Goal: Information Seeking & Learning: Learn about a topic

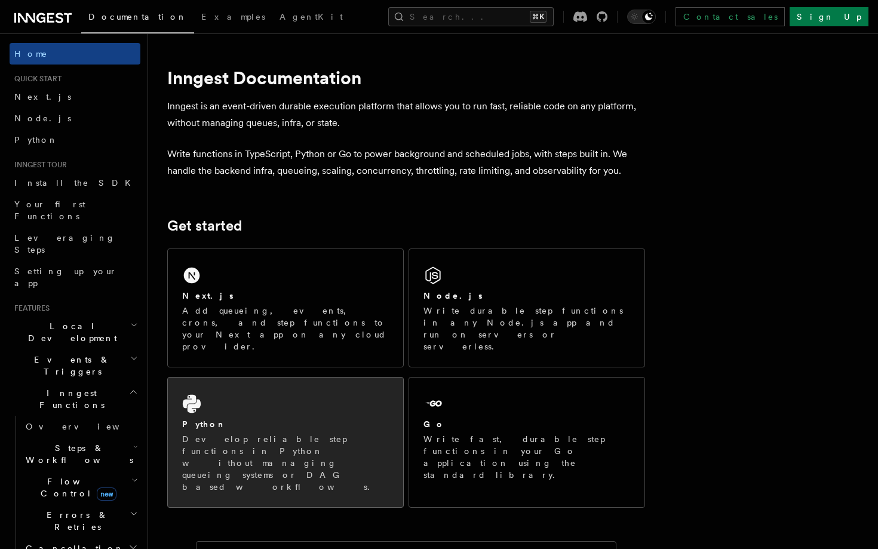
click at [351, 388] on div "Python Develop reliable step functions in Python without managing queueing syst…" at bounding box center [285, 442] width 235 height 130
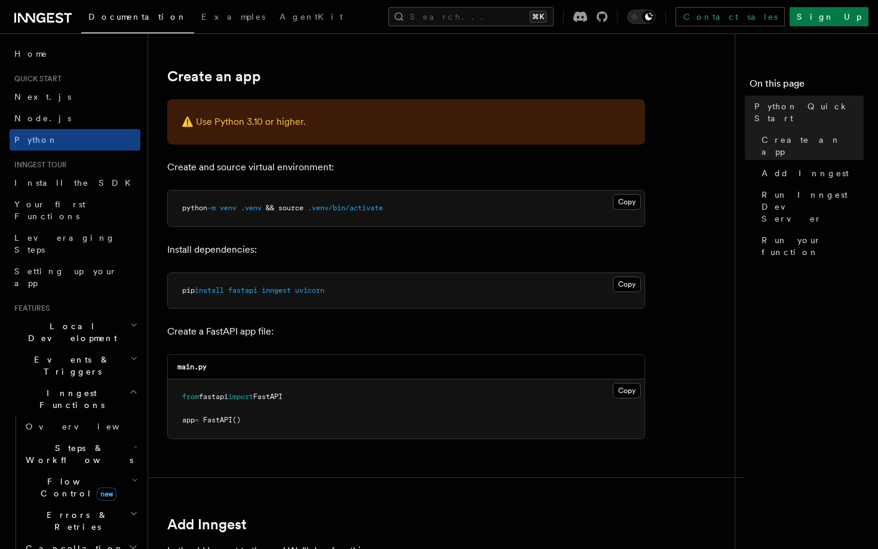
scroll to position [246, 0]
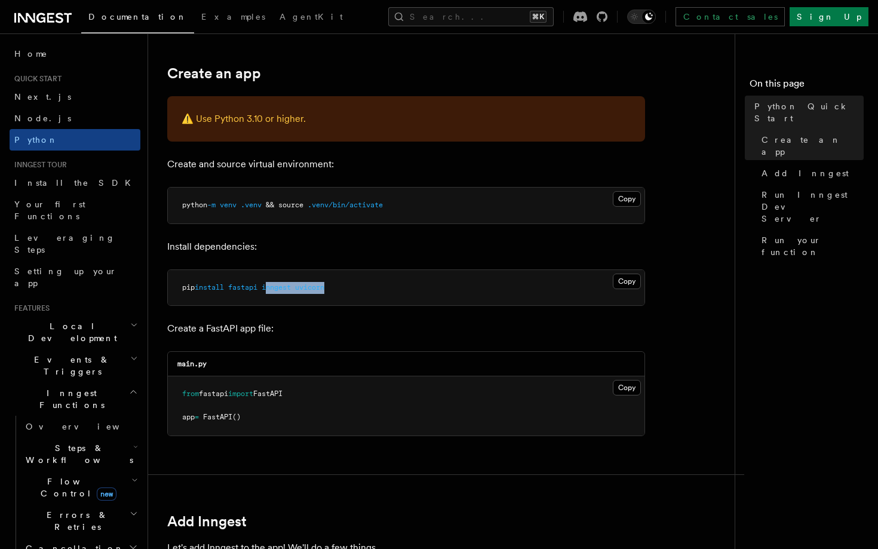
drag, startPoint x: 333, startPoint y: 287, endPoint x: 271, endPoint y: 283, distance: 62.9
click at [271, 283] on pre "pip install fastapi inngest uvicorn" at bounding box center [406, 288] width 477 height 36
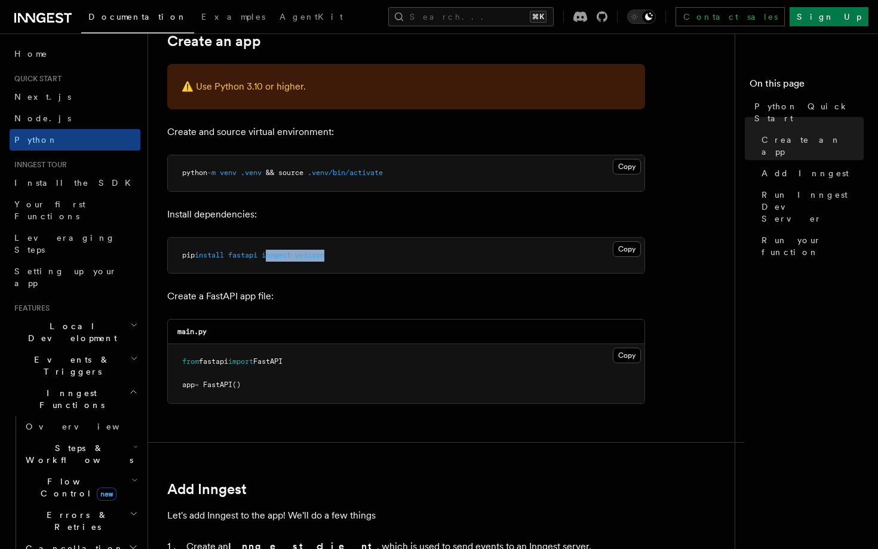
scroll to position [281, 0]
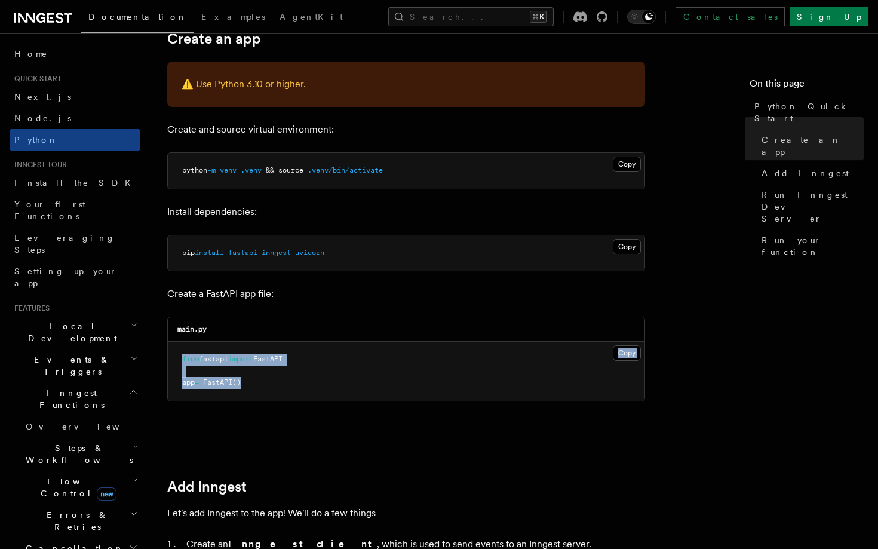
drag, startPoint x: 334, startPoint y: 386, endPoint x: 317, endPoint y: 337, distance: 51.8
click at [317, 337] on div "main.py Copy Copied from fastapi import FastAPI app = FastAPI ()" at bounding box center [406, 359] width 478 height 85
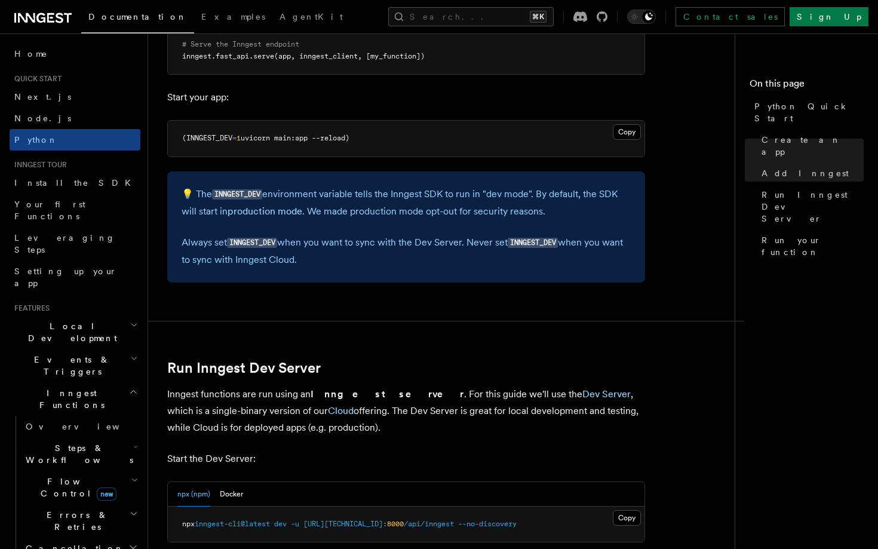
scroll to position [1174, 0]
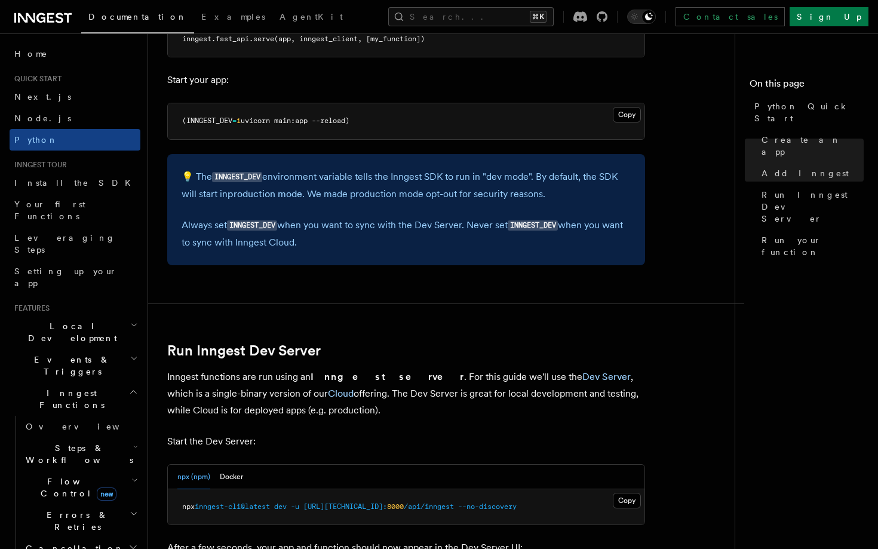
drag, startPoint x: 327, startPoint y: 404, endPoint x: 315, endPoint y: 328, distance: 76.8
click at [315, 328] on article "Quick start Python Quick Start This guide will teach you how to add Inngest to …" at bounding box center [446, 362] width 558 height 2967
click at [344, 342] on h2 "Run Inngest Dev Server" at bounding box center [406, 350] width 478 height 17
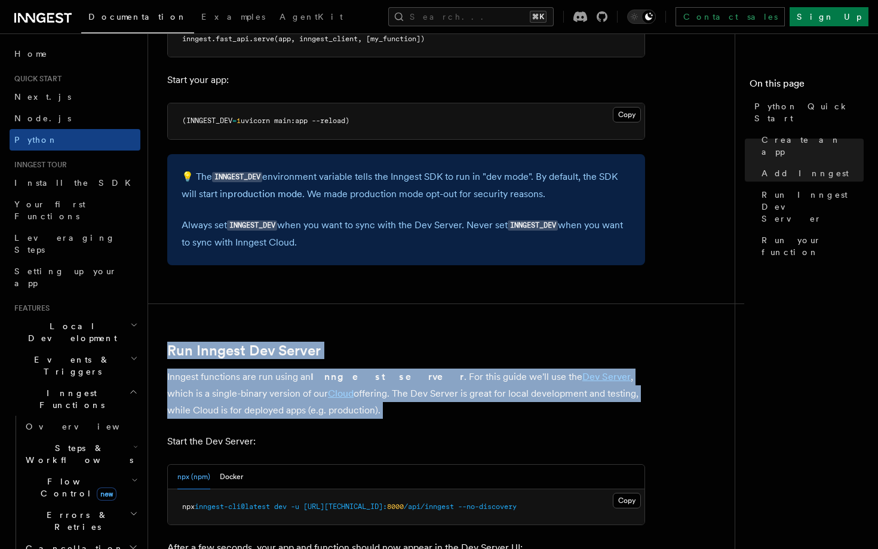
drag, startPoint x: 167, startPoint y: 334, endPoint x: 308, endPoint y: 419, distance: 164.7
click at [308, 419] on div "Quick start Python Quick Start This guide will teach you how to add Inngest to …" at bounding box center [465, 336] width 634 height 3020
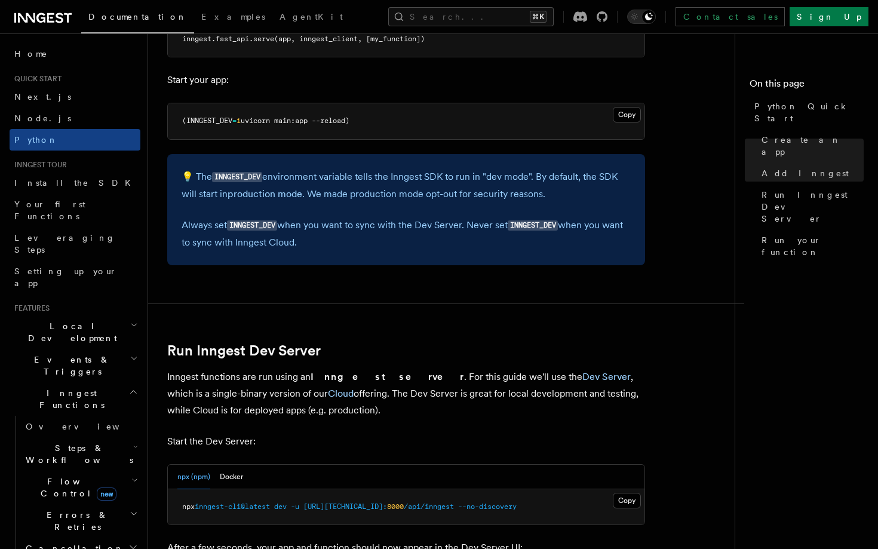
click at [326, 418] on article "Quick start Python Quick Start This guide will teach you how to add Inngest to …" at bounding box center [446, 362] width 558 height 2967
click at [333, 404] on p "Inngest functions are run using an Inngest server . For this guide we'll use th…" at bounding box center [406, 394] width 478 height 50
click at [339, 382] on p "Inngest functions are run using an Inngest server . For this guide we'll use th…" at bounding box center [406, 394] width 478 height 50
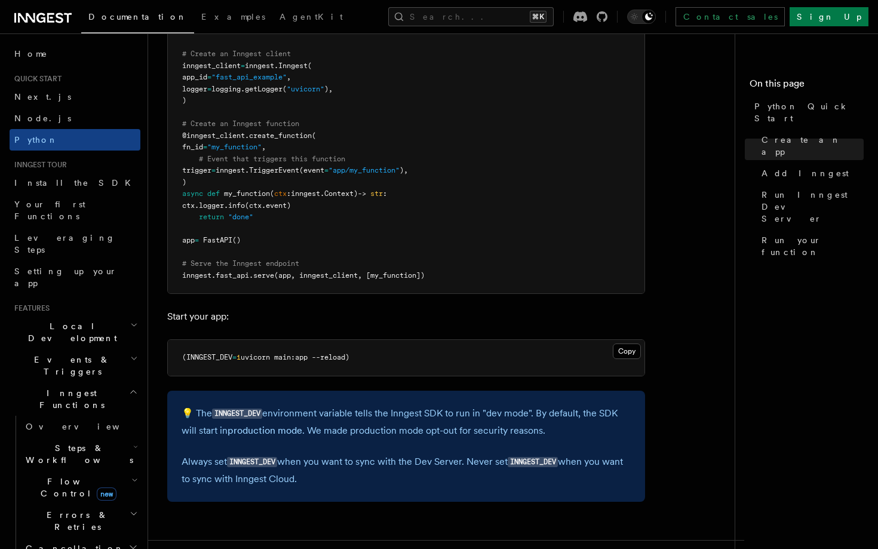
scroll to position [938, 0]
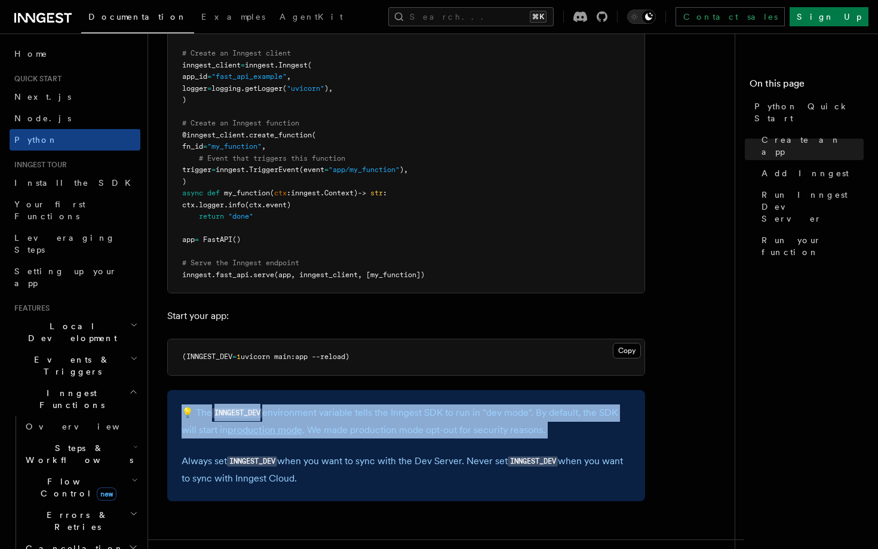
drag, startPoint x: 497, startPoint y: 433, endPoint x: 483, endPoint y: 385, distance: 50.3
click at [483, 390] on div "💡 The INNGEST_DEV environment variable tells the Inngest SDK to run in "dev mod…" at bounding box center [406, 445] width 478 height 111
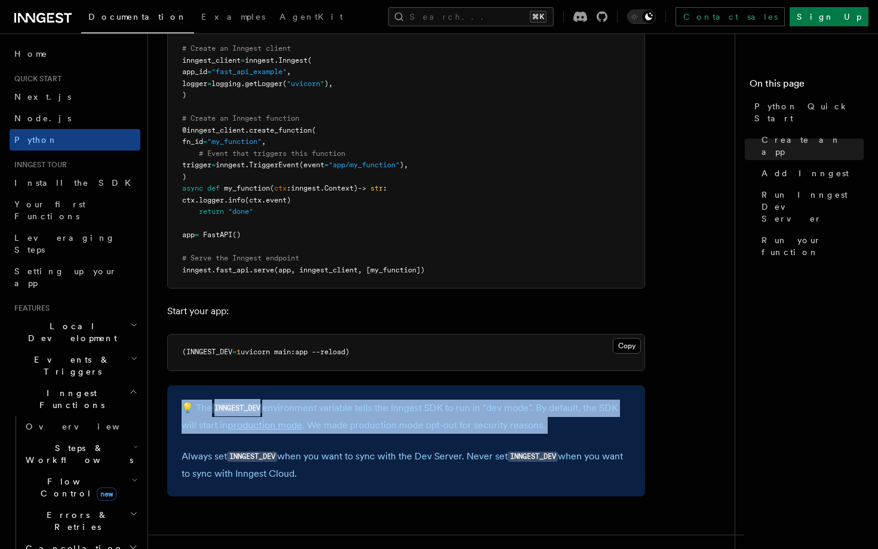
scroll to position [944, 0]
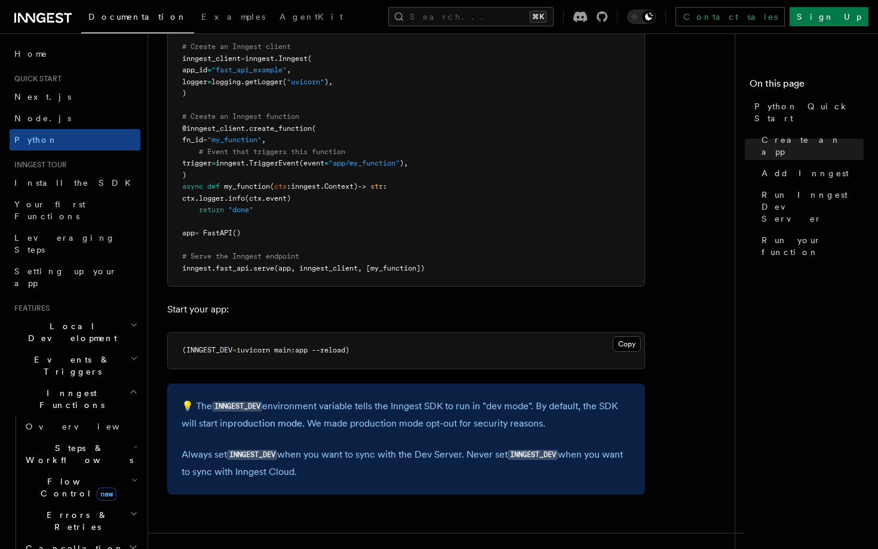
click at [480, 427] on div "💡 The INNGEST_DEV environment variable tells the Inngest SDK to run in "dev mod…" at bounding box center [406, 438] width 478 height 111
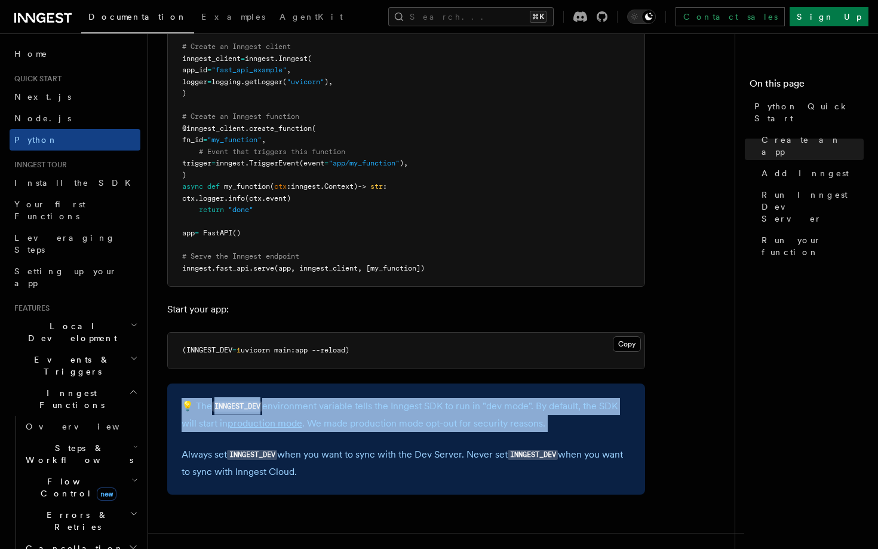
drag, startPoint x: 480, startPoint y: 427, endPoint x: 463, endPoint y: 381, distance: 48.9
click at [463, 383] on div "💡 The INNGEST_DEV environment variable tells the Inngest SDK to run in "dev mod…" at bounding box center [406, 438] width 478 height 111
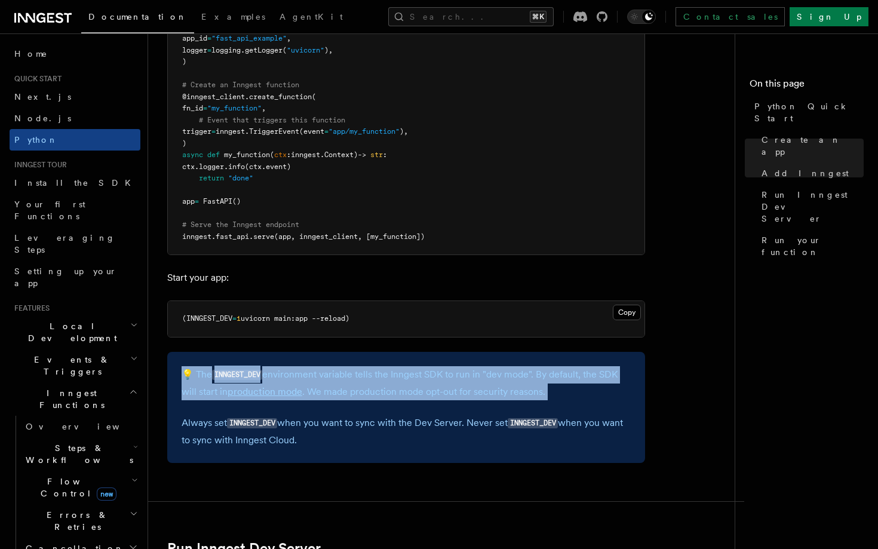
scroll to position [977, 0]
drag, startPoint x: 465, startPoint y: 434, endPoint x: 458, endPoint y: 397, distance: 37.7
click at [458, 397] on div "💡 The INNGEST_DEV environment variable tells the Inngest SDK to run in "dev mod…" at bounding box center [406, 406] width 478 height 111
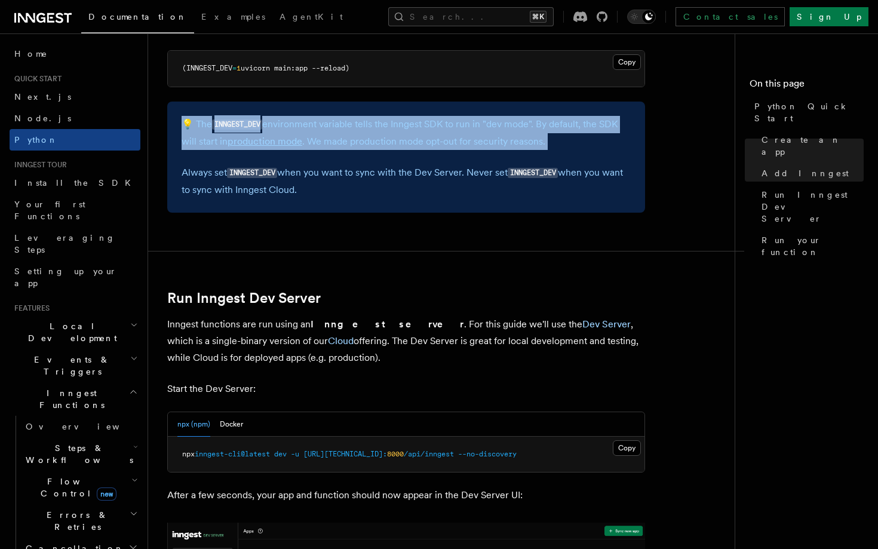
scroll to position [1254, 0]
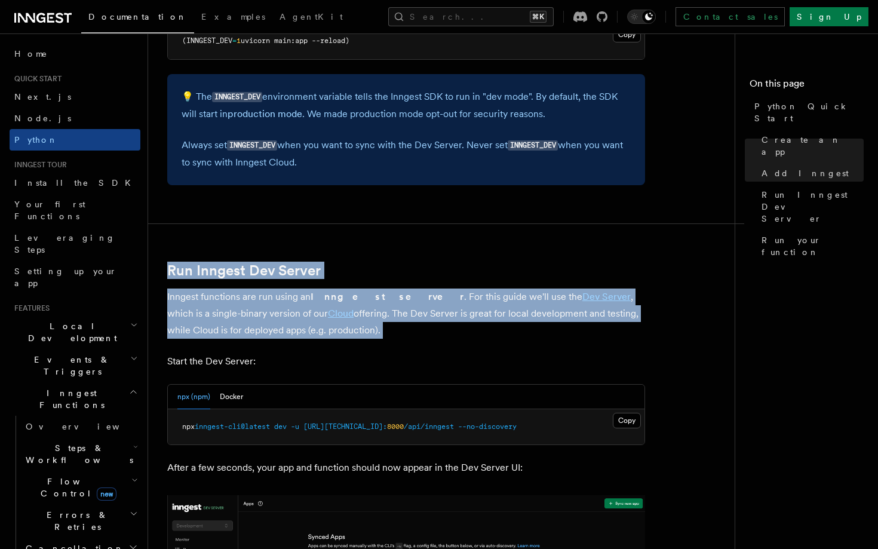
drag, startPoint x: 447, startPoint y: 333, endPoint x: 428, endPoint y: 245, distance: 89.9
click at [428, 245] on article "Quick start Python Quick Start This guide will teach you how to add Inngest to …" at bounding box center [446, 282] width 558 height 2967
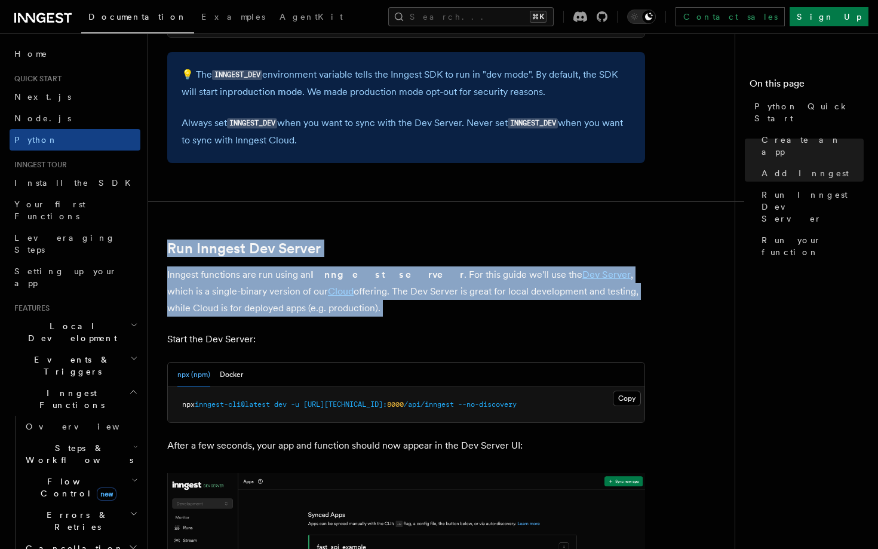
scroll to position [1285, 0]
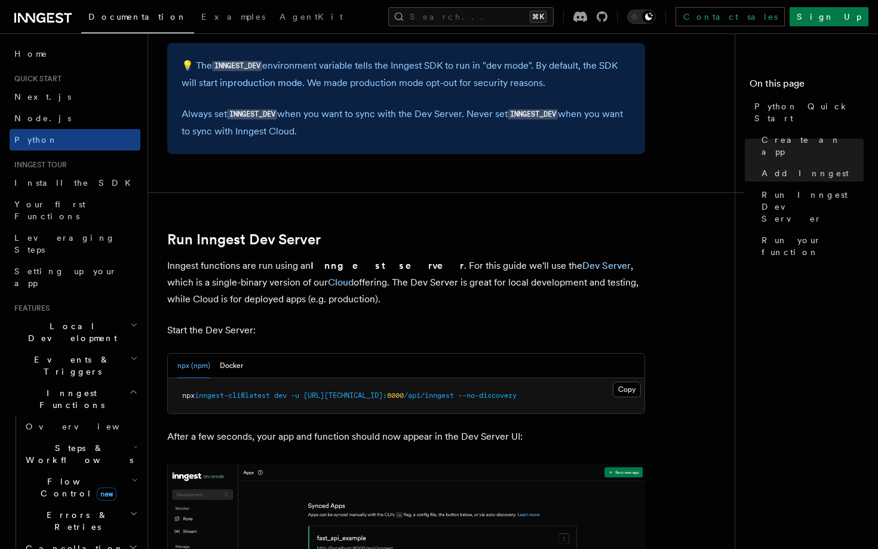
click at [440, 300] on article "Quick start Python Quick Start This guide will teach you how to add Inngest to …" at bounding box center [446, 251] width 558 height 2967
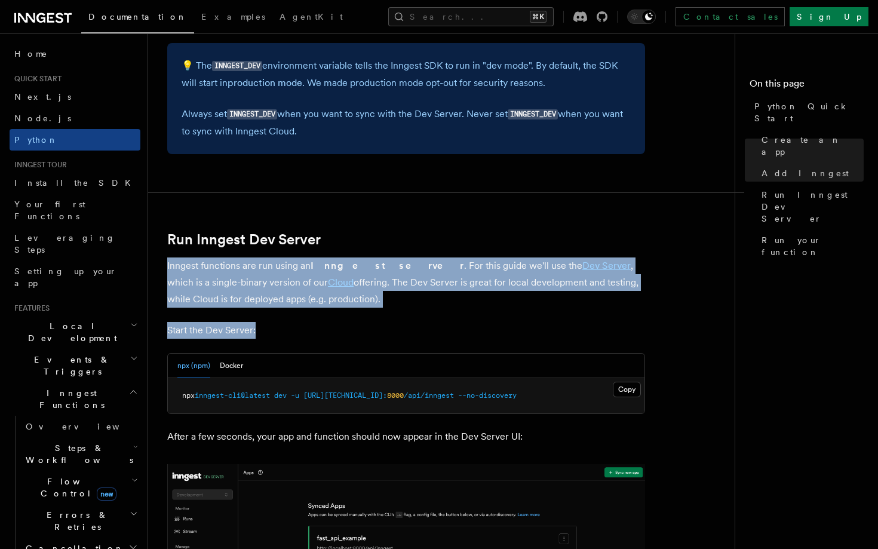
drag, startPoint x: 440, startPoint y: 318, endPoint x: 424, endPoint y: 228, distance: 90.9
click at [424, 228] on article "Quick start Python Quick Start This guide will teach you how to add Inngest to …" at bounding box center [446, 251] width 558 height 2967
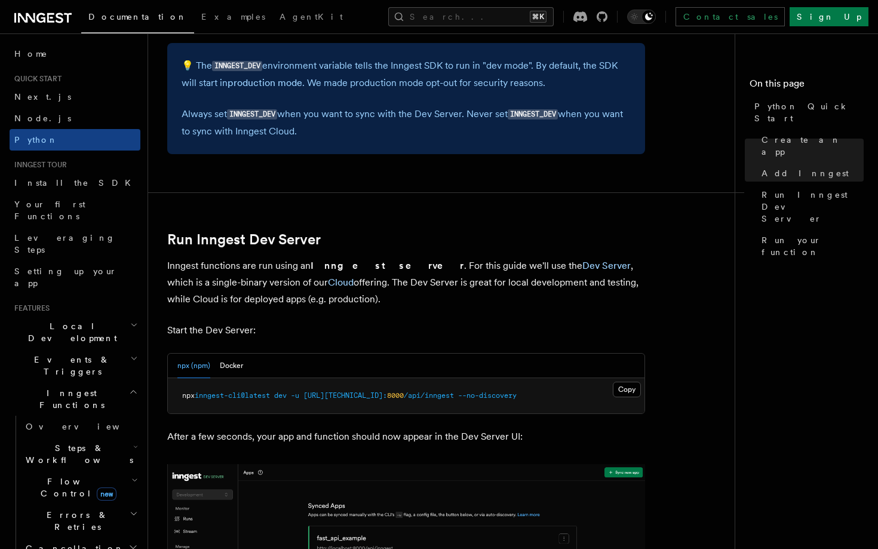
click at [372, 271] on p "Inngest functions are run using an Inngest server . For this guide we'll use th…" at bounding box center [406, 282] width 478 height 50
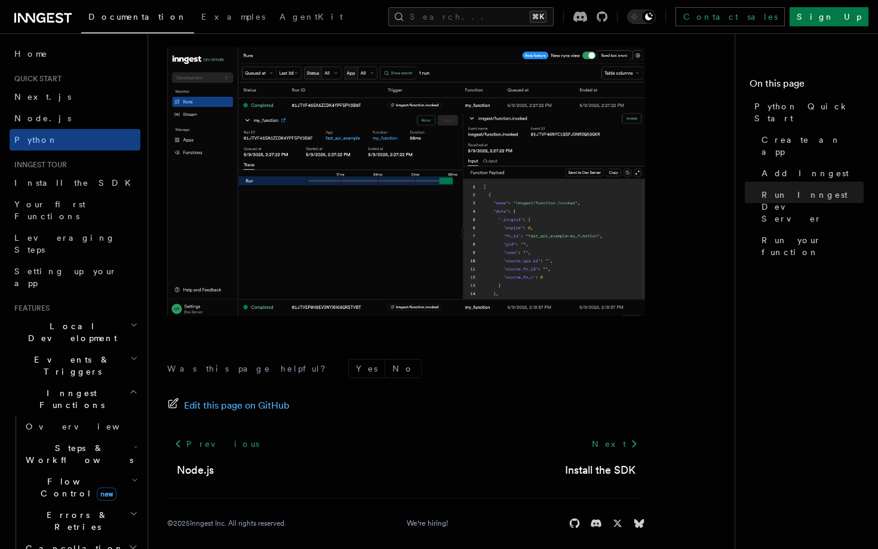
scroll to position [2461, 0]
click at [70, 186] on link "Install the SDK" at bounding box center [75, 183] width 131 height 22
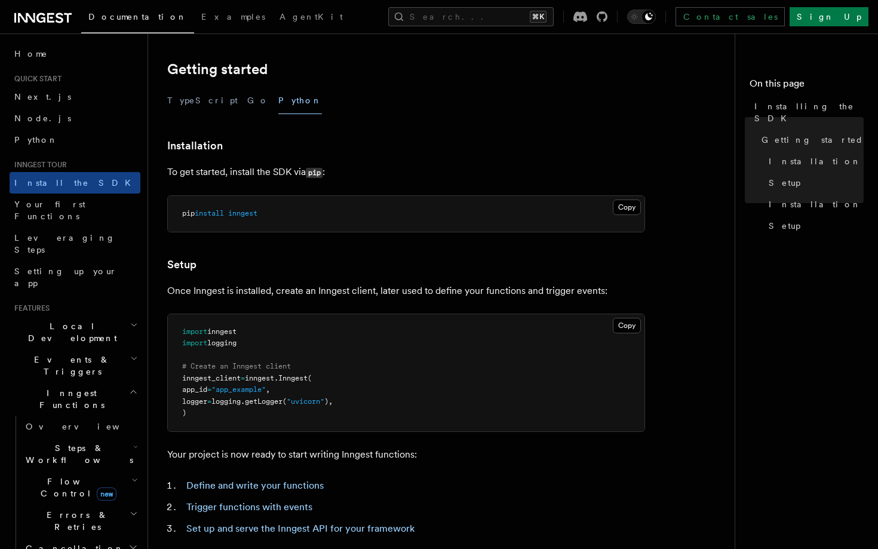
scroll to position [232, 0]
click at [278, 106] on button "Python" at bounding box center [300, 101] width 44 height 27
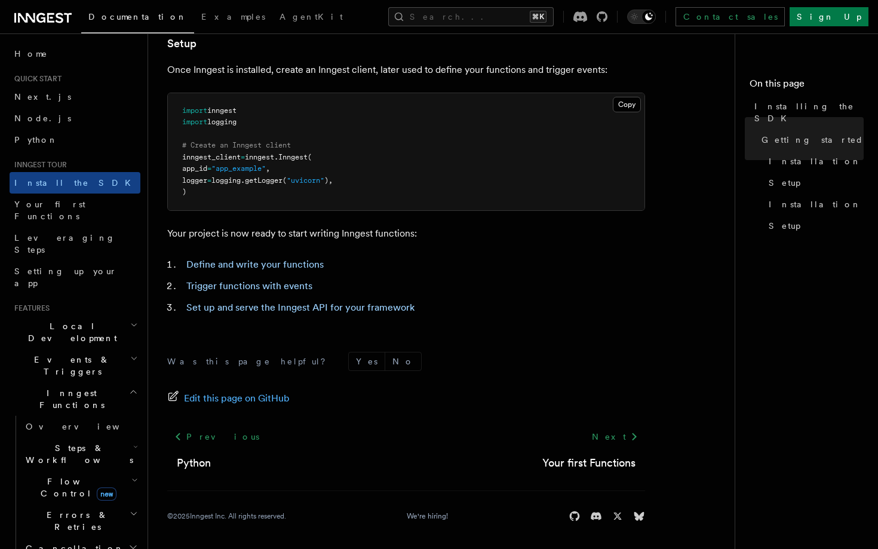
scroll to position [453, 0]
click at [246, 305] on link "Set up and serve the Inngest API for your framework" at bounding box center [300, 308] width 228 height 11
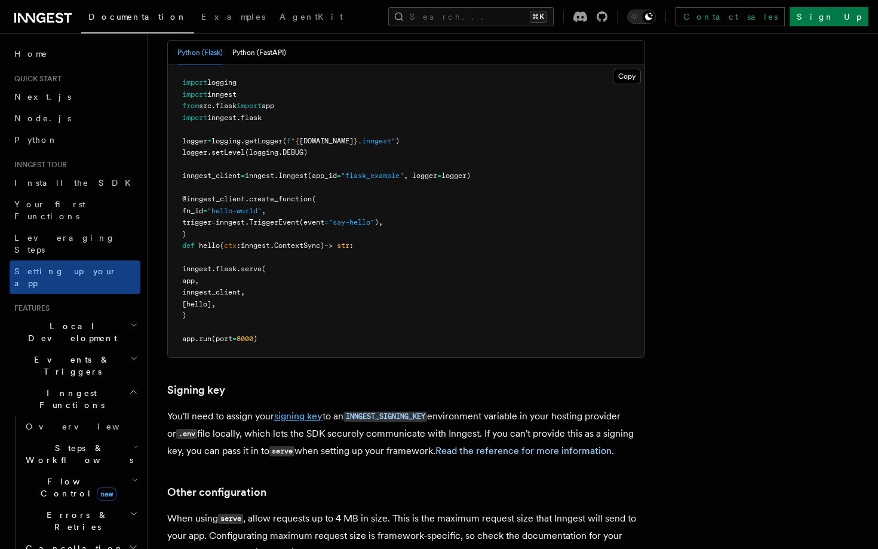
scroll to position [565, 0]
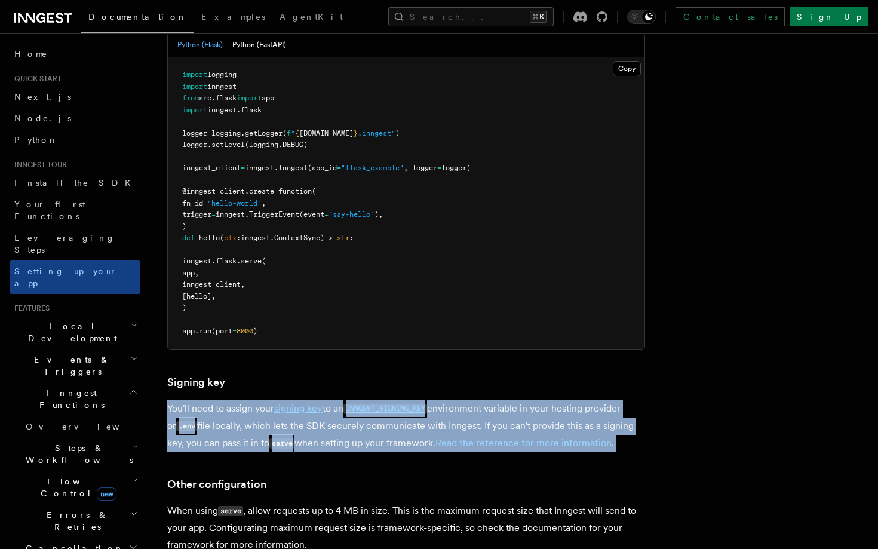
drag, startPoint x: 284, startPoint y: 388, endPoint x: 265, endPoint y: 318, distance: 73.0
click at [265, 318] on article "Inngest tour Setting up your Inngest app With Inngest, you define functions or …" at bounding box center [455, 203] width 577 height 1430
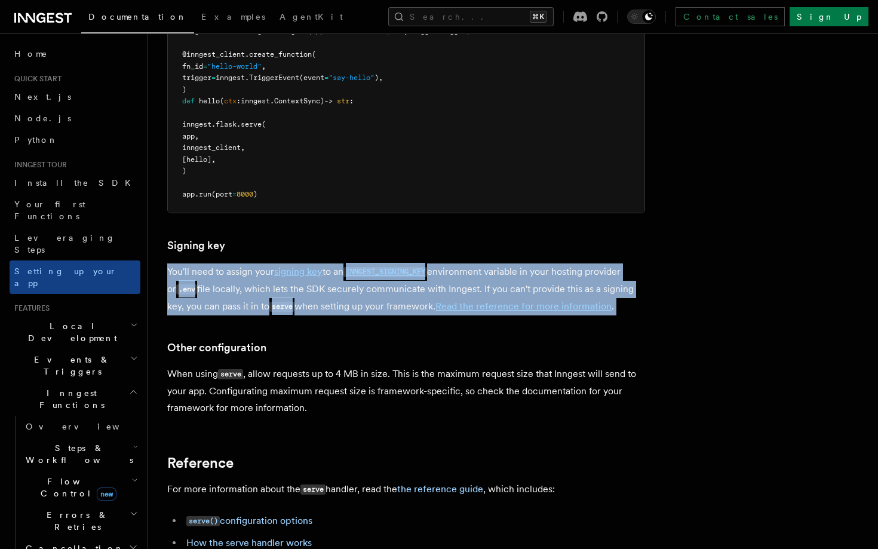
scroll to position [794, 0]
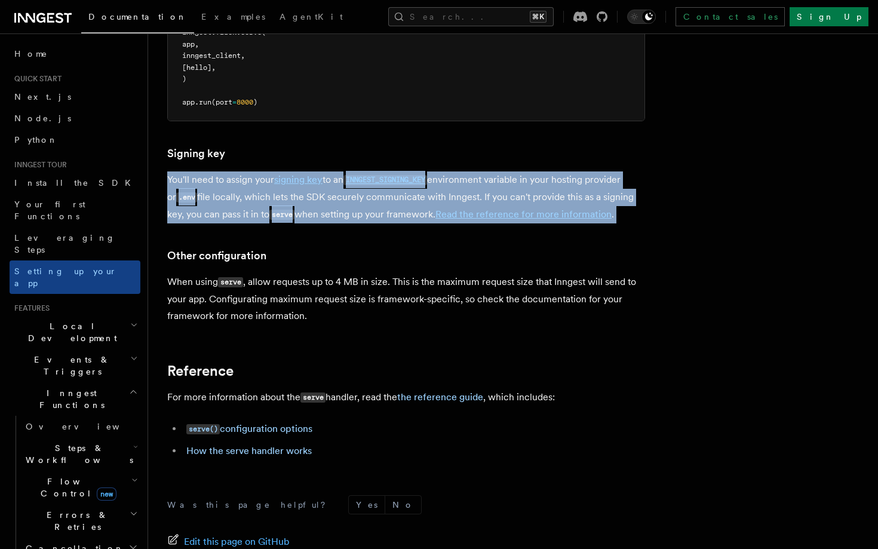
click at [103, 315] on h2 "Local Development" at bounding box center [75, 331] width 131 height 33
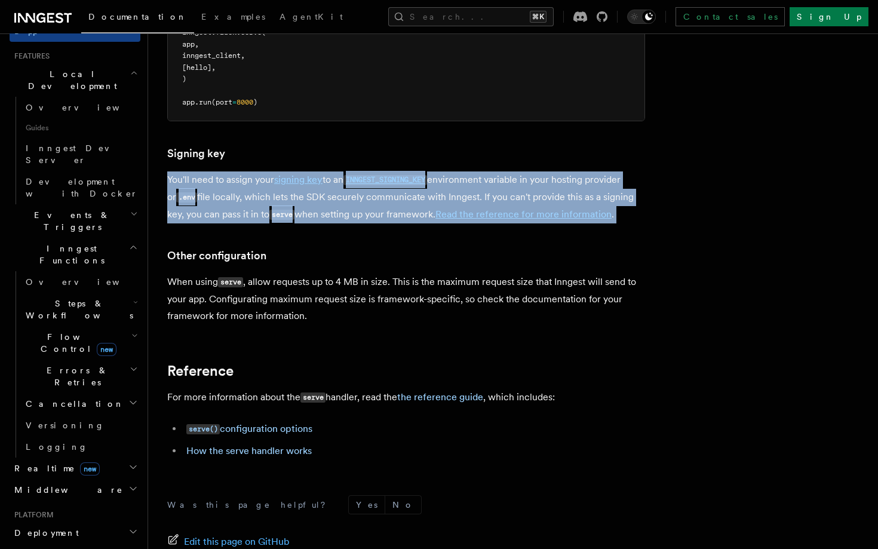
scroll to position [253, 0]
click at [102, 457] on h2 "Realtime new" at bounding box center [75, 468] width 131 height 22
click at [108, 478] on h2 "Middleware" at bounding box center [75, 489] width 131 height 22
click at [65, 500] on link "Overview" at bounding box center [80, 511] width 119 height 22
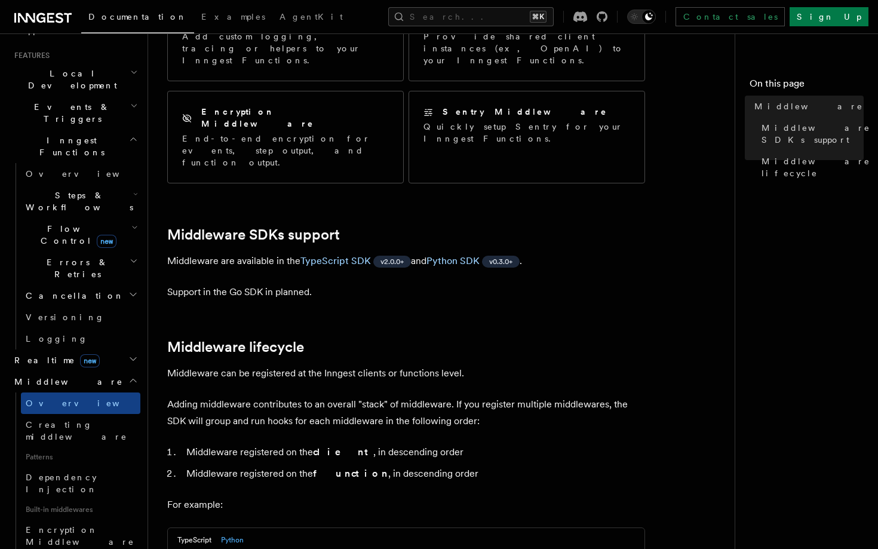
scroll to position [264, 0]
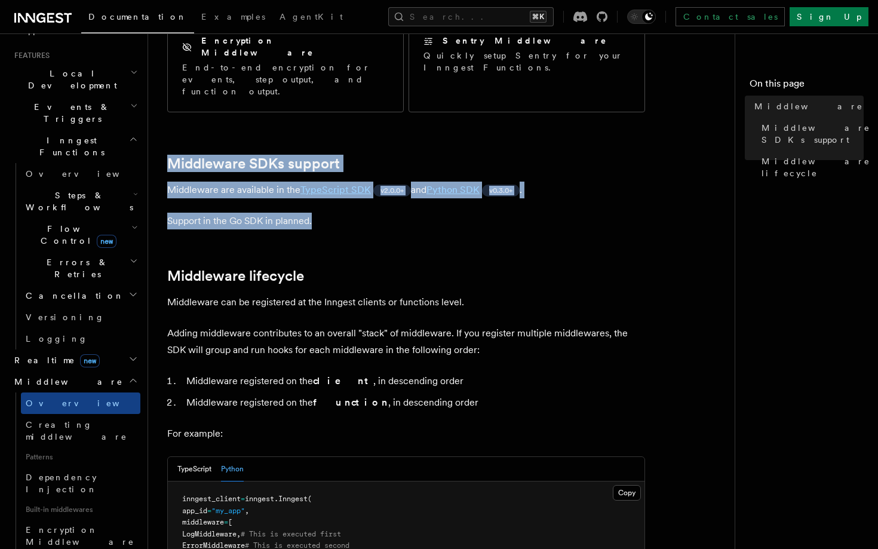
drag, startPoint x: 505, startPoint y: 189, endPoint x: 481, endPoint y: 114, distance: 78.8
click at [481, 114] on article "Features Middleware Middleware allows your code to run at various points in an …" at bounding box center [446, 410] width 558 height 1242
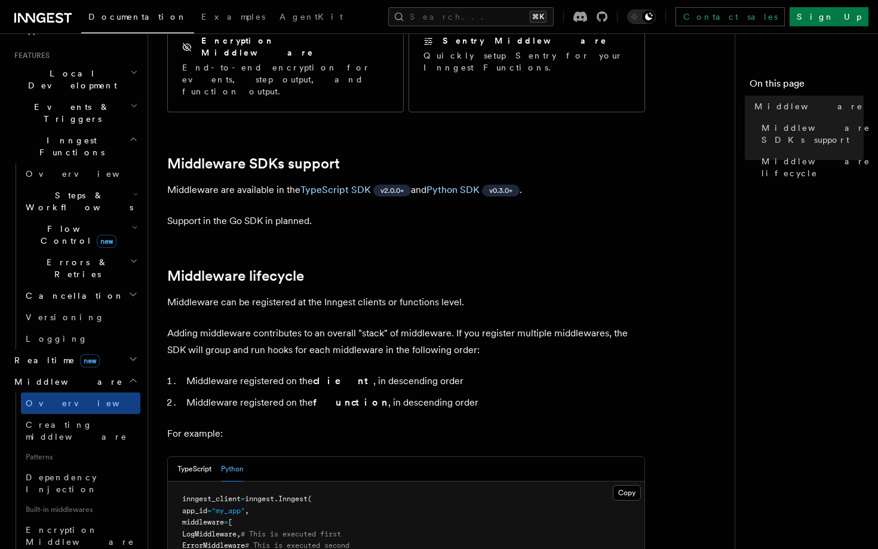
click at [485, 199] on article "Features Middleware Middleware allows your code to run at various points in an …" at bounding box center [446, 410] width 558 height 1242
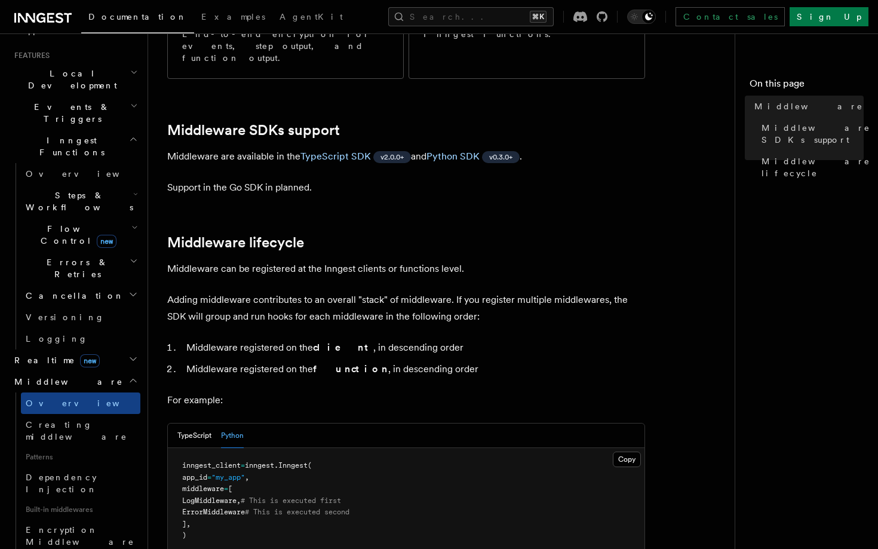
scroll to position [312, 0]
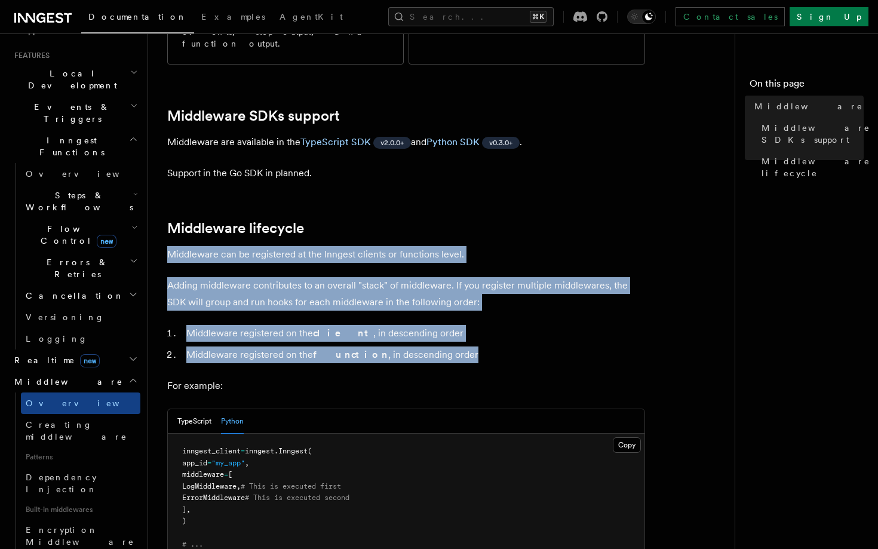
drag, startPoint x: 470, startPoint y: 318, endPoint x: 457, endPoint y: 207, distance: 111.9
click at [457, 207] on article "Features Middleware Middleware allows your code to run at various points in an …" at bounding box center [446, 362] width 558 height 1242
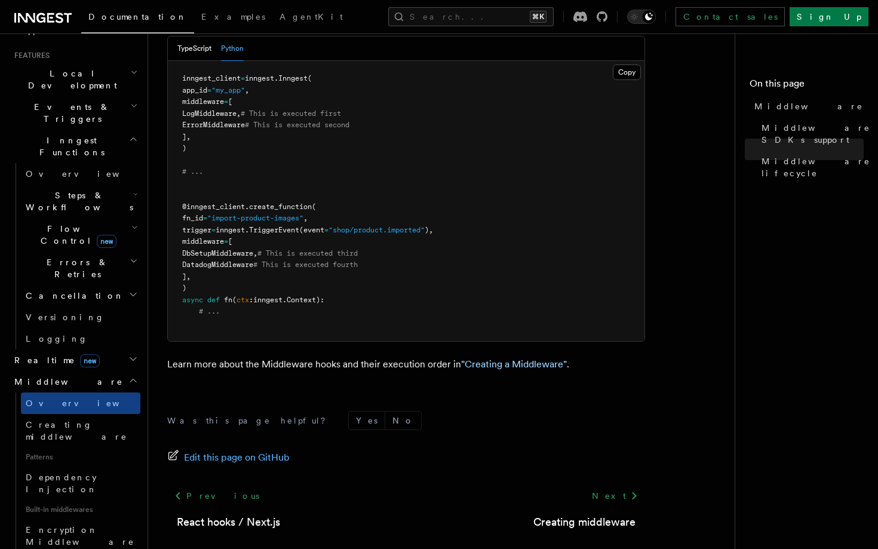
scroll to position [703, 0]
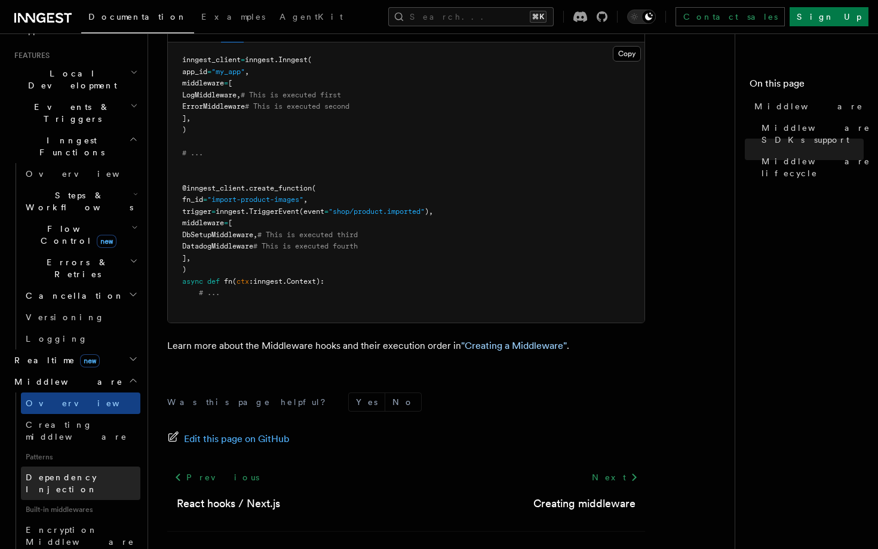
click at [66, 466] on link "Dependency Injection" at bounding box center [80, 482] width 119 height 33
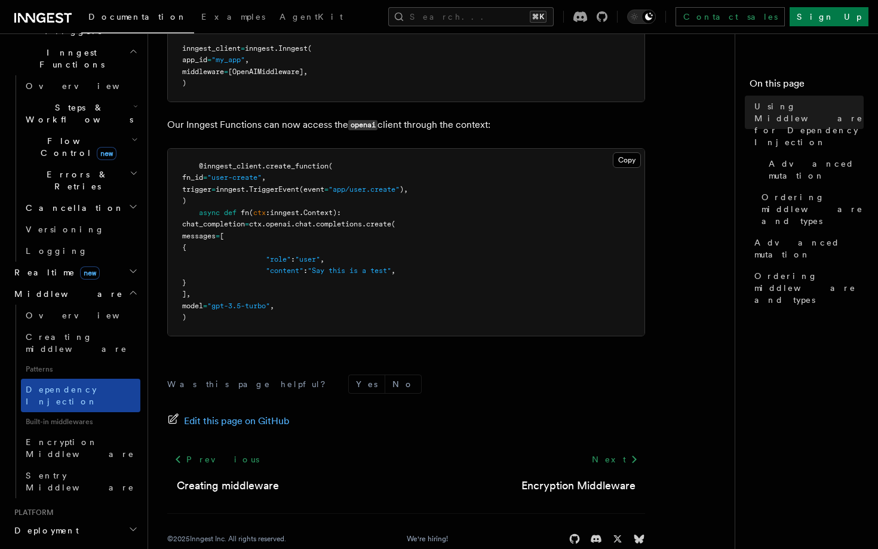
scroll to position [461, 0]
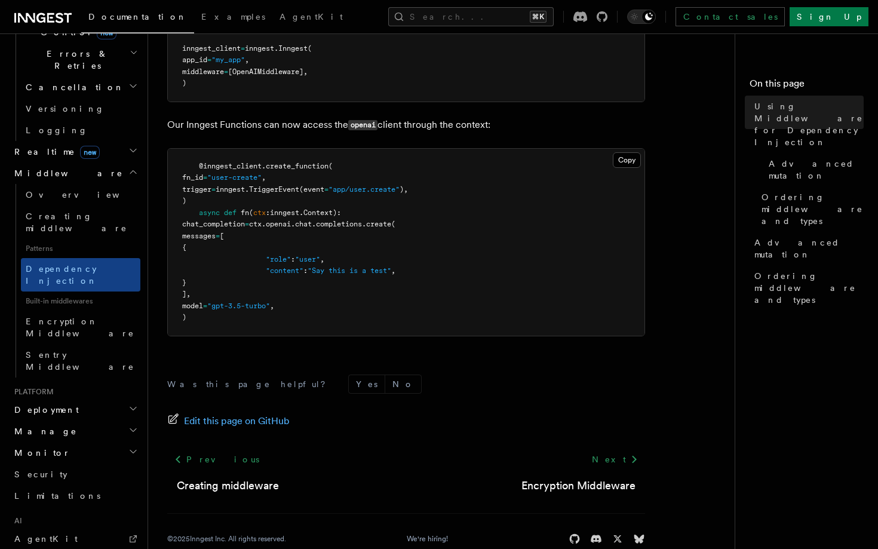
click at [115, 399] on h2 "Deployment" at bounding box center [75, 410] width 131 height 22
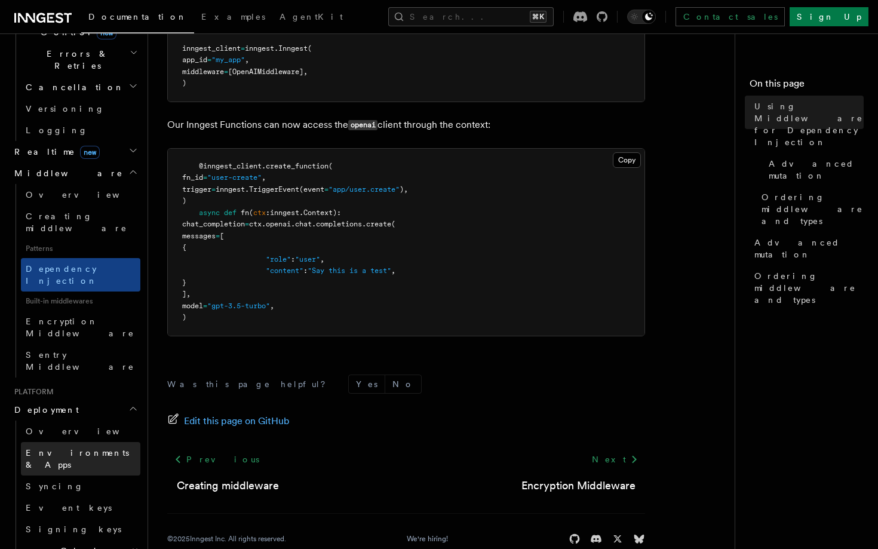
click at [113, 442] on link "Environments & Apps" at bounding box center [80, 458] width 119 height 33
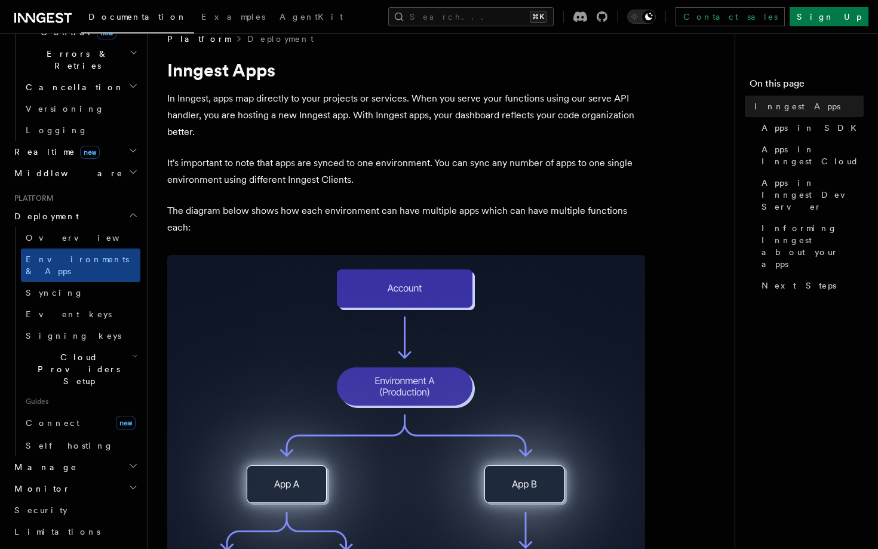
scroll to position [20, 0]
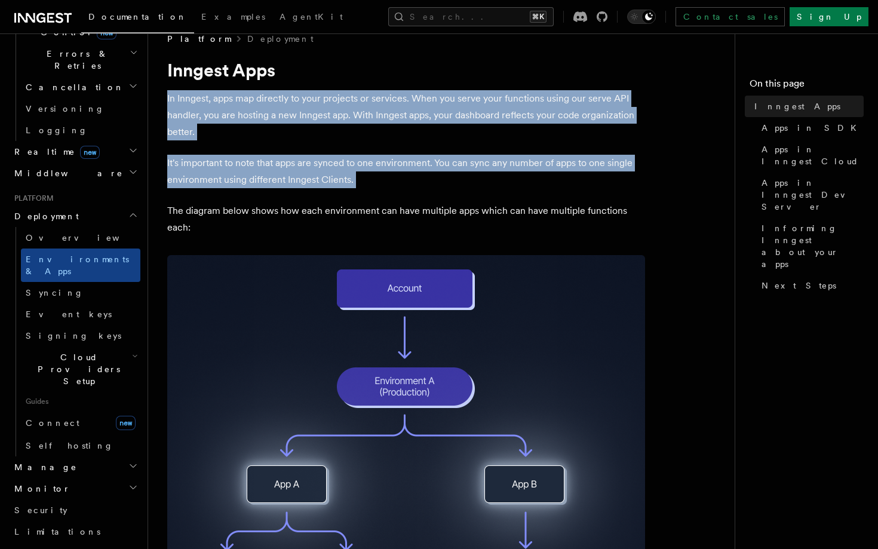
drag, startPoint x: 205, startPoint y: 88, endPoint x: 230, endPoint y: 194, distance: 108.5
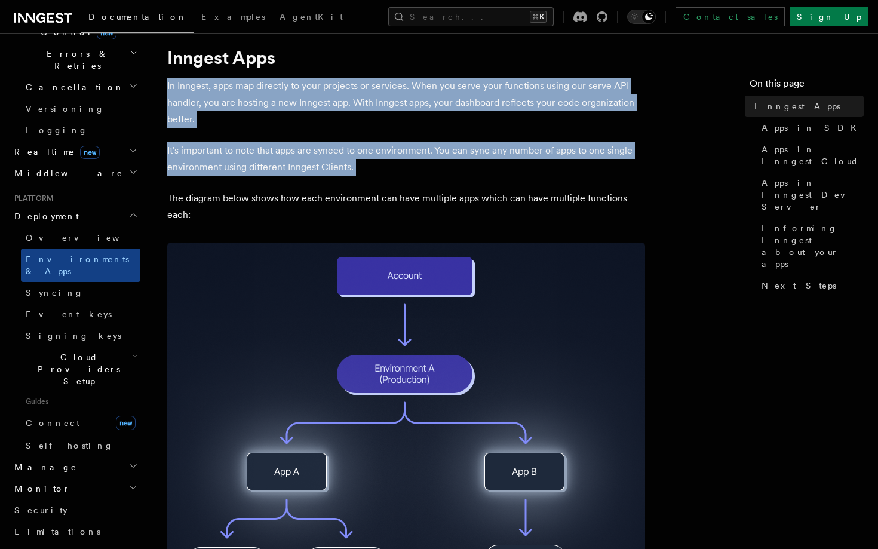
scroll to position [33, 0]
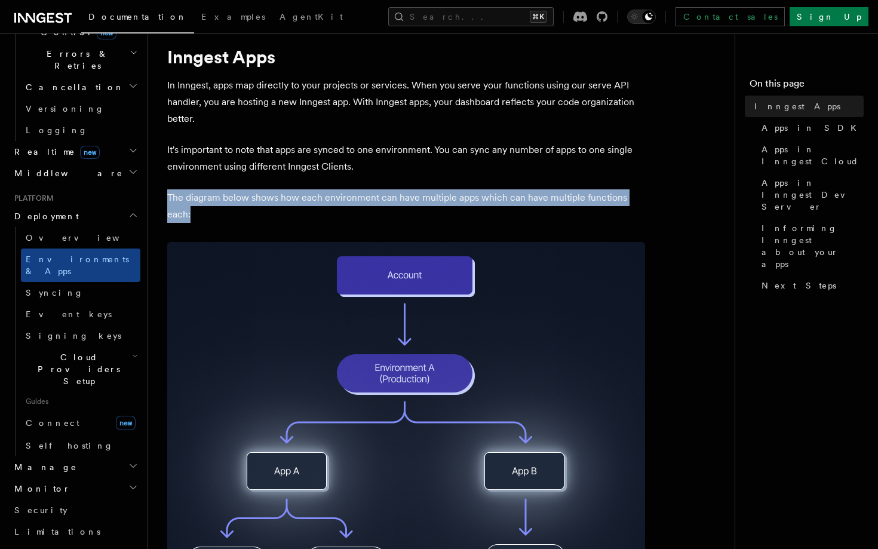
drag, startPoint x: 221, startPoint y: 185, endPoint x: 254, endPoint y: 234, distance: 58.5
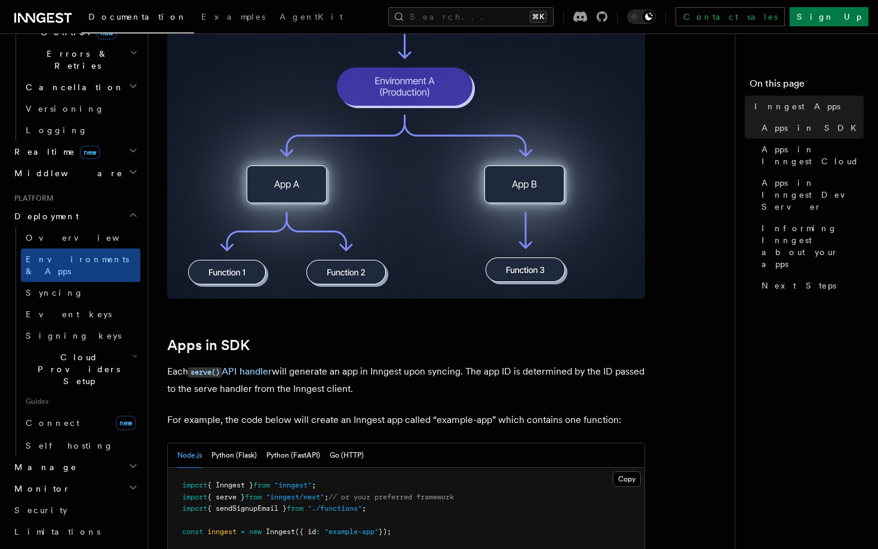
scroll to position [432, 0]
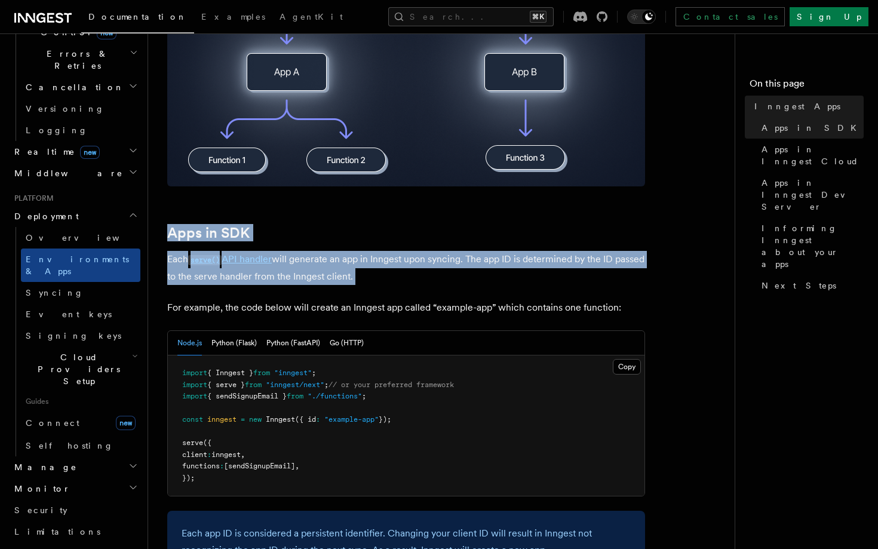
drag, startPoint x: 363, startPoint y: 293, endPoint x: 331, endPoint y: 220, distance: 79.4
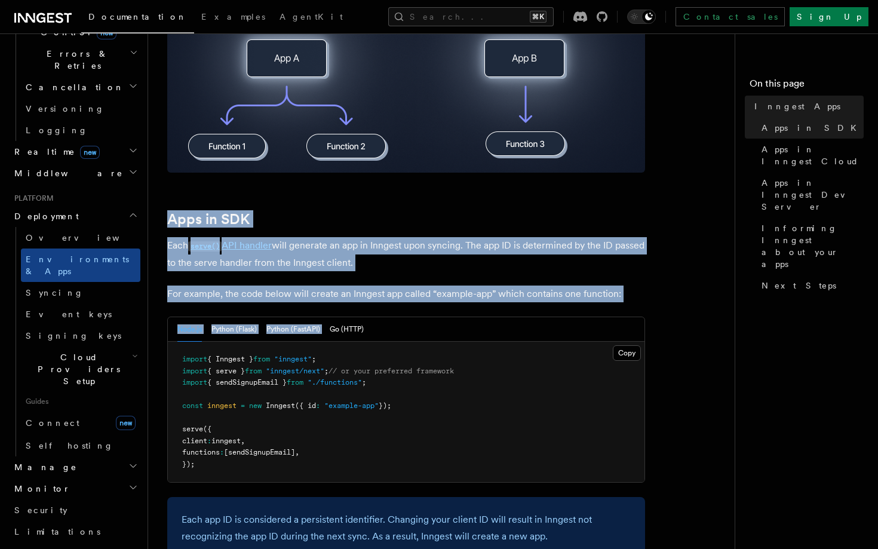
drag, startPoint x: 358, startPoint y: 303, endPoint x: 319, endPoint y: 205, distance: 105.9
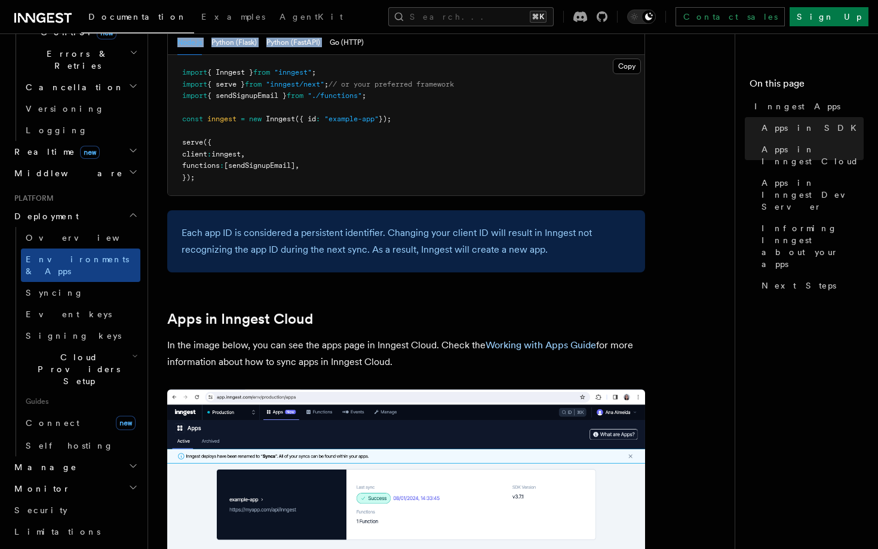
scroll to position [733, 0]
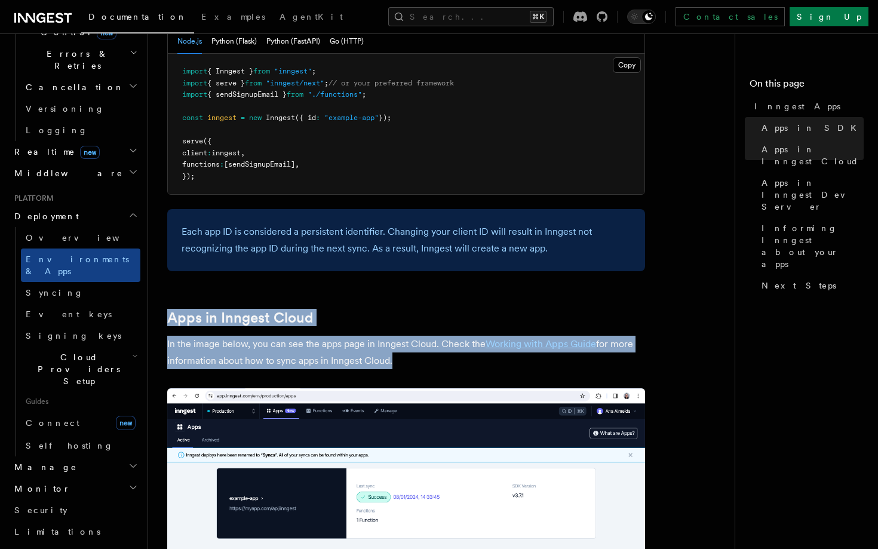
drag, startPoint x: 411, startPoint y: 369, endPoint x: 385, endPoint y: 297, distance: 75.6
click at [385, 297] on article "Platform Deployment Inngest Apps In Inngest, apps map directly to your projects…" at bounding box center [446, 527] width 558 height 2416
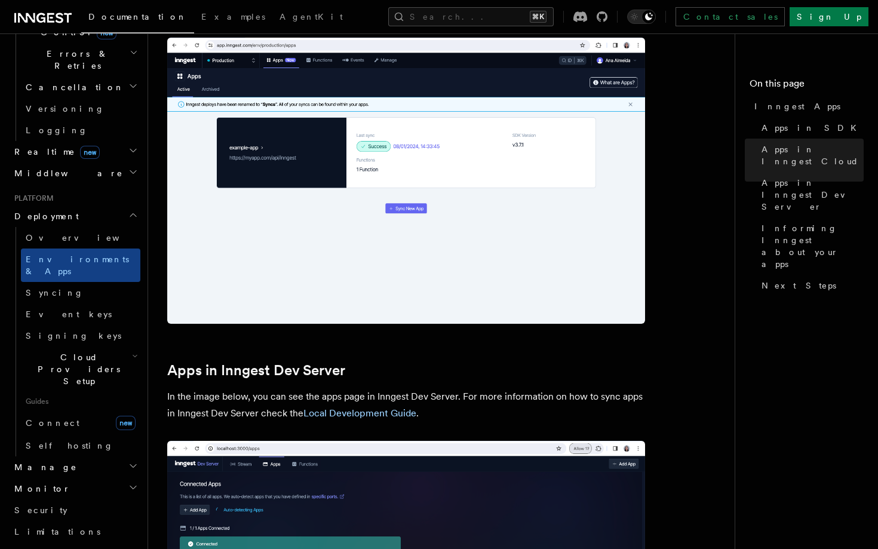
scroll to position [1094, 0]
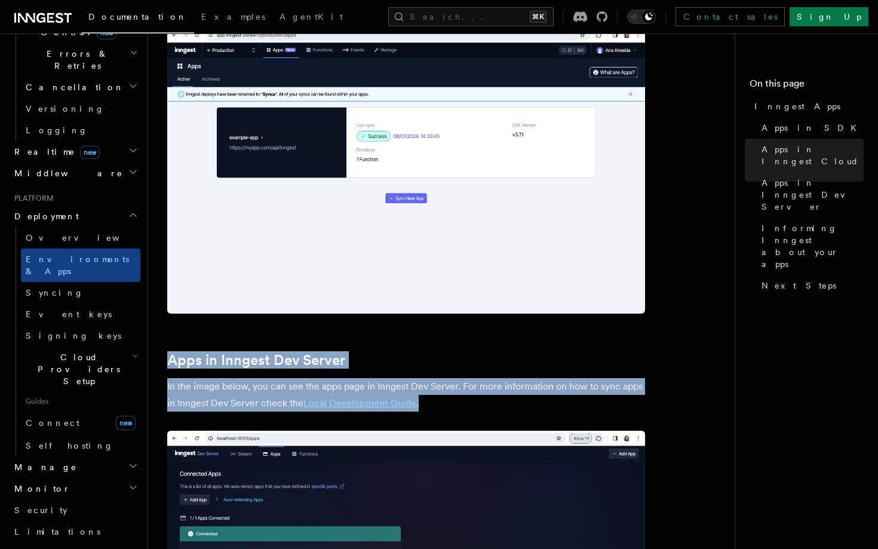
drag, startPoint x: 415, startPoint y: 416, endPoint x: 398, endPoint y: 346, distance: 72.4
click at [398, 346] on article "Platform Deployment Inngest Apps In Inngest, apps map directly to your projects…" at bounding box center [446, 166] width 558 height 2416
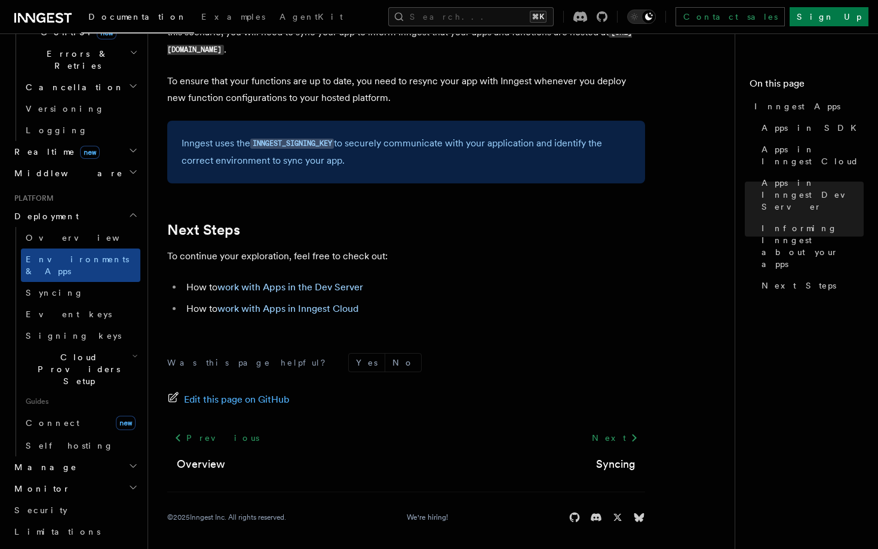
scroll to position [1916, 0]
drag, startPoint x: 836, startPoint y: 14, endPoint x: 96, endPoint y: 237, distance: 772.8
click at [96, 351] on span "Cloud Providers Setup" at bounding box center [76, 369] width 111 height 36
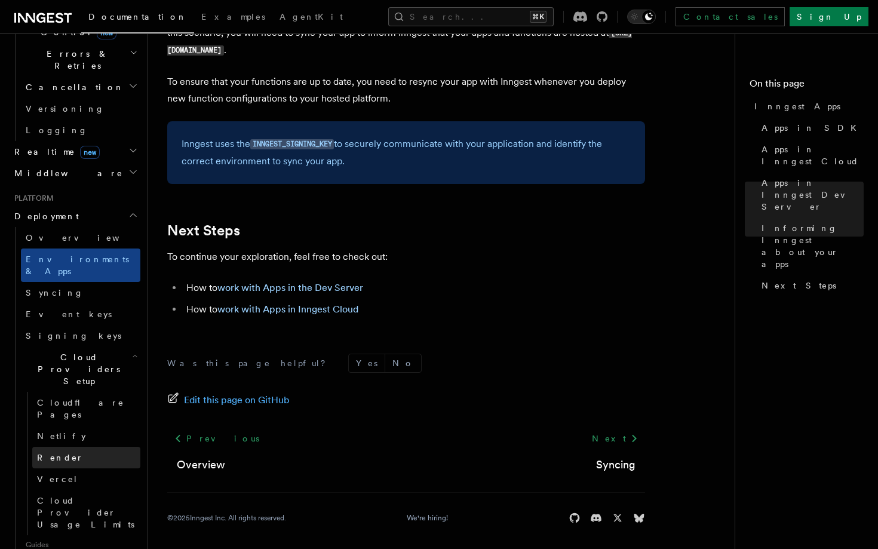
click at [84, 447] on link "Render" at bounding box center [86, 458] width 108 height 22
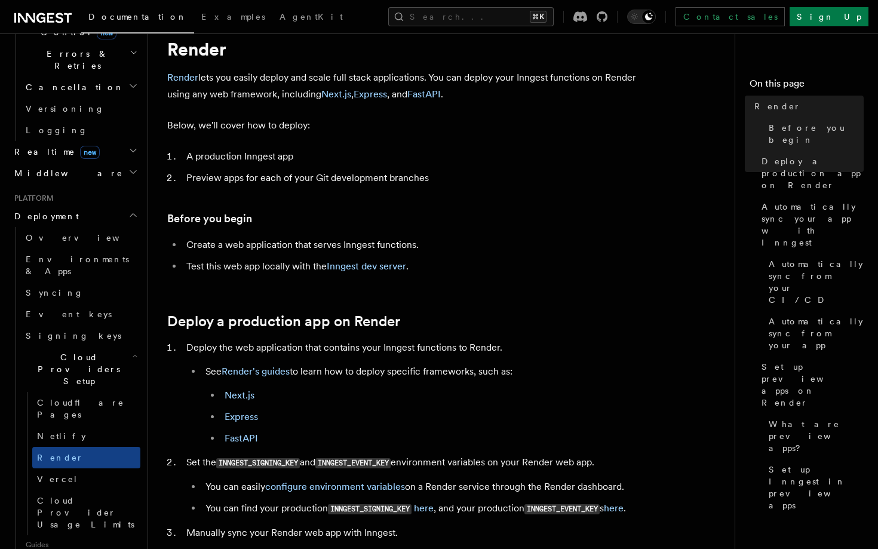
scroll to position [464, 0]
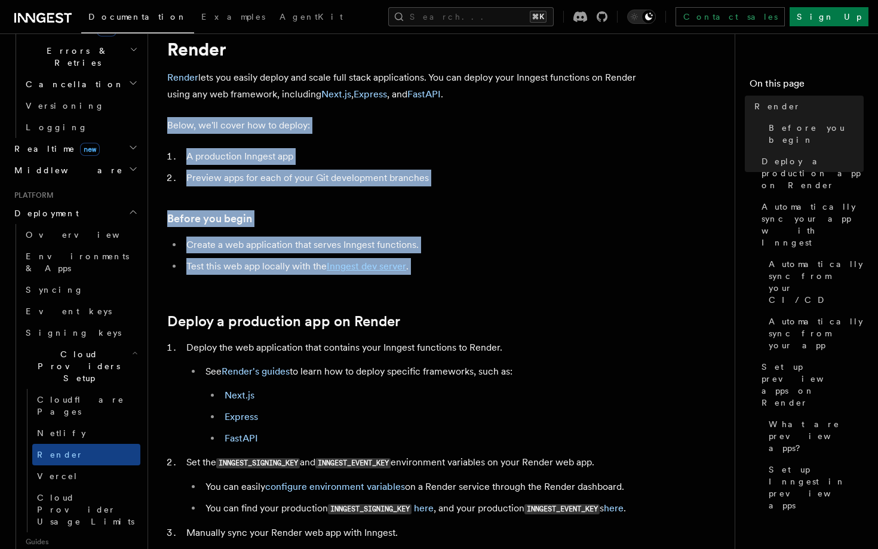
drag, startPoint x: 272, startPoint y: 279, endPoint x: 234, endPoint y: 115, distance: 168.6
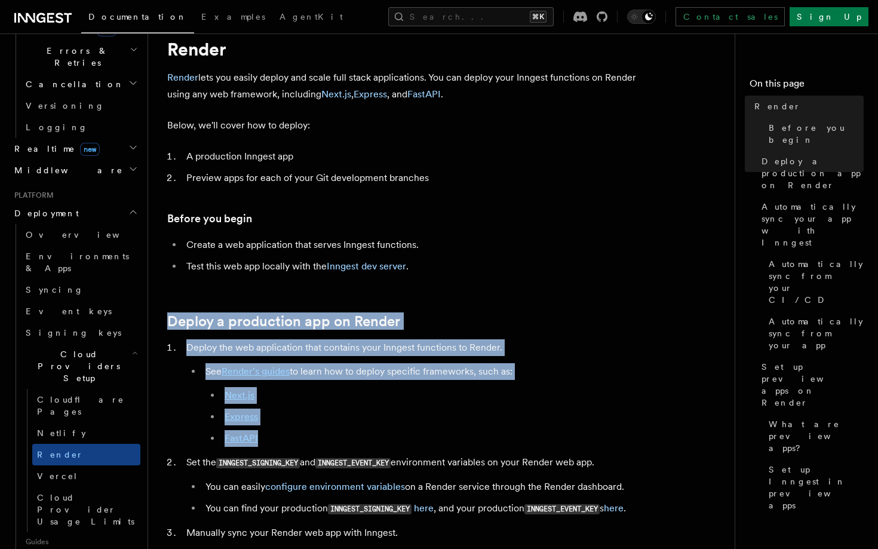
drag, startPoint x: 314, startPoint y: 439, endPoint x: 260, endPoint y: 300, distance: 148.6
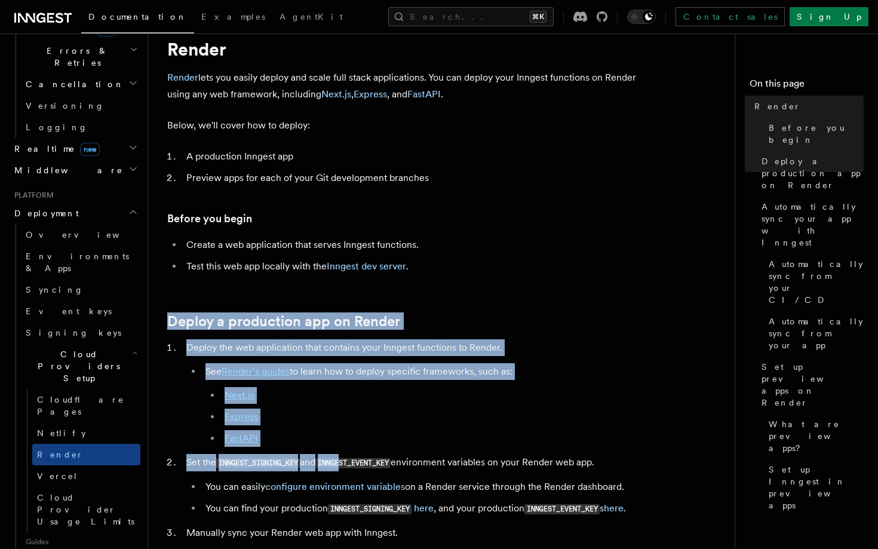
drag, startPoint x: 304, startPoint y: 306, endPoint x: 361, endPoint y: 453, distance: 158.1
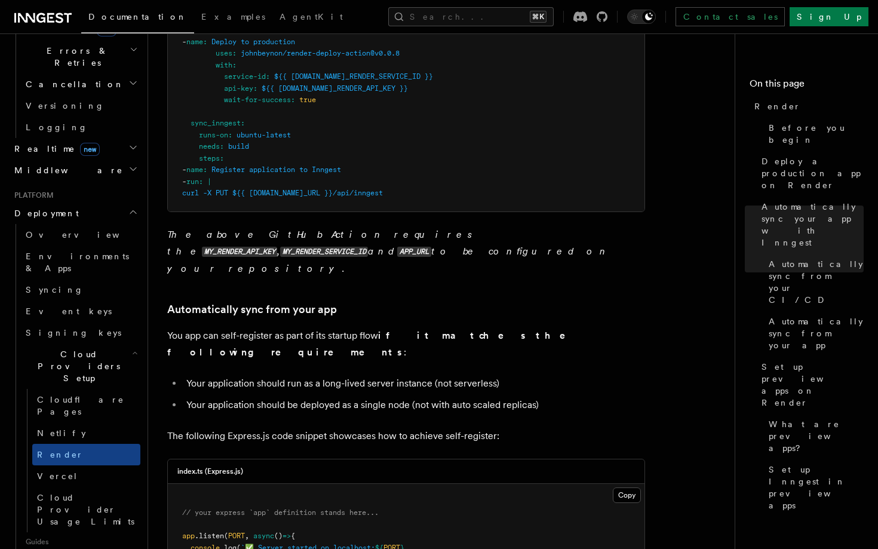
scroll to position [1056, 0]
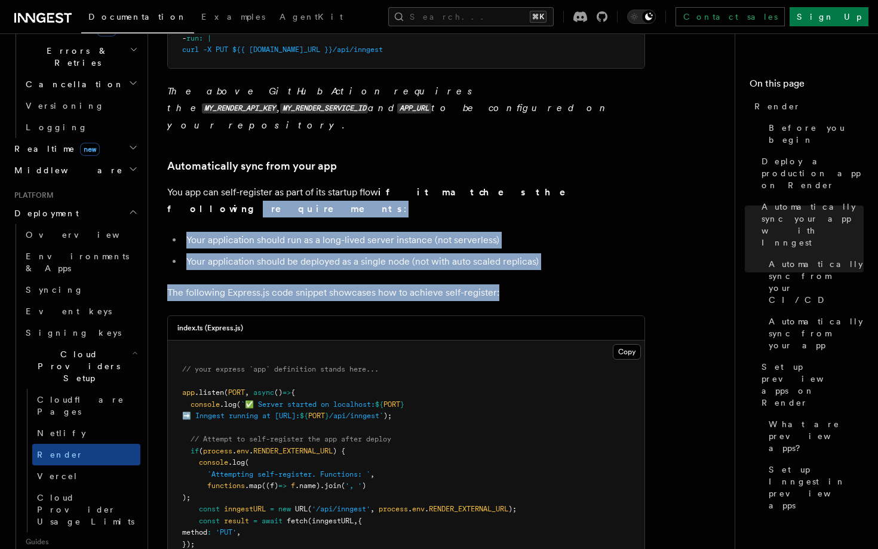
drag, startPoint x: 517, startPoint y: 274, endPoint x: 495, endPoint y: 177, distance: 99.1
click at [495, 177] on article "Platform Deployment Cloud Providers Setup Render Render lets you easily deploy …" at bounding box center [446, 416] width 558 height 2838
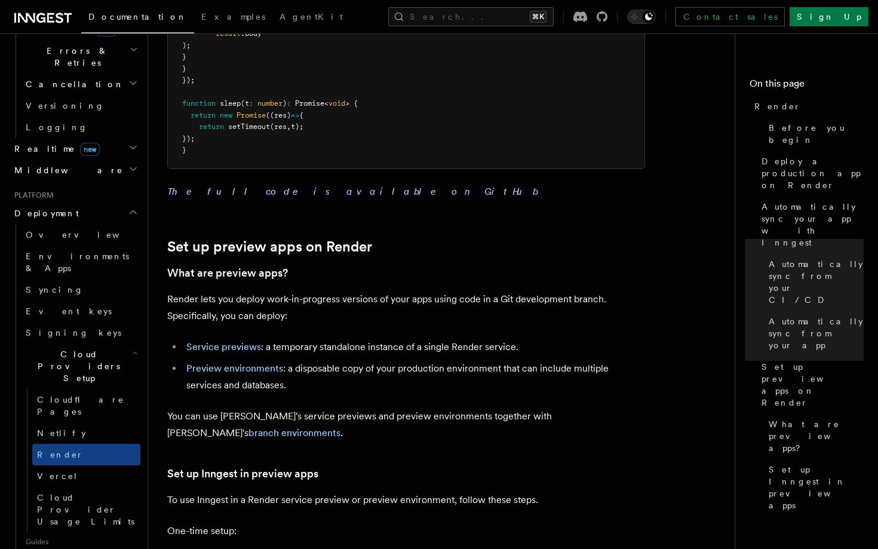
scroll to position [1742, 0]
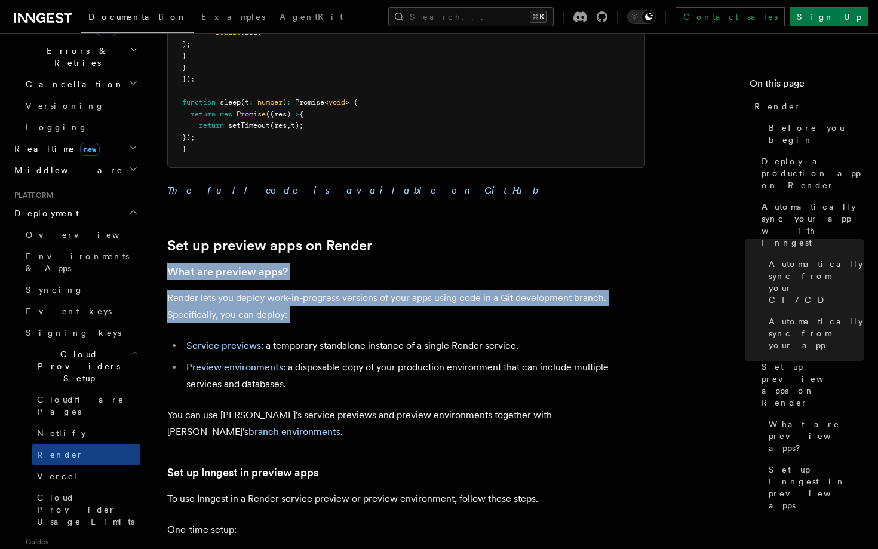
drag, startPoint x: 415, startPoint y: 208, endPoint x: 462, endPoint y: 298, distance: 101.3
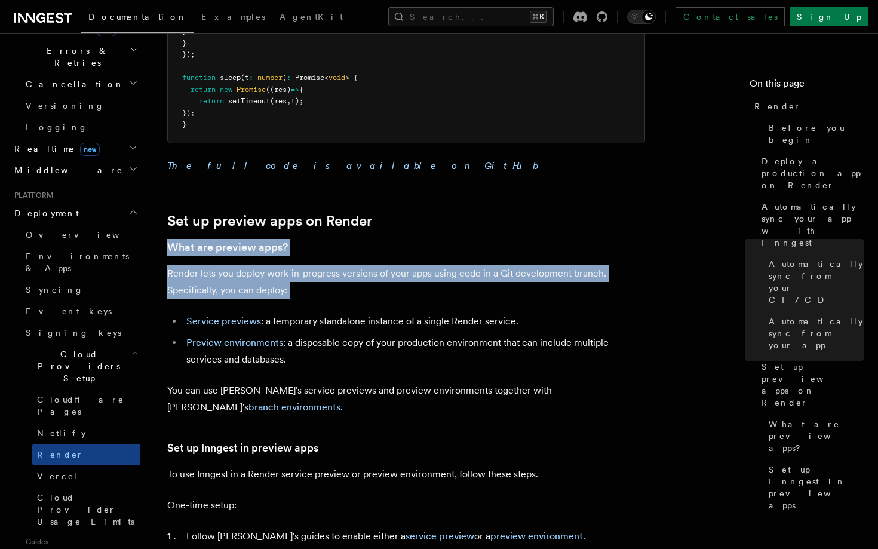
scroll to position [1767, 0]
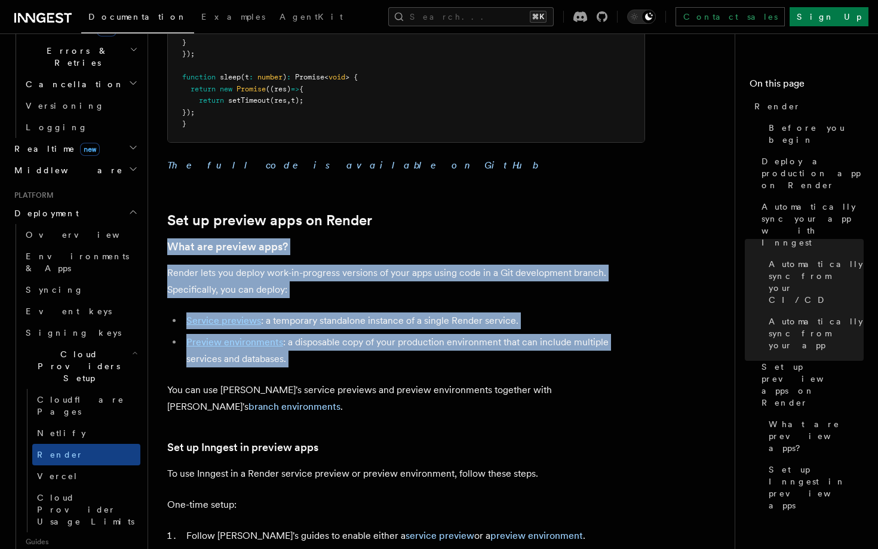
drag, startPoint x: 468, startPoint y: 330, endPoint x: 441, endPoint y: 188, distance: 144.0
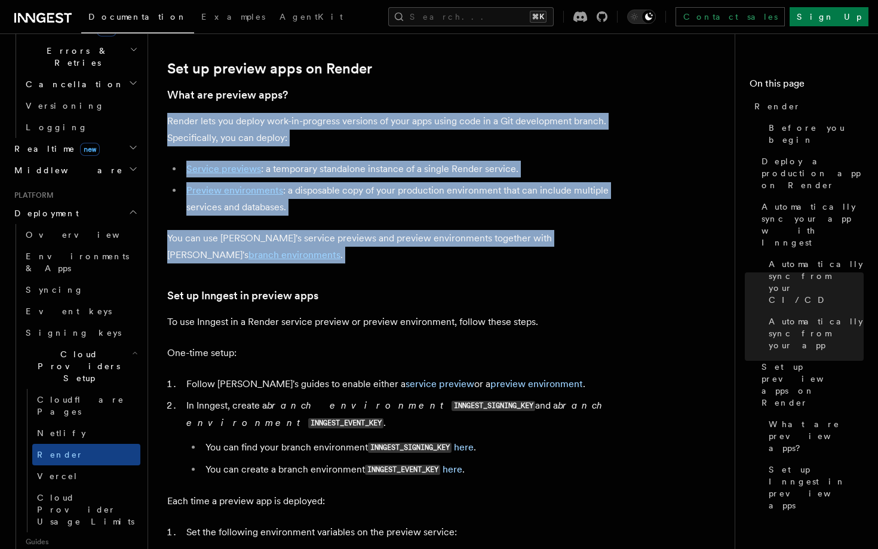
drag, startPoint x: 441, startPoint y: 217, endPoint x: 431, endPoint y: 71, distance: 146.0
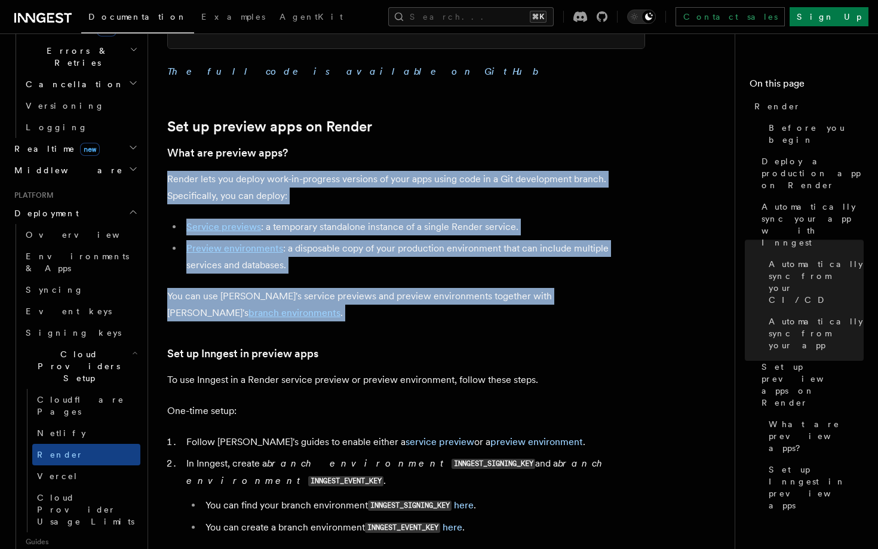
scroll to position [1857, 0]
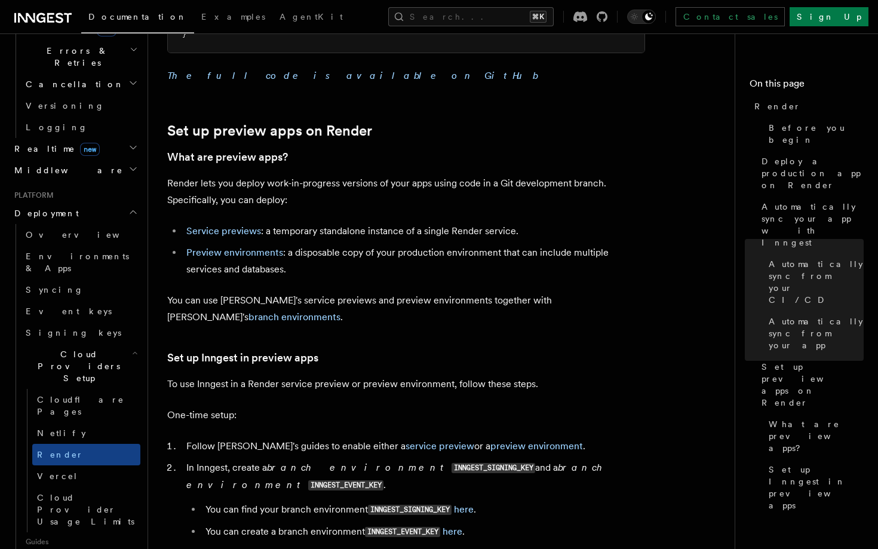
click at [445, 175] on p "Render lets you deploy work-in-progress versions of your apps using code in a G…" at bounding box center [406, 191] width 478 height 33
drag, startPoint x: 170, startPoint y: 93, endPoint x: 188, endPoint y: 101, distance: 20.1
click at [188, 122] on link "Set up preview apps on Render" at bounding box center [269, 130] width 205 height 17
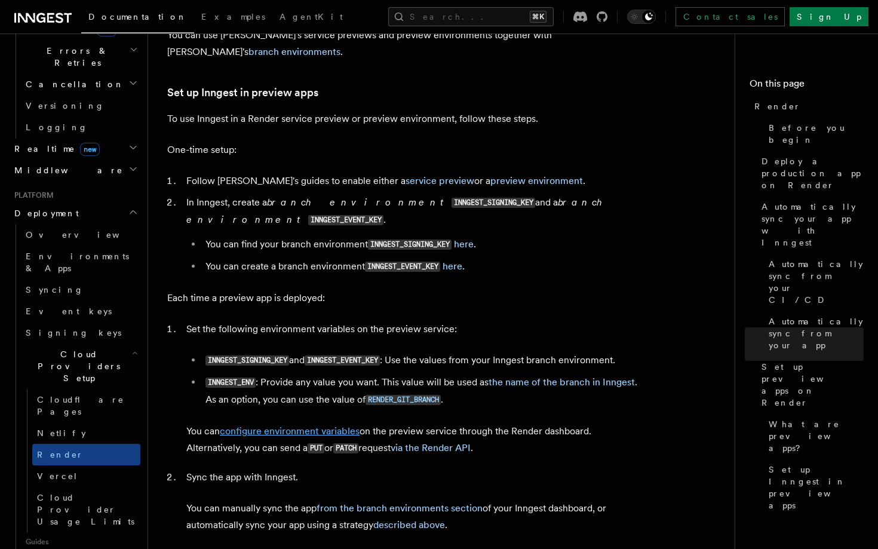
scroll to position [2111, 0]
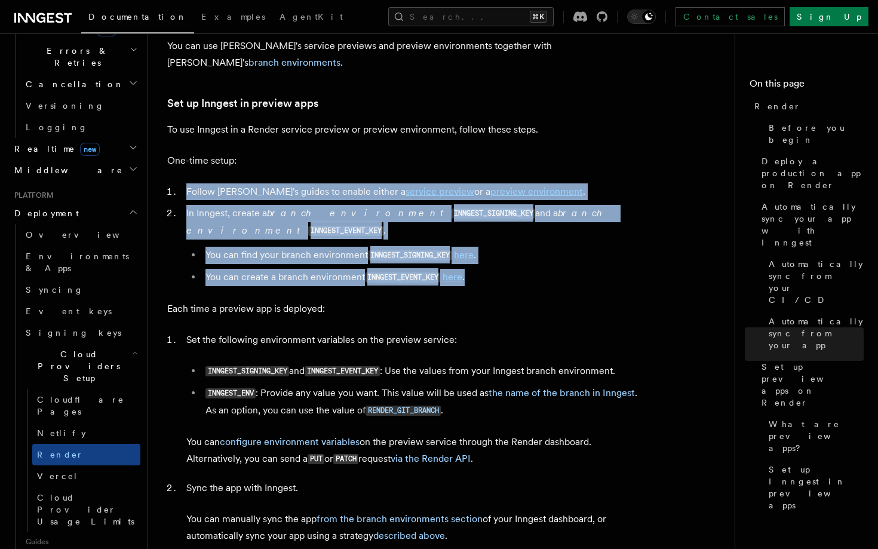
drag, startPoint x: 311, startPoint y: 230, endPoint x: 292, endPoint y: 110, distance: 121.0
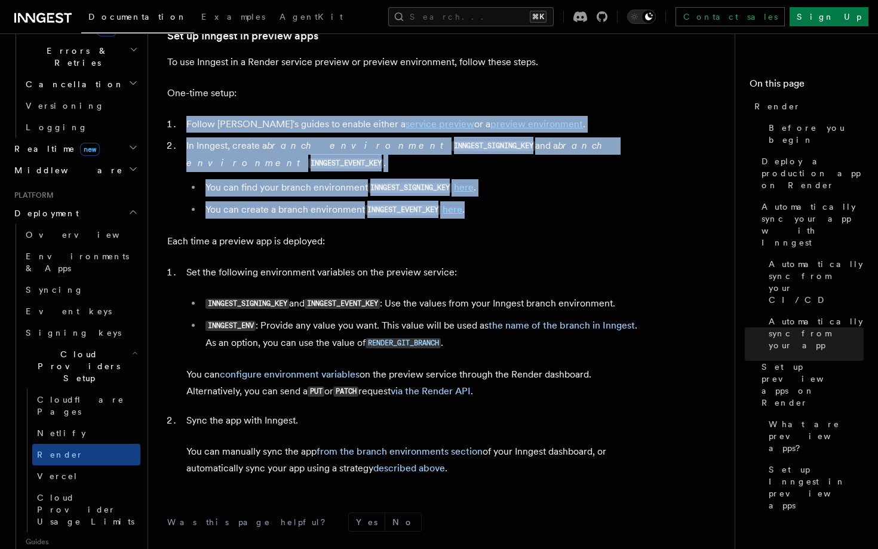
scroll to position [2182, 0]
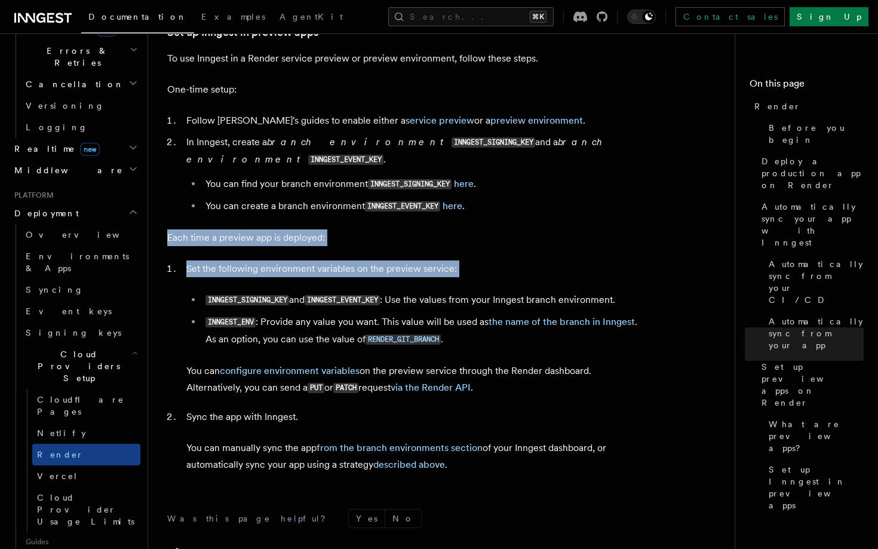
drag, startPoint x: 333, startPoint y: 228, endPoint x: 290, endPoint y: 172, distance: 69.9
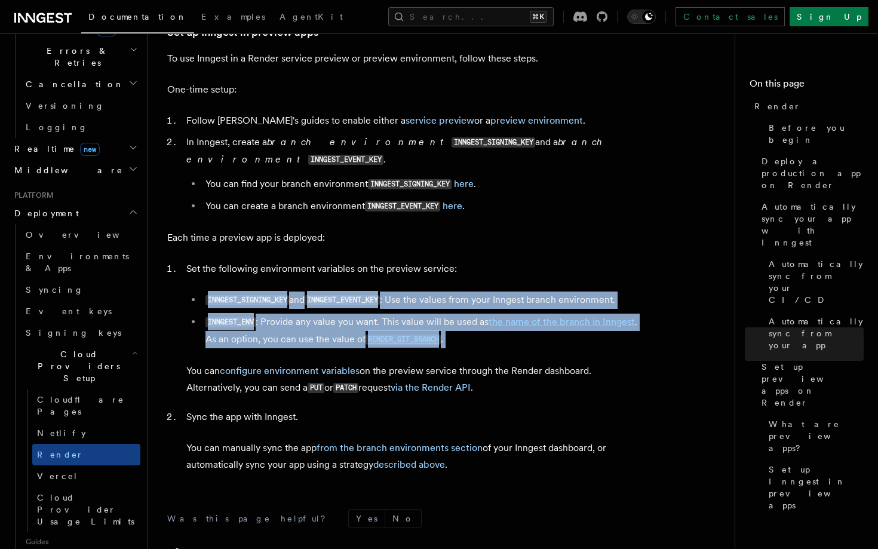
drag, startPoint x: 351, startPoint y: 299, endPoint x: 346, endPoint y: 220, distance: 78.4
click at [346, 260] on li "Set the following environment variables on the preview service: INNGEST_SIGNING…" at bounding box center [414, 328] width 462 height 136
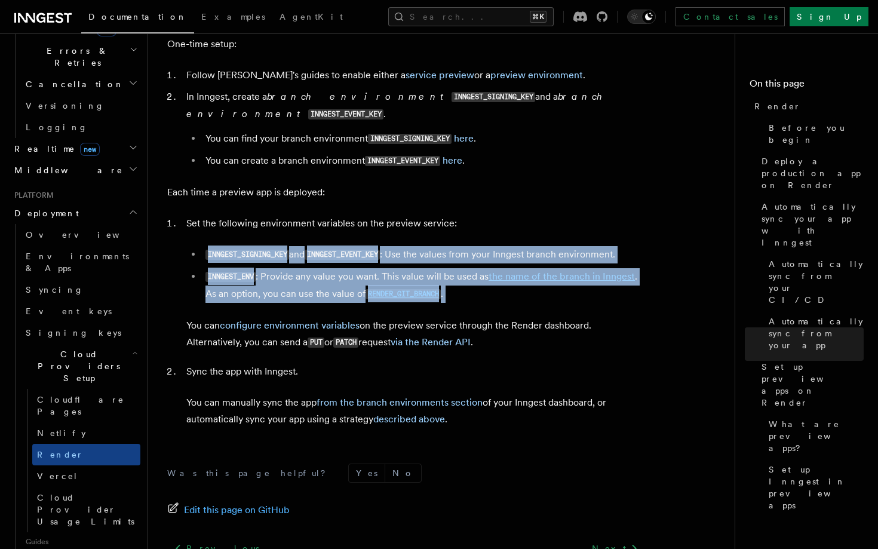
scroll to position [2228, 0]
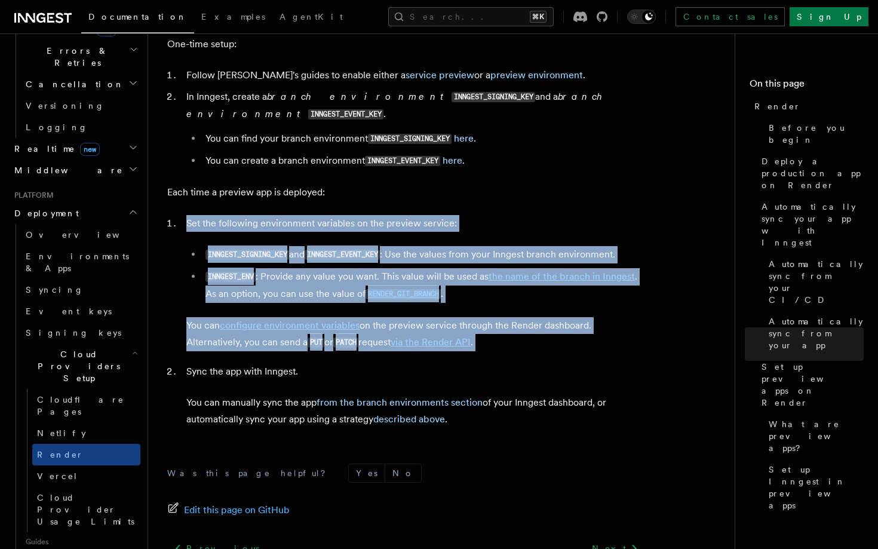
drag, startPoint x: 366, startPoint y: 307, endPoint x: 350, endPoint y: 140, distance: 167.4
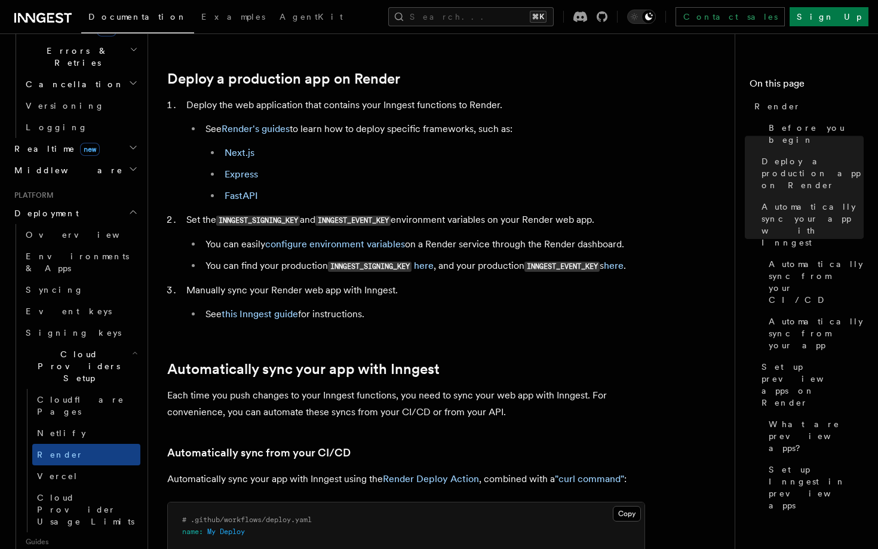
scroll to position [226, 0]
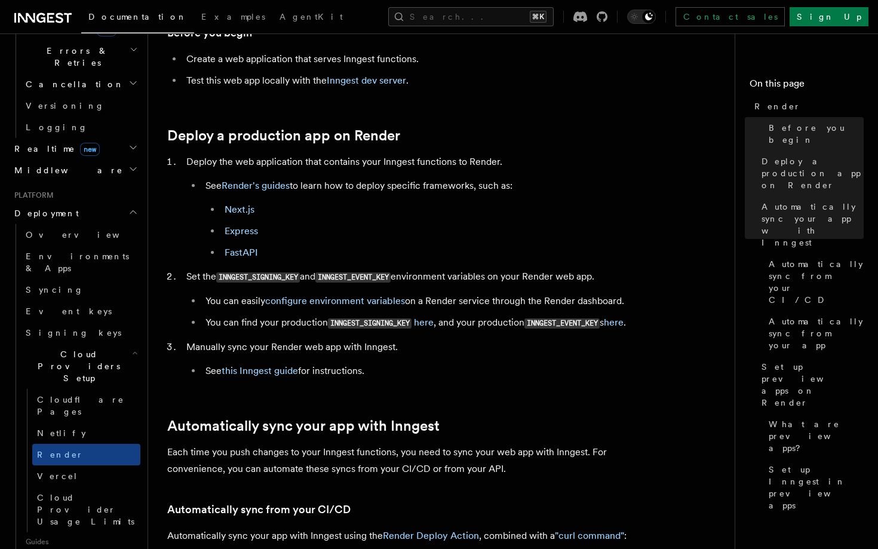
drag, startPoint x: 401, startPoint y: 256, endPoint x: 394, endPoint y: 192, distance: 63.8
click at [394, 192] on li "See Render's guides to learn how to deploy specific frameworks, such as: Next.j…" at bounding box center [423, 219] width 443 height 84
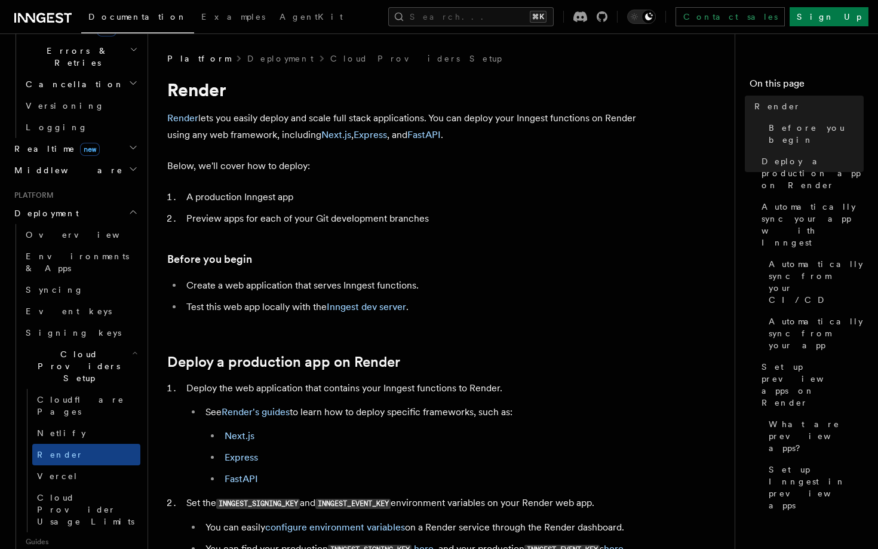
scroll to position [0, 0]
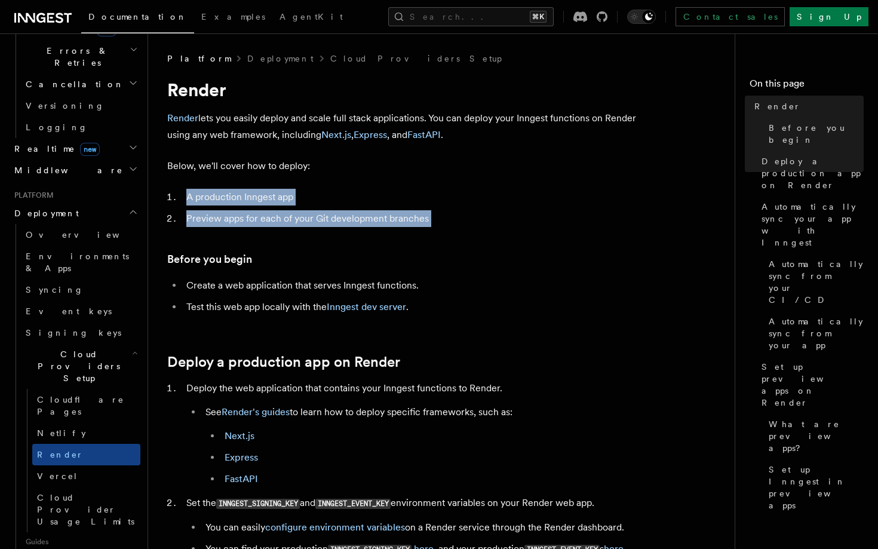
drag, startPoint x: 337, startPoint y: 241, endPoint x: 330, endPoint y: 174, distance: 67.8
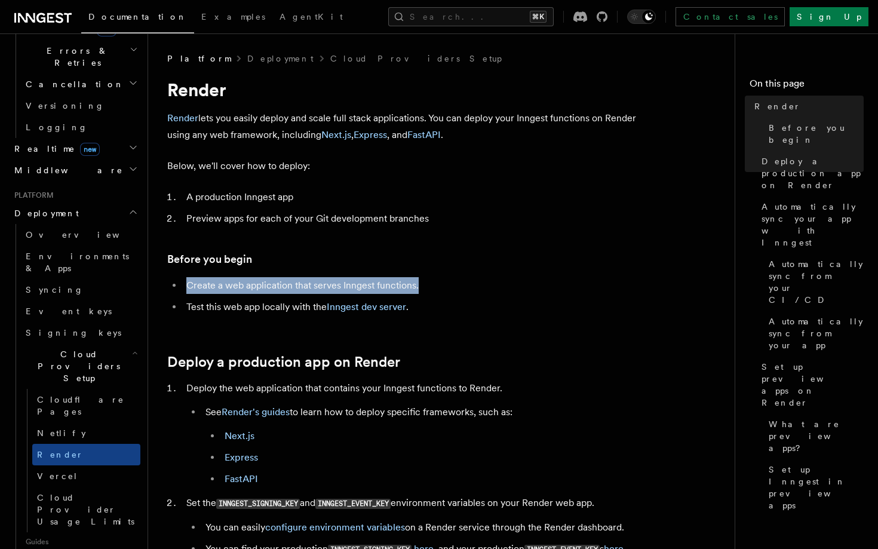
drag, startPoint x: 354, startPoint y: 293, endPoint x: 345, endPoint y: 267, distance: 28.0
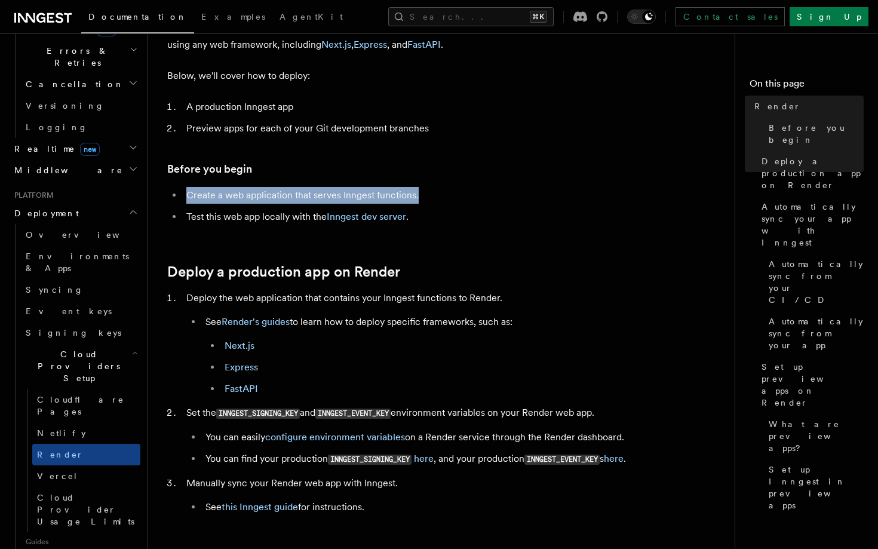
scroll to position [93, 0]
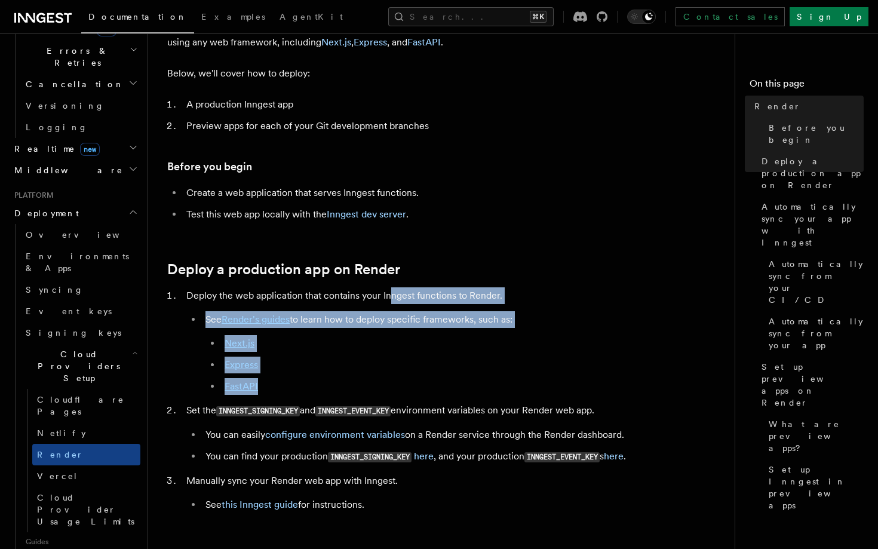
drag, startPoint x: 447, startPoint y: 398, endPoint x: 393, endPoint y: 291, distance: 120.2
click at [393, 291] on ol "Deploy the web application that contains your Inngest functions to Render. See …" at bounding box center [406, 400] width 478 height 226
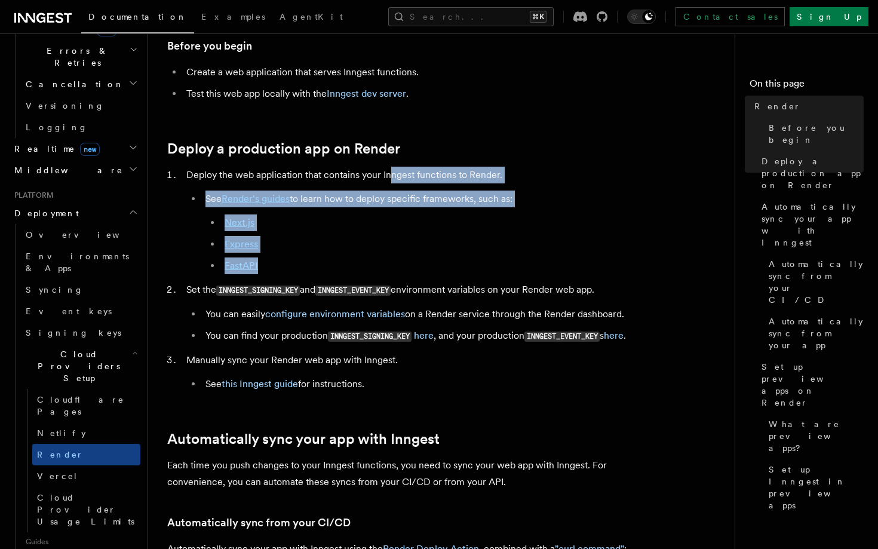
scroll to position [257, 0]
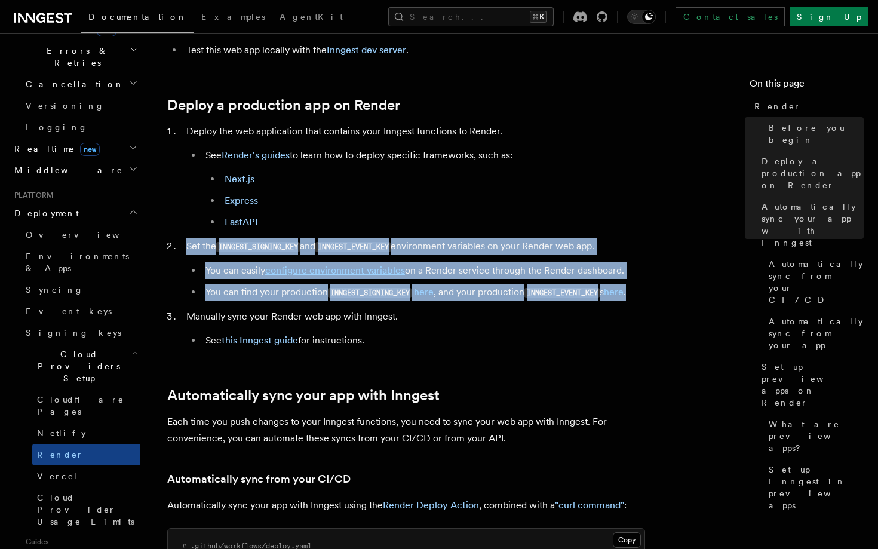
drag, startPoint x: 394, startPoint y: 320, endPoint x: 364, endPoint y: 229, distance: 96.0
click at [364, 229] on ol "Deploy the web application that contains your Inngest functions to Render. See …" at bounding box center [406, 236] width 478 height 226
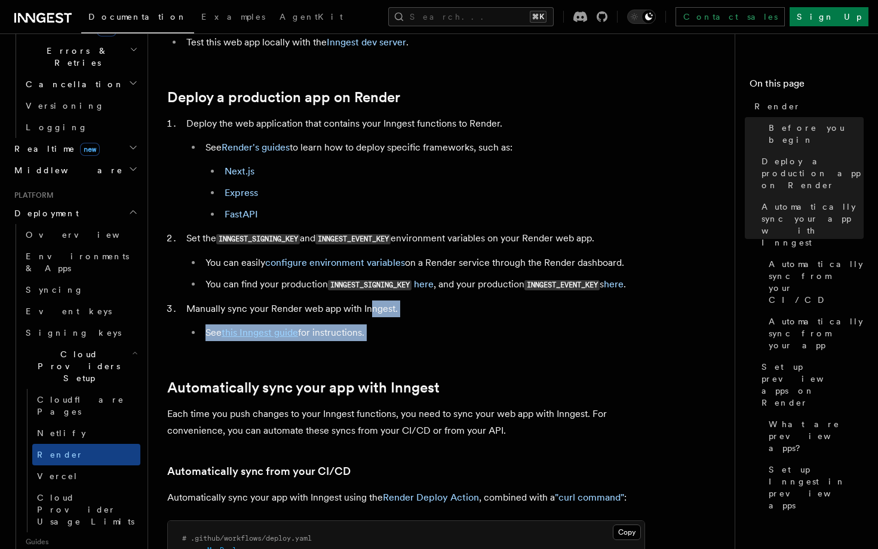
drag, startPoint x: 382, startPoint y: 360, endPoint x: 369, endPoint y: 314, distance: 47.4
click at [256, 338] on link "this Inngest guide" at bounding box center [260, 332] width 76 height 11
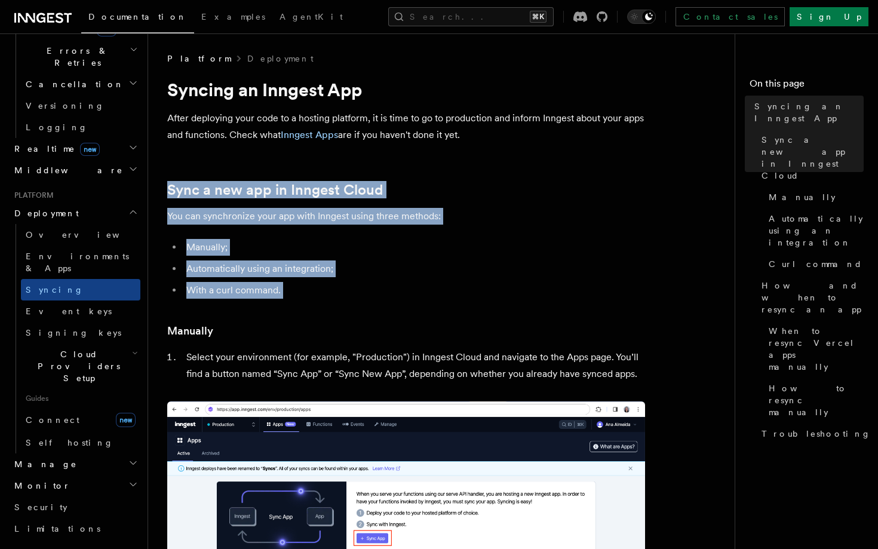
drag, startPoint x: 294, startPoint y: 312, endPoint x: 256, endPoint y: 168, distance: 148.4
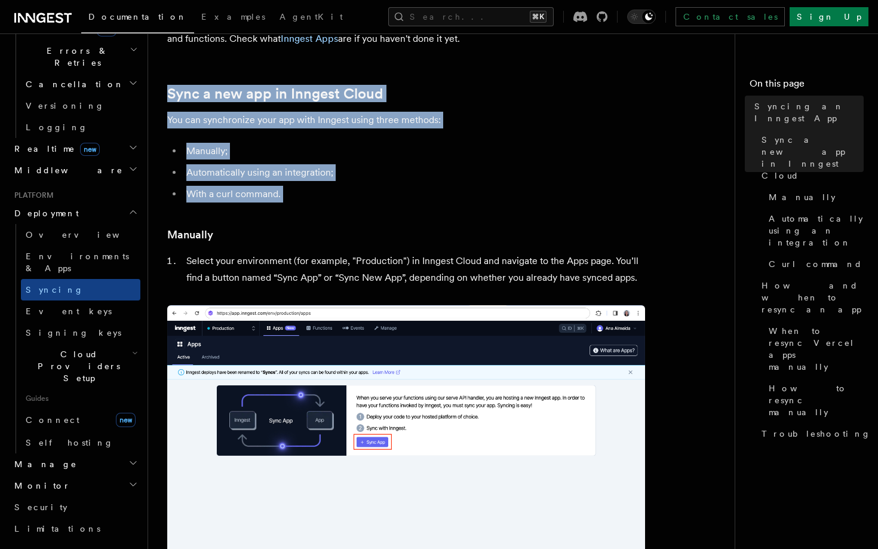
scroll to position [103, 0]
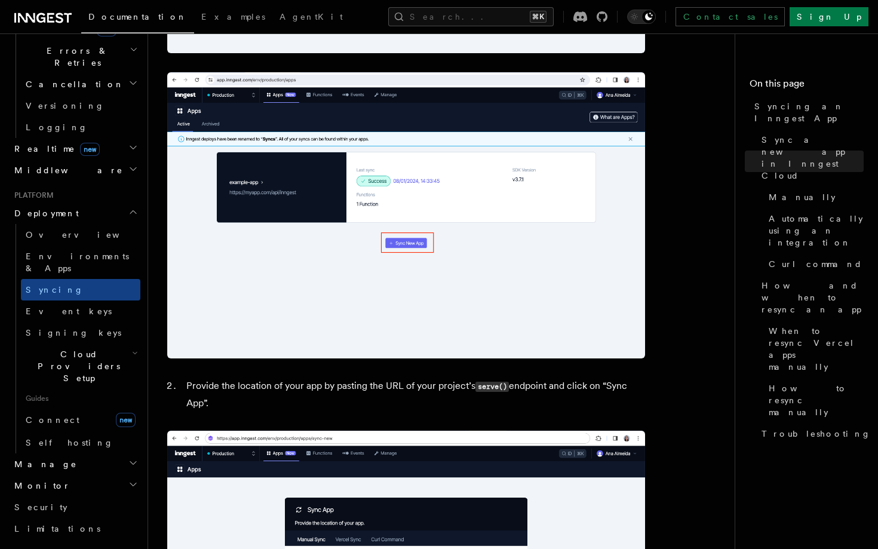
scroll to position [634, 0]
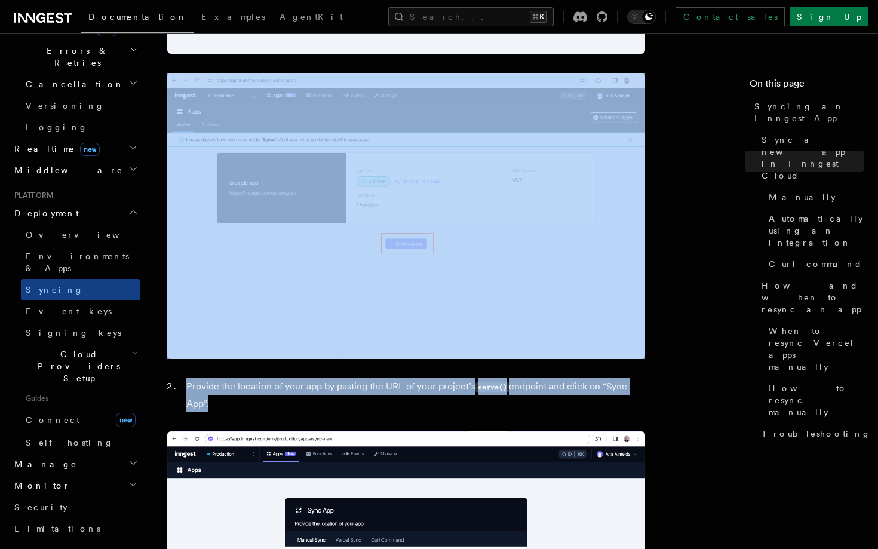
drag, startPoint x: 296, startPoint y: 420, endPoint x: 269, endPoint y: 357, distance: 69.6
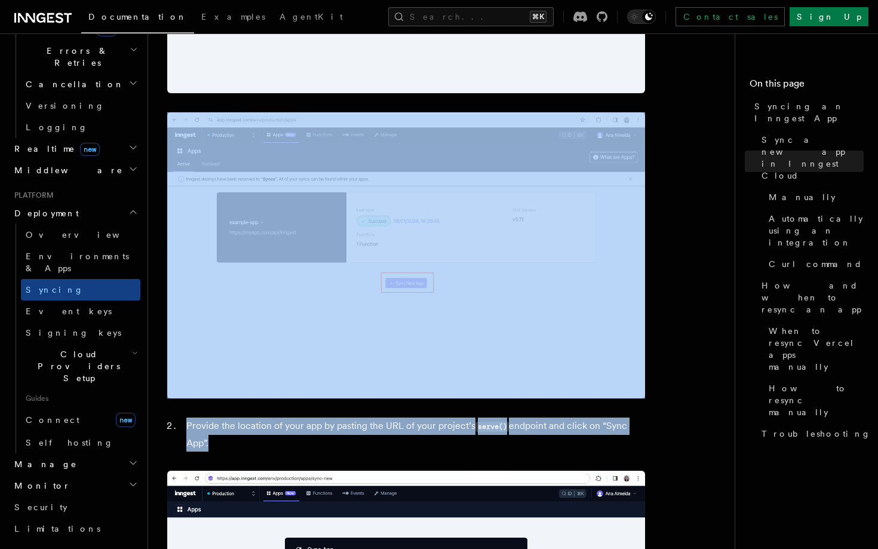
scroll to position [591, 0]
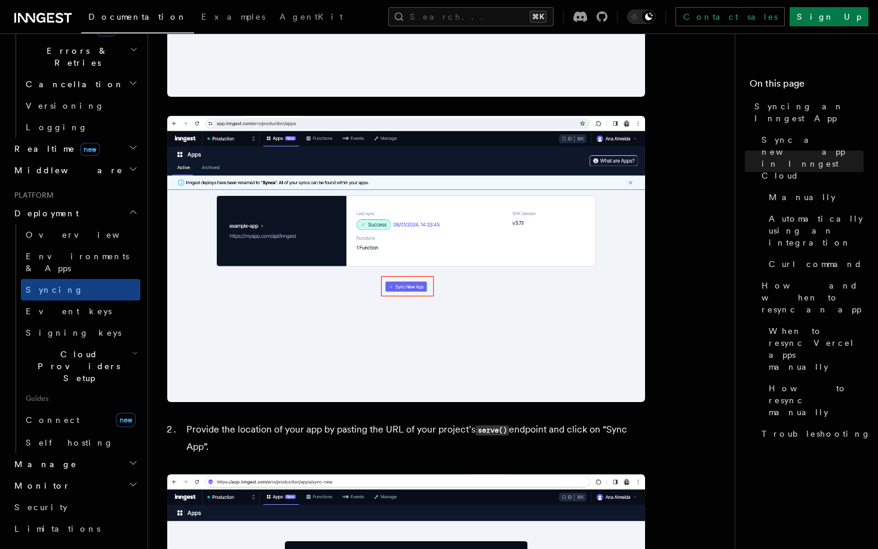
click at [278, 435] on li "Provide the location of your app by pasting the URL of your project’s serve() e…" at bounding box center [414, 438] width 462 height 34
drag, startPoint x: 272, startPoint y: 451, endPoint x: 211, endPoint y: 164, distance: 293.7
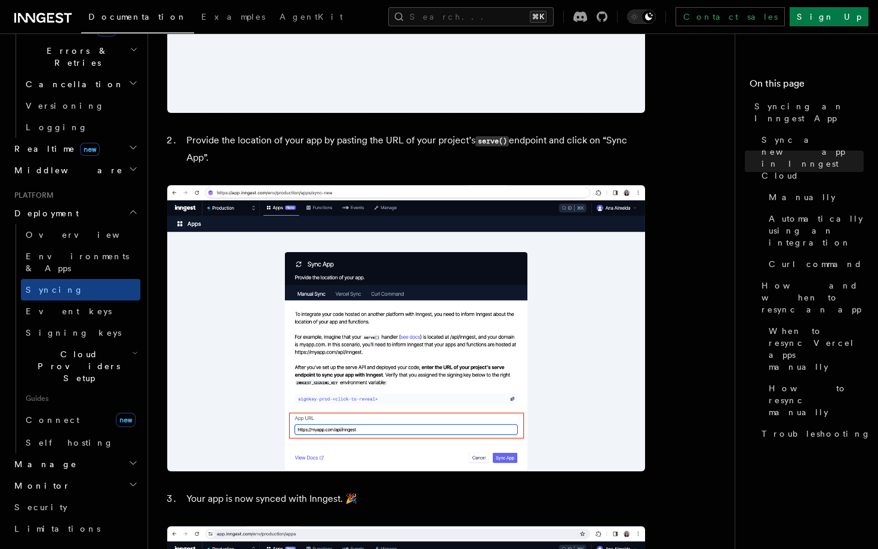
click at [320, 159] on li "Provide the location of your app by pasting the URL of your project’s serve() e…" at bounding box center [414, 149] width 462 height 34
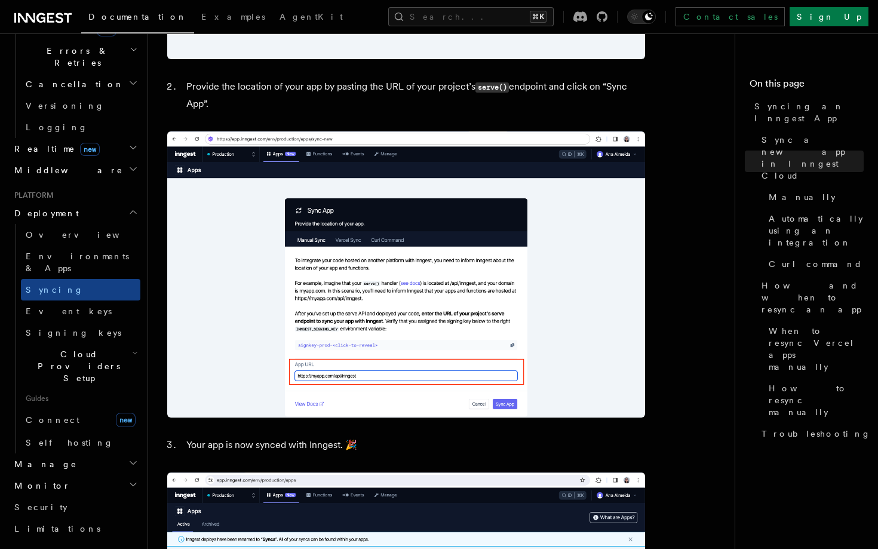
scroll to position [945, 0]
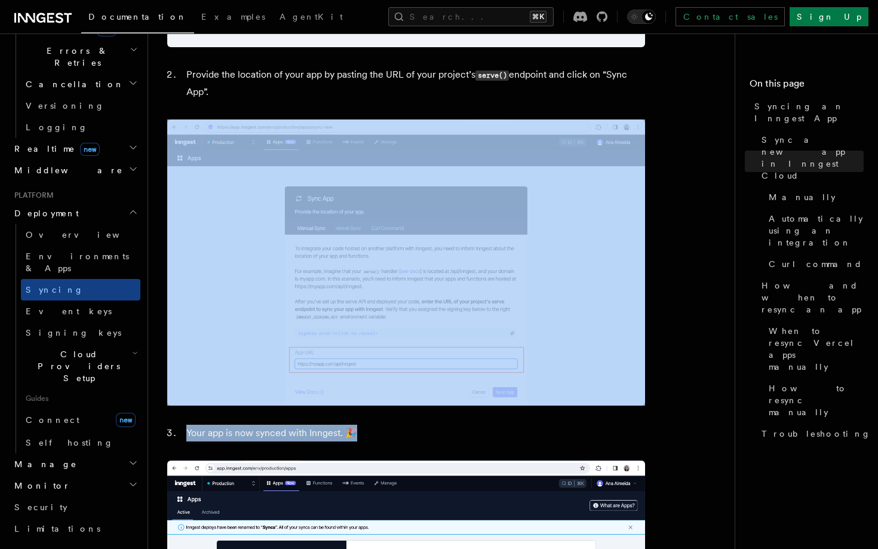
drag, startPoint x: 394, startPoint y: 439, endPoint x: 309, endPoint y: 149, distance: 301.8
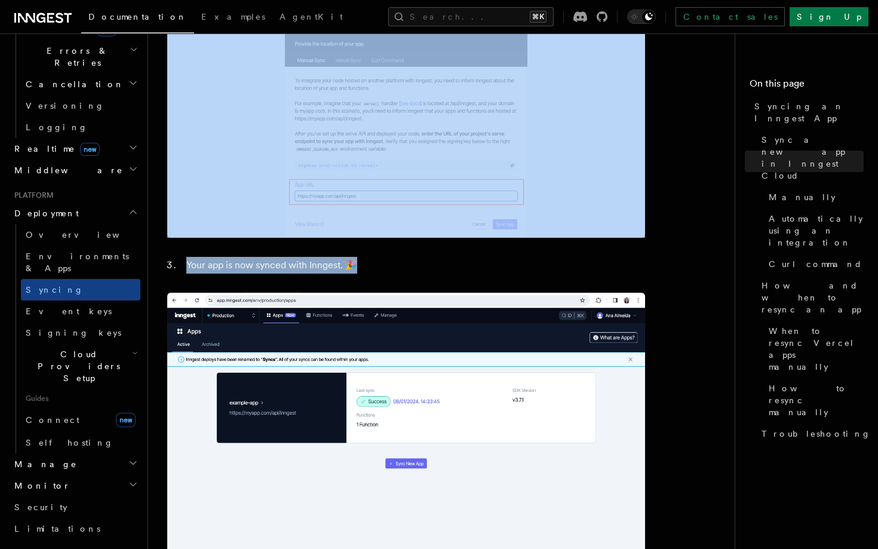
scroll to position [1115, 0]
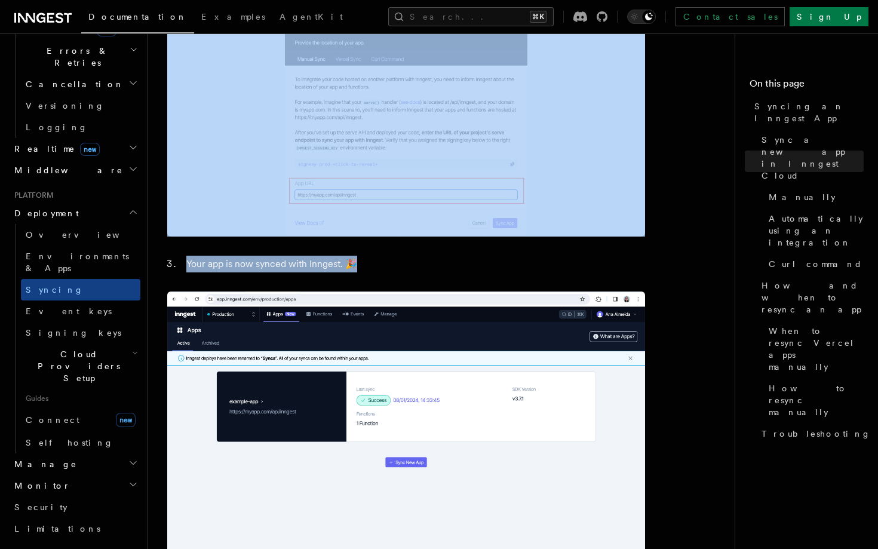
click at [431, 269] on li "Your app is now synced with Inngest. 🎉" at bounding box center [414, 264] width 462 height 17
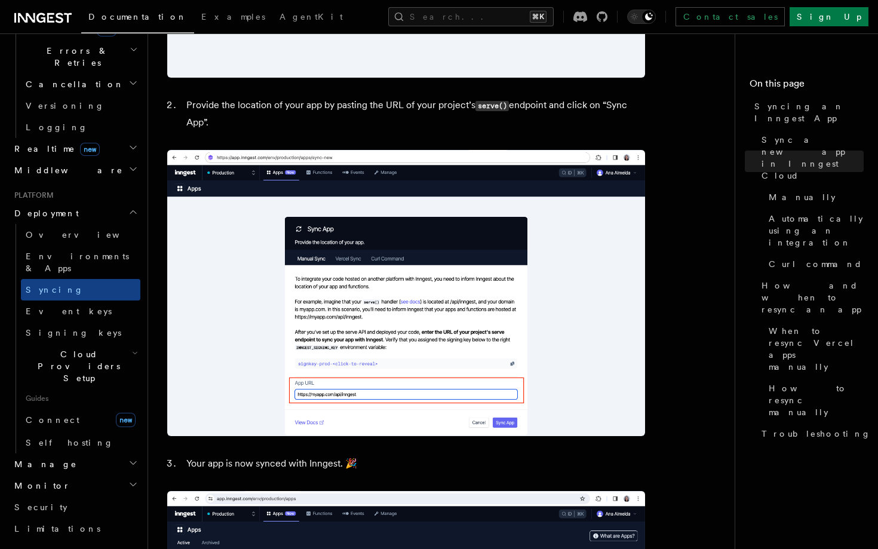
scroll to position [911, 0]
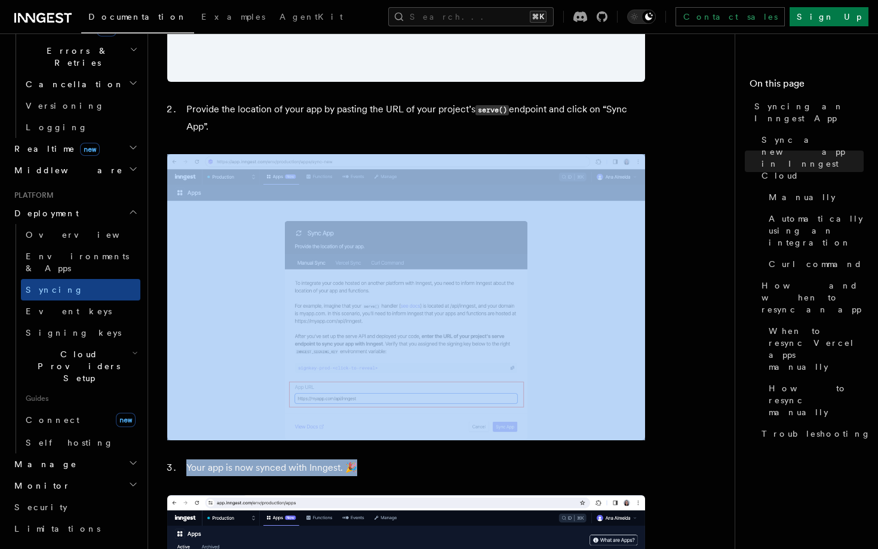
drag, startPoint x: 388, startPoint y: 480, endPoint x: 343, endPoint y: 225, distance: 258.4
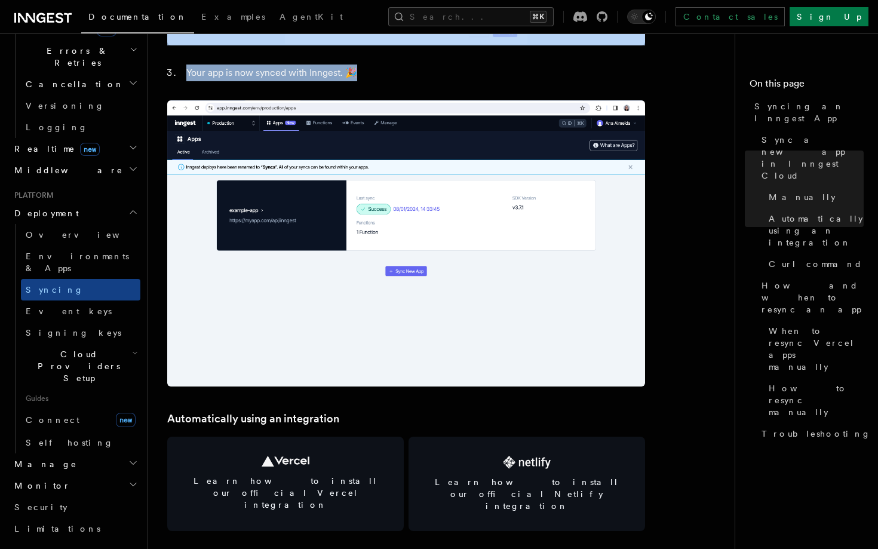
scroll to position [1305, 0]
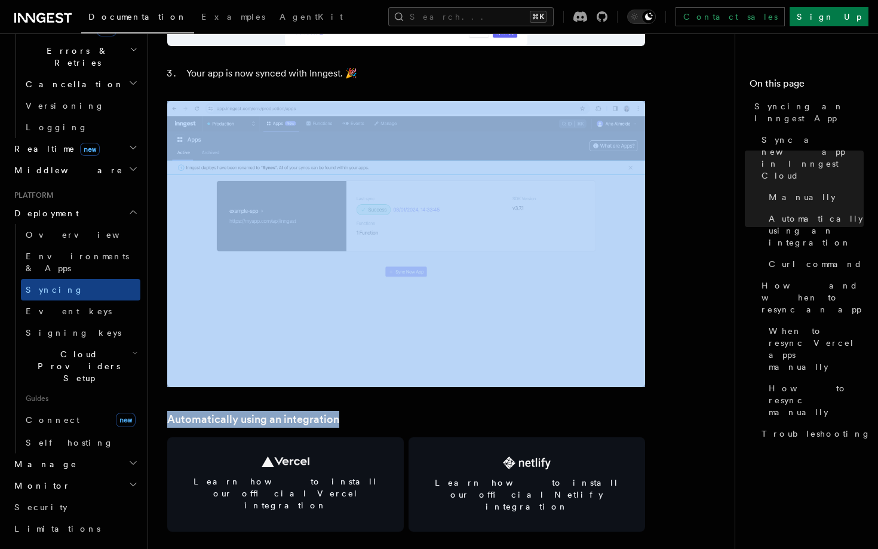
drag, startPoint x: 377, startPoint y: 419, endPoint x: 334, endPoint y: 147, distance: 275.1
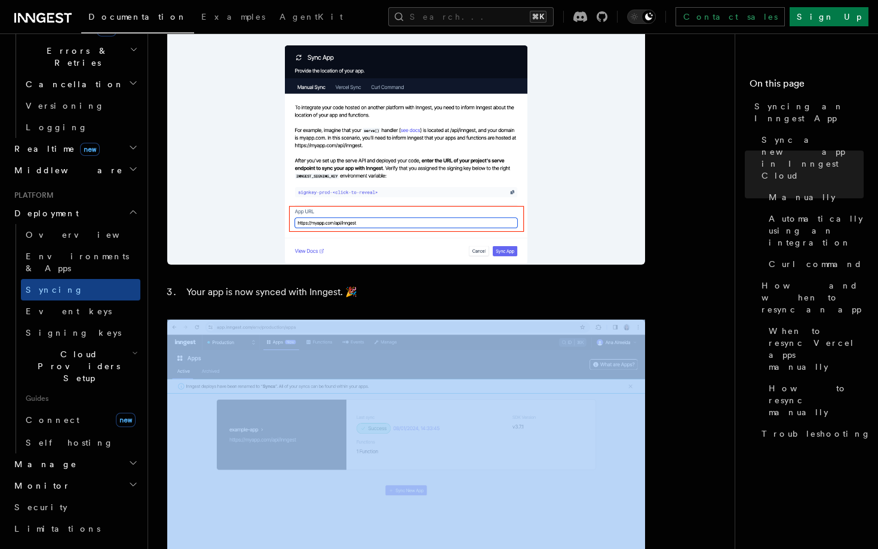
scroll to position [968, 0]
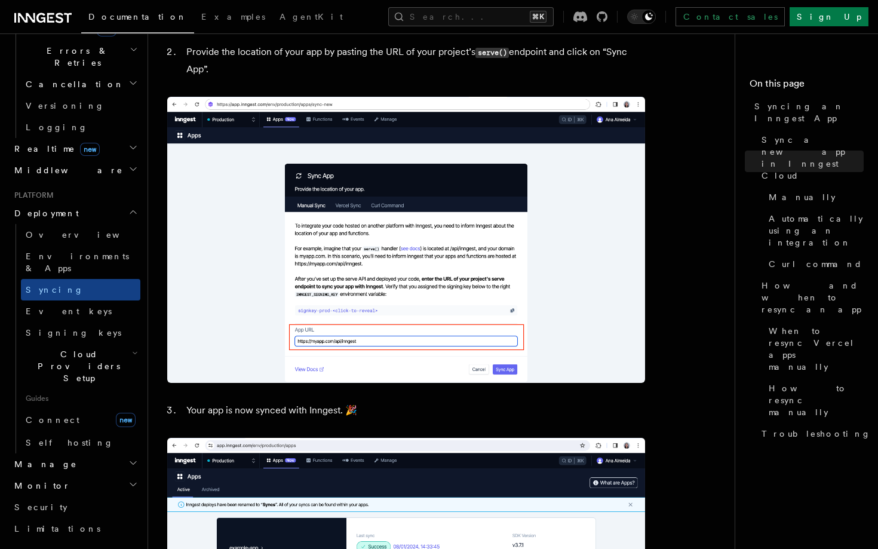
click at [396, 413] on li "Your app is now synced with Inngest. 🎉" at bounding box center [414, 410] width 462 height 17
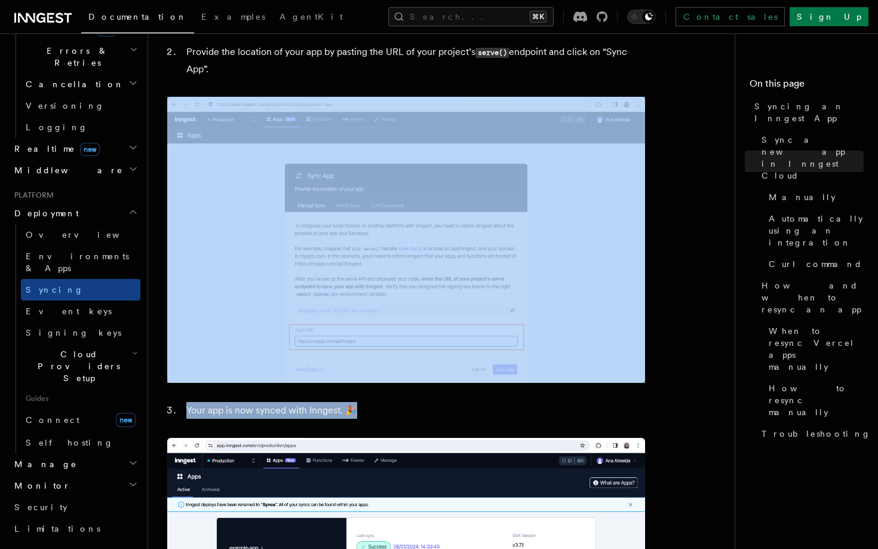
drag, startPoint x: 396, startPoint y: 413, endPoint x: 330, endPoint y: 132, distance: 288.4
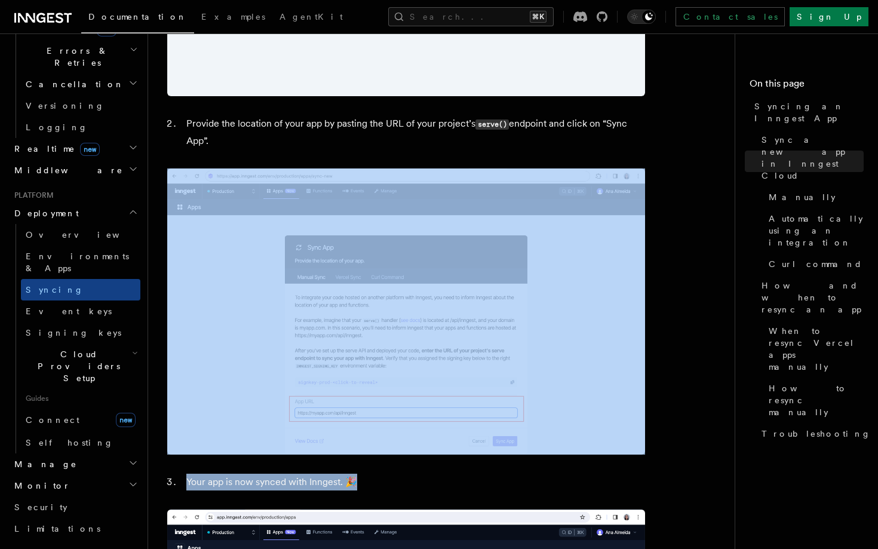
scroll to position [895, 0]
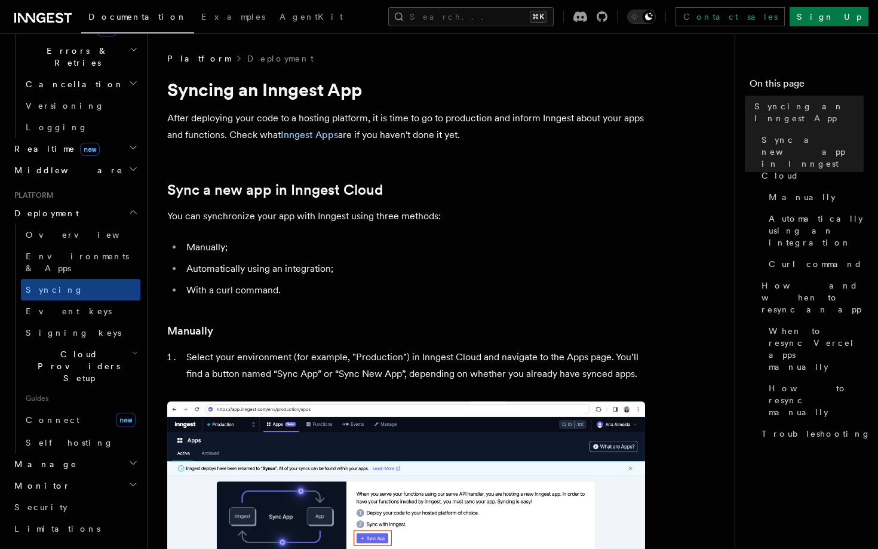
scroll to position [0, 0]
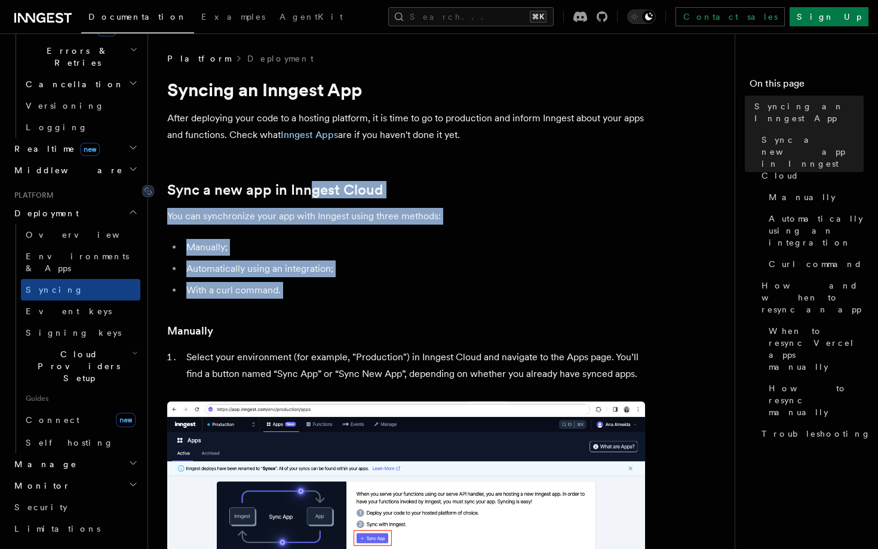
drag, startPoint x: 359, startPoint y: 308, endPoint x: 312, endPoint y: 196, distance: 121.6
drag, startPoint x: 261, startPoint y: 169, endPoint x: 337, endPoint y: 309, distance: 159.0
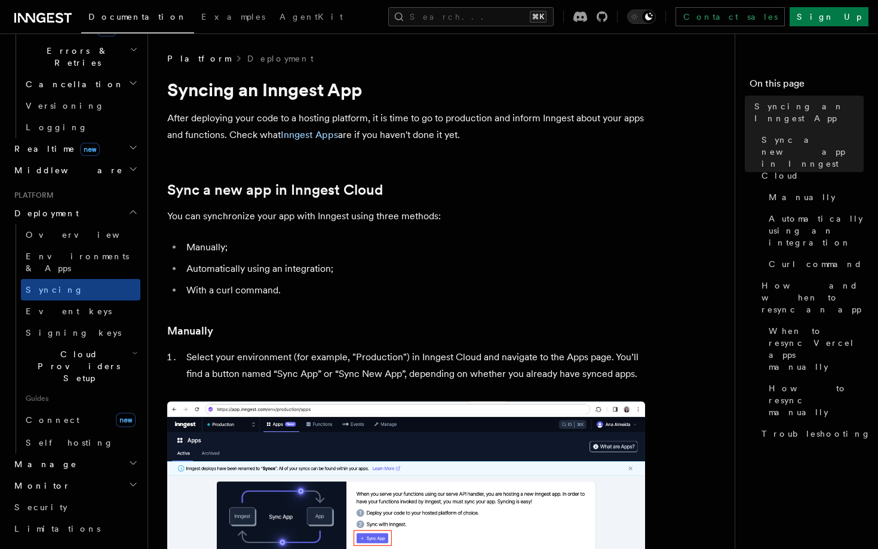
click at [344, 329] on h3 "Manually" at bounding box center [406, 331] width 478 height 17
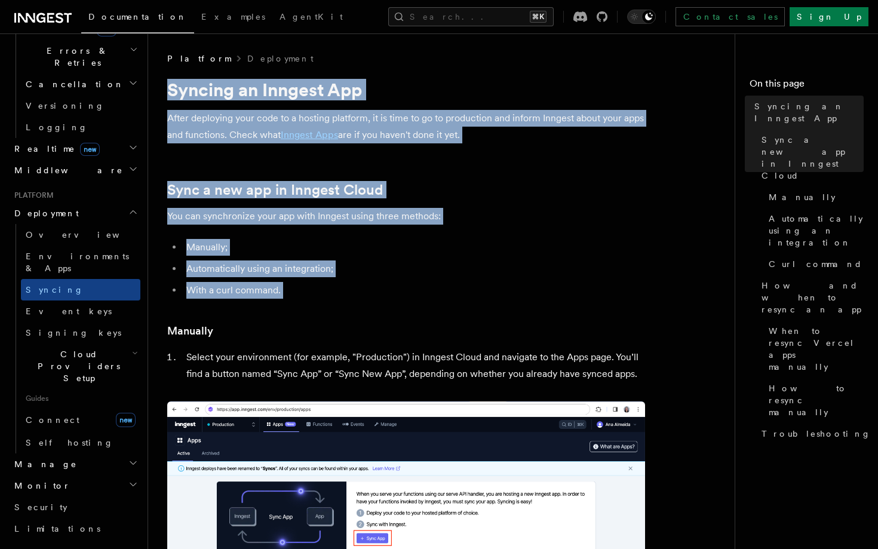
drag, startPoint x: 350, startPoint y: 302, endPoint x: 273, endPoint y: 68, distance: 245.9
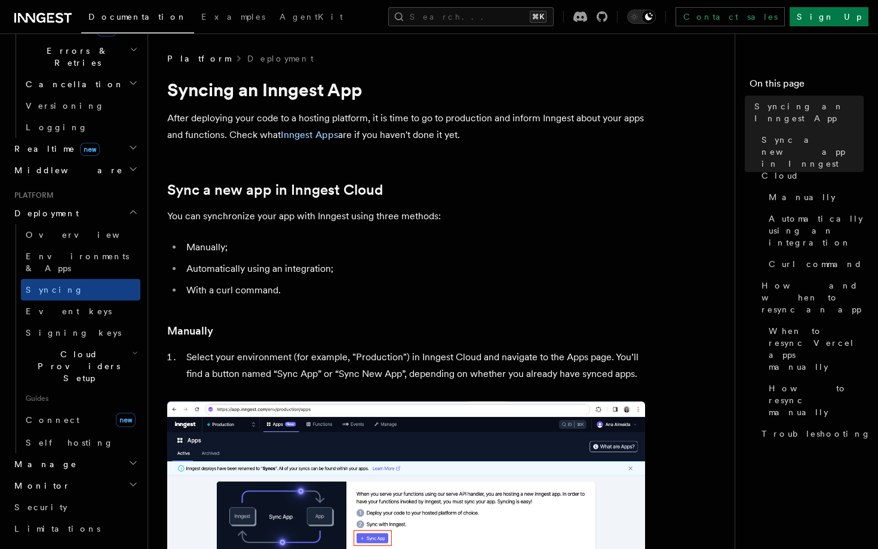
click at [254, 133] on p "After deploying your code to a hosting platform, it is time to go to production…" at bounding box center [406, 126] width 478 height 33
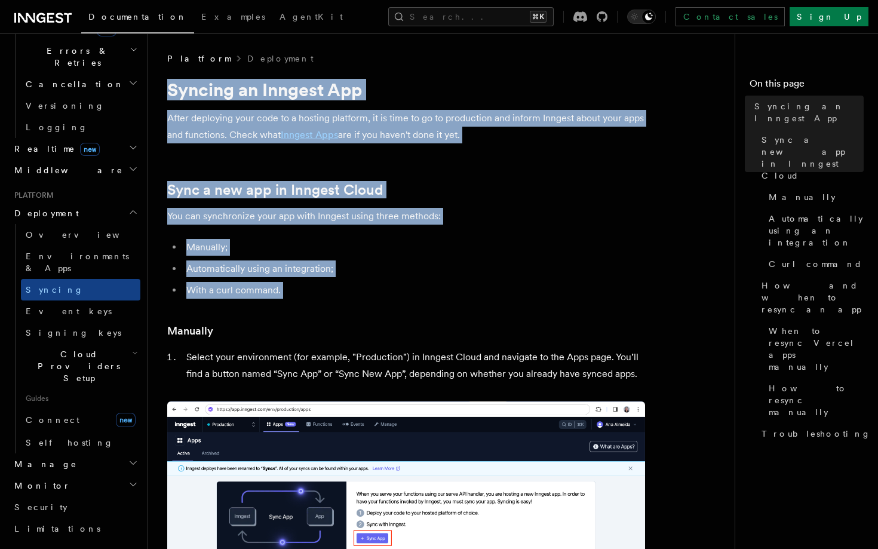
drag, startPoint x: 171, startPoint y: 90, endPoint x: 198, endPoint y: 314, distance: 226.2
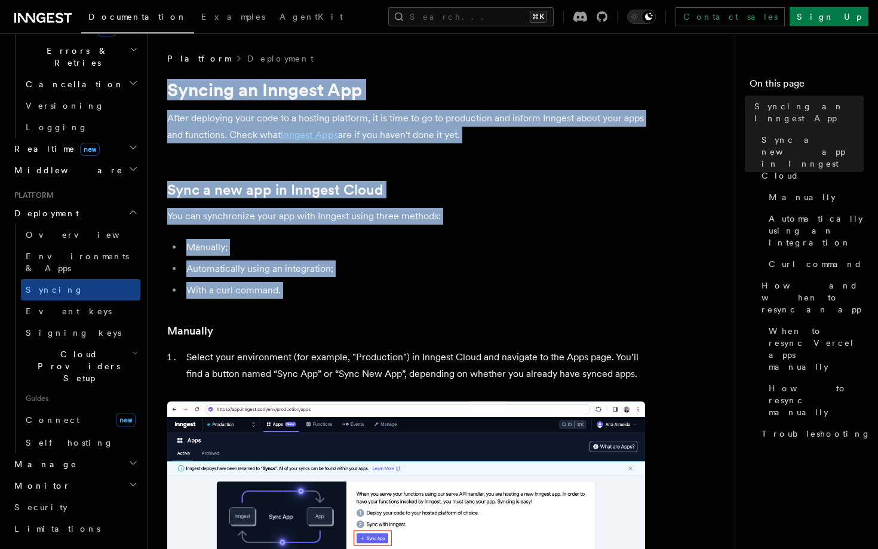
drag, startPoint x: 271, startPoint y: 303, endPoint x: 204, endPoint y: 71, distance: 241.9
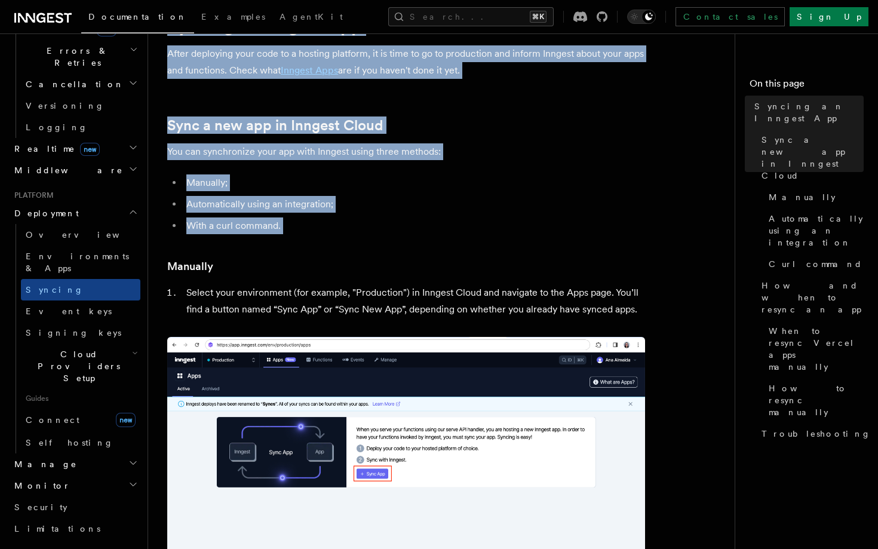
scroll to position [67, 0]
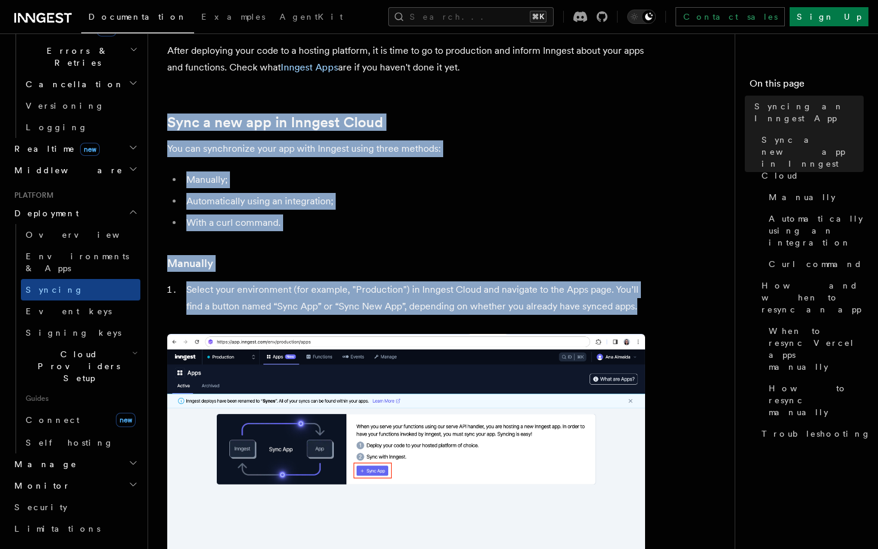
drag, startPoint x: 306, startPoint y: 317, endPoint x: 159, endPoint y: 114, distance: 250.2
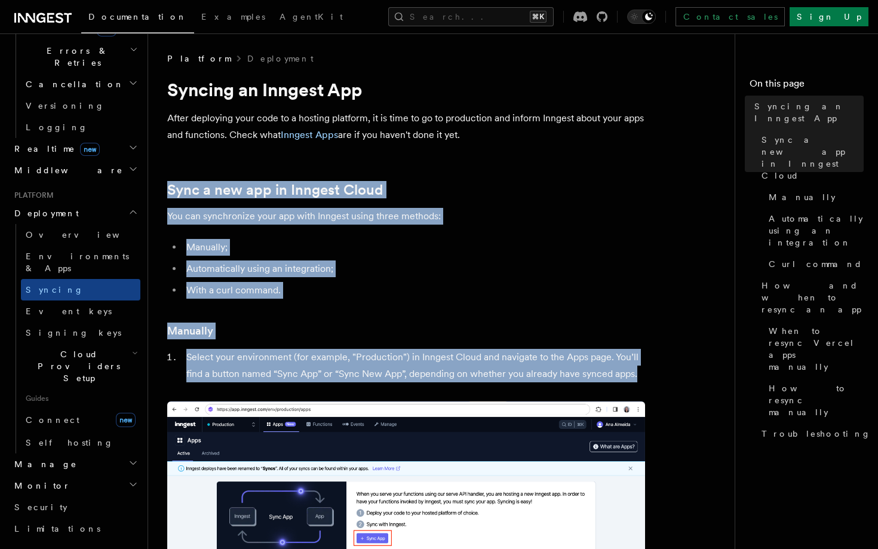
scroll to position [0, 0]
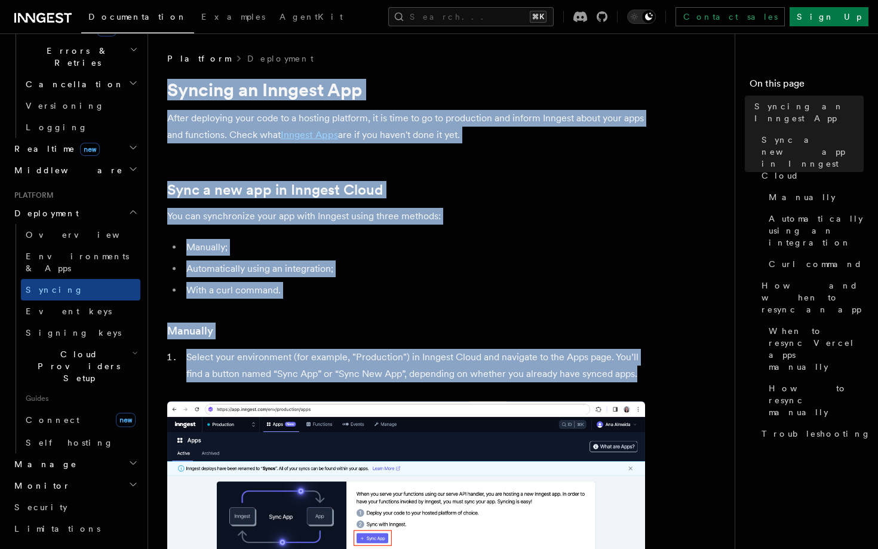
drag, startPoint x: 165, startPoint y: 86, endPoint x: 321, endPoint y: 419, distance: 367.4
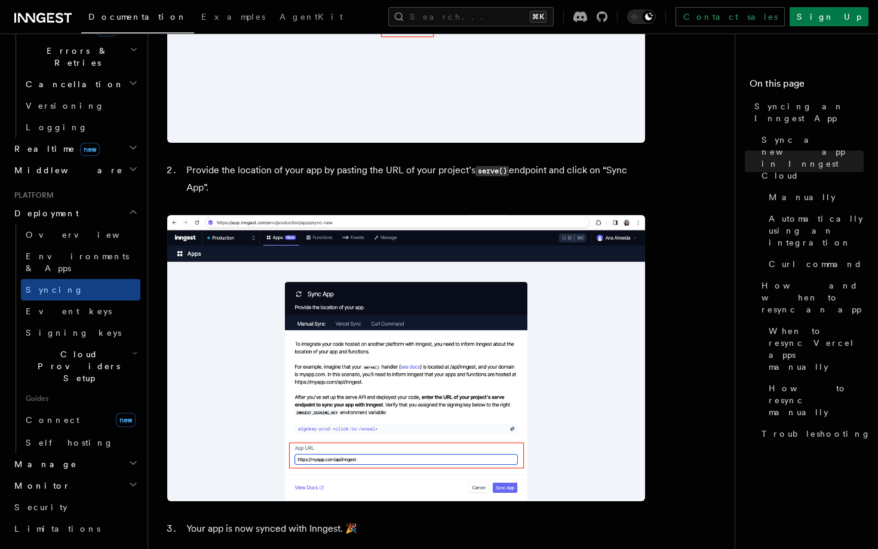
scroll to position [949, 0]
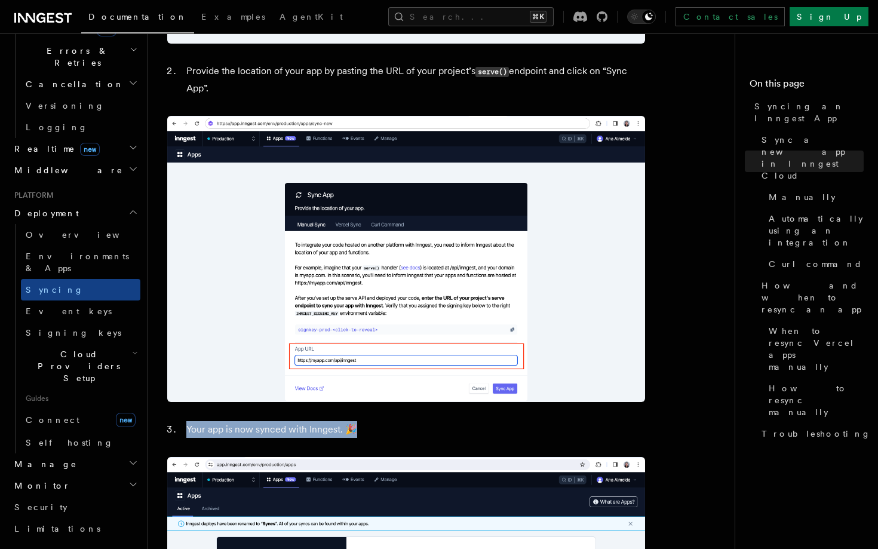
drag, startPoint x: 354, startPoint y: 434, endPoint x: 322, endPoint y: 406, distance: 42.8
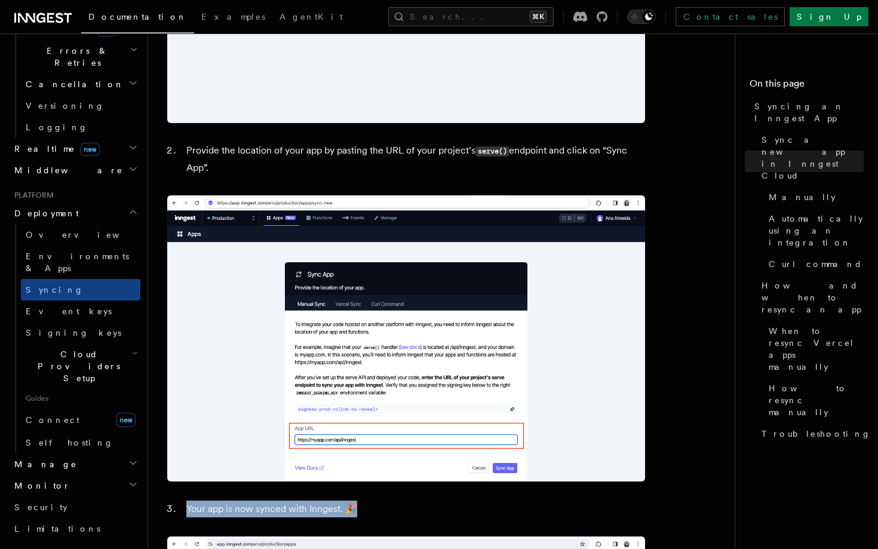
scroll to position [808, 0]
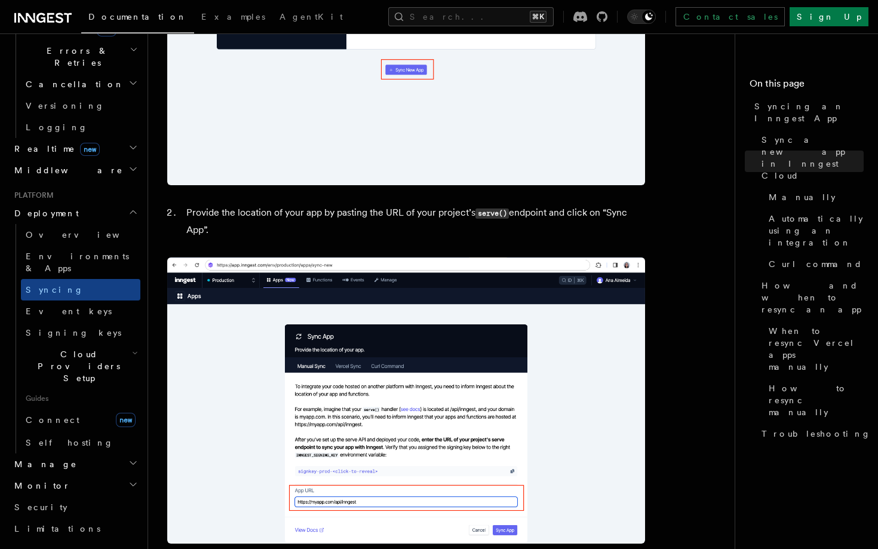
drag, startPoint x: 294, startPoint y: 231, endPoint x: 284, endPoint y: 194, distance: 38.0
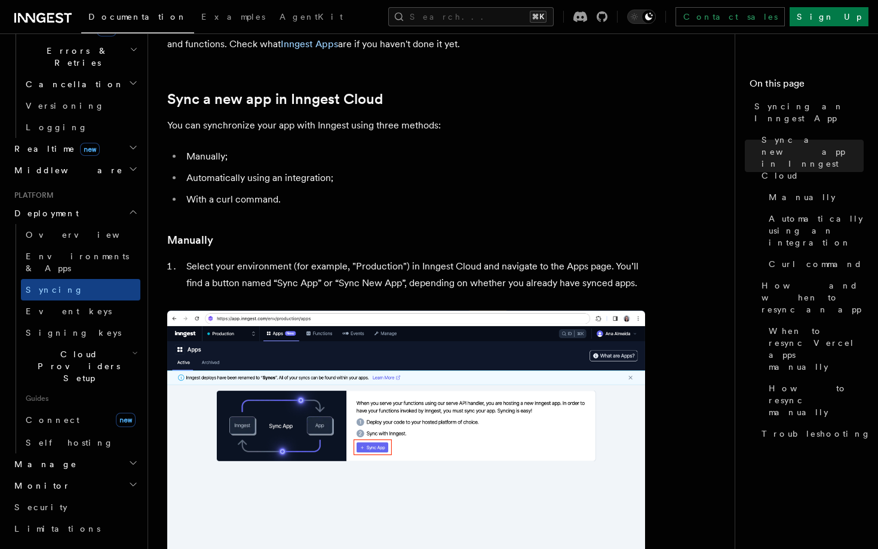
scroll to position [4, 0]
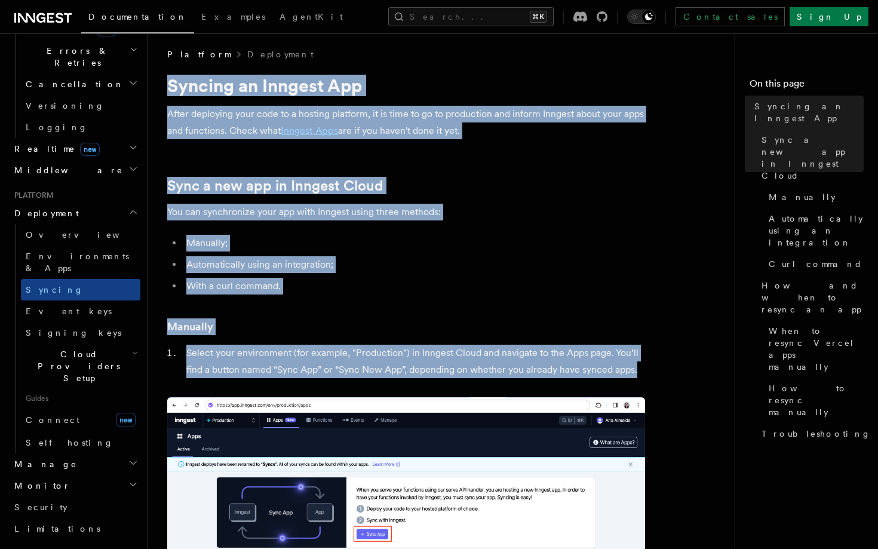
drag, startPoint x: 308, startPoint y: 388, endPoint x: 240, endPoint y: 73, distance: 321.9
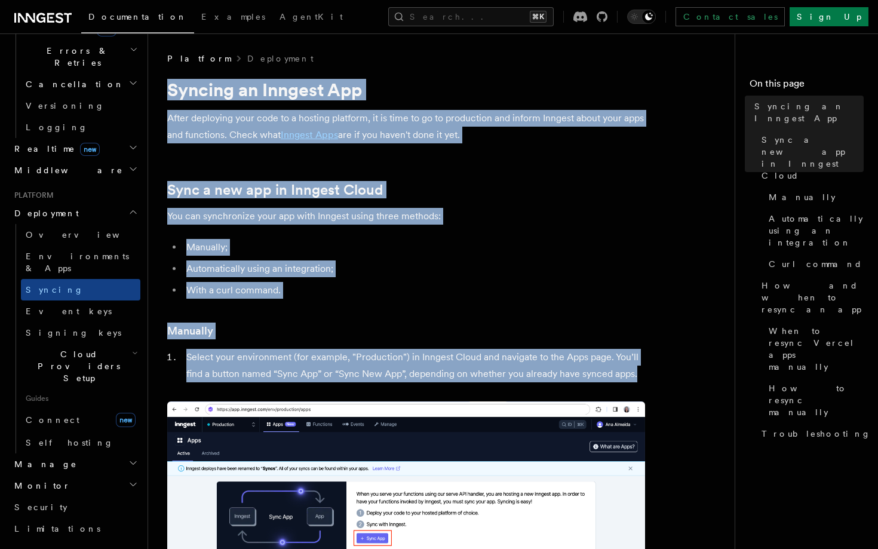
scroll to position [0, 0]
click at [244, 91] on h1 "Syncing an Inngest App" at bounding box center [406, 90] width 478 height 22
drag, startPoint x: 170, startPoint y: 91, endPoint x: 348, endPoint y: 390, distance: 348.0
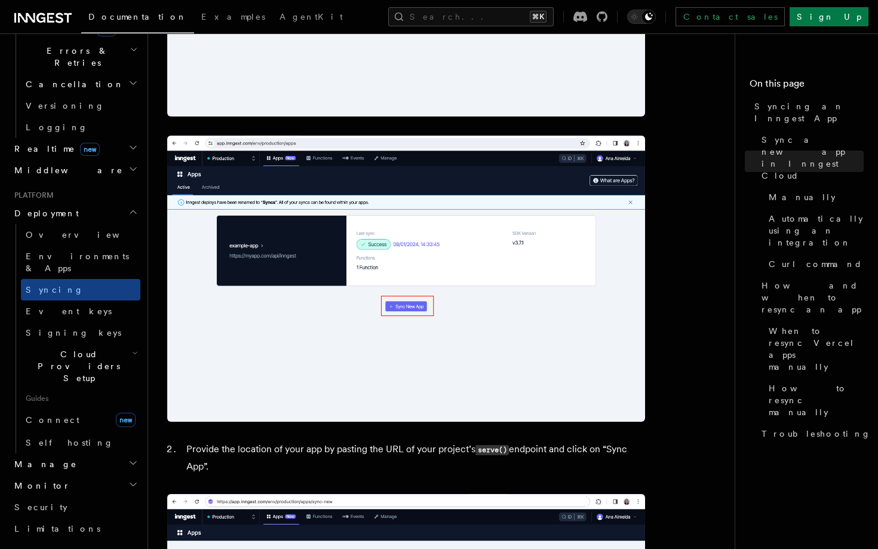
scroll to position [727, 0]
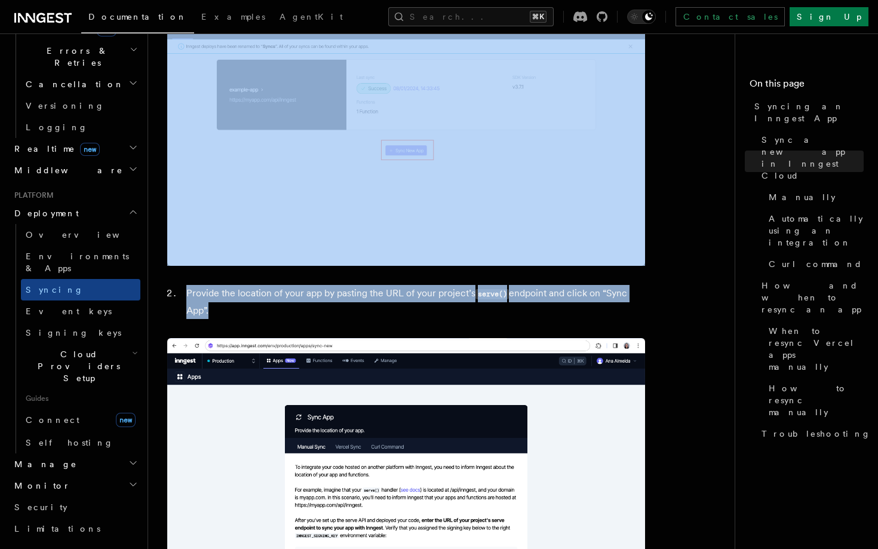
drag, startPoint x: 416, startPoint y: 330, endPoint x: 409, endPoint y: 263, distance: 67.3
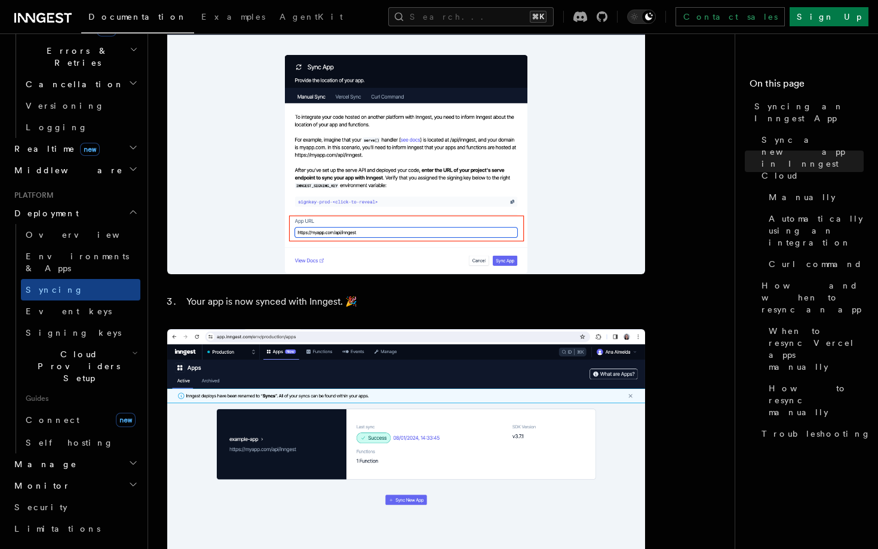
scroll to position [1100, 0]
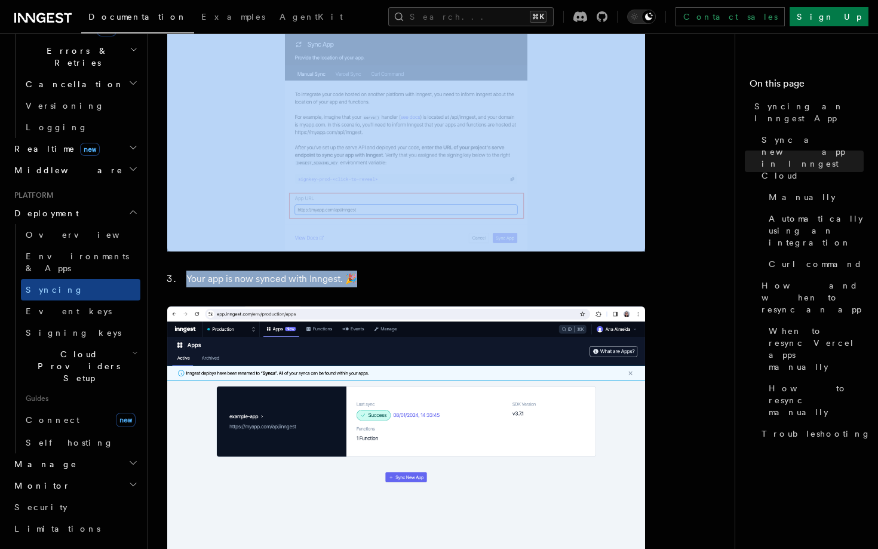
drag, startPoint x: 410, startPoint y: 288, endPoint x: 399, endPoint y: 249, distance: 41.0
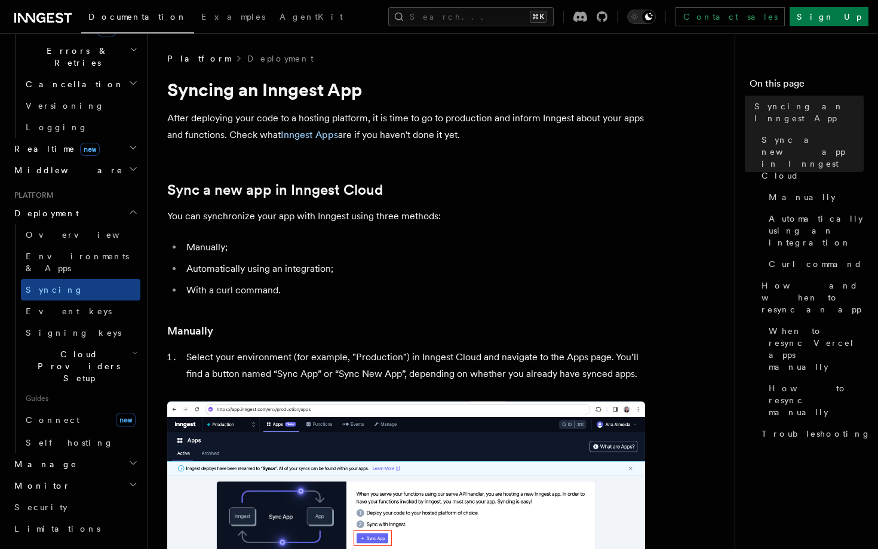
scroll to position [0, 0]
click at [280, 17] on span "AgentKit" at bounding box center [311, 17] width 63 height 10
click at [128, 202] on h2 "Deployment" at bounding box center [75, 213] width 131 height 22
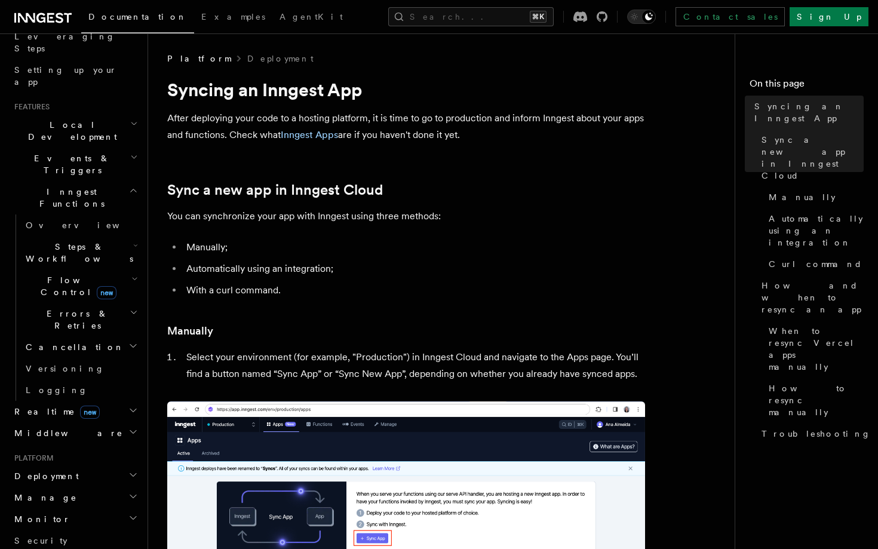
scroll to position [117, 0]
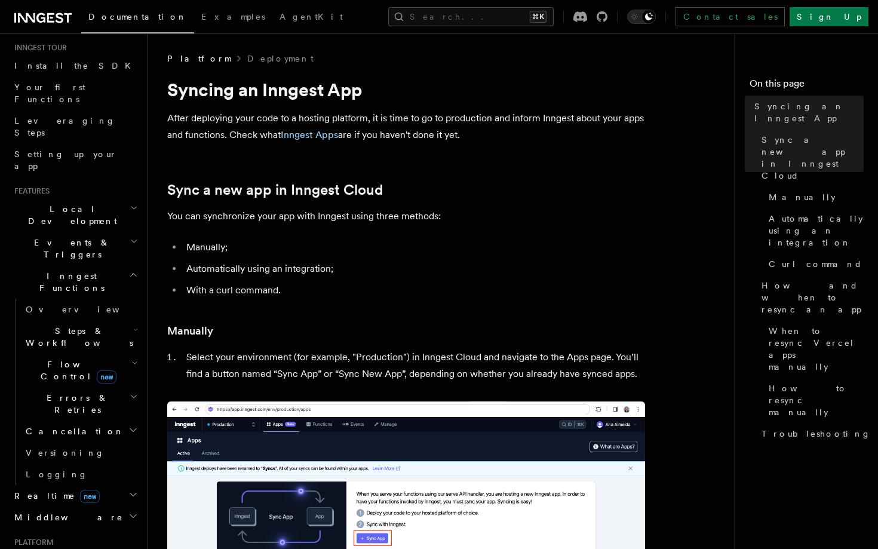
click at [133, 270] on icon "button" at bounding box center [133, 275] width 9 height 10
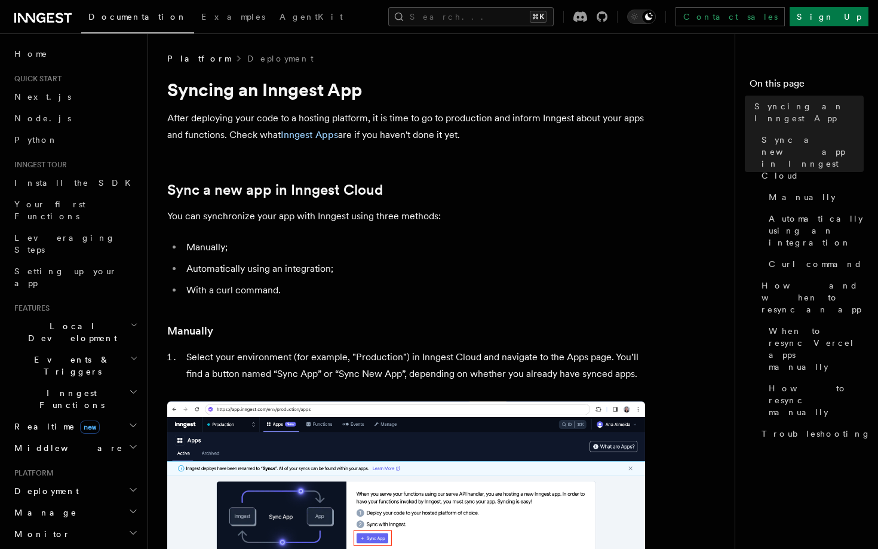
scroll to position [0, 0]
click at [338, 132] on link "Inngest Apps" at bounding box center [309, 134] width 57 height 11
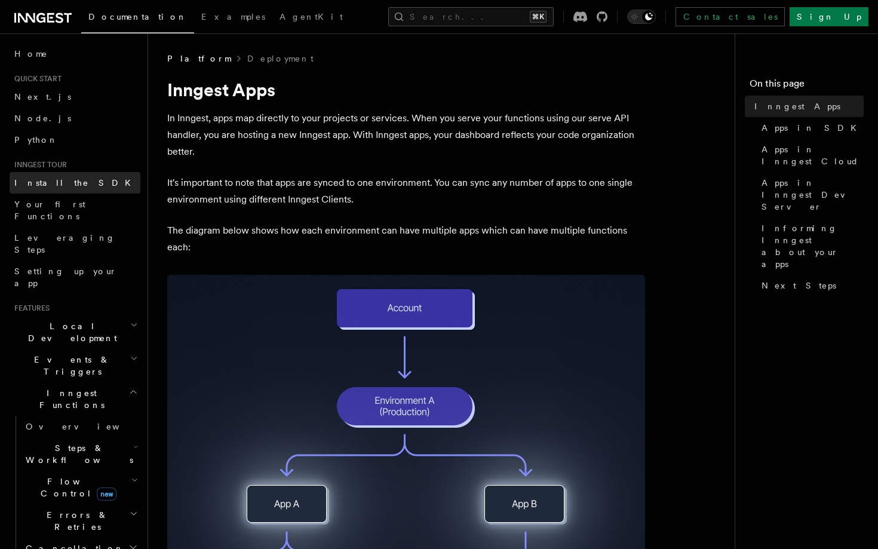
click at [68, 182] on span "Install the SDK" at bounding box center [76, 183] width 124 height 10
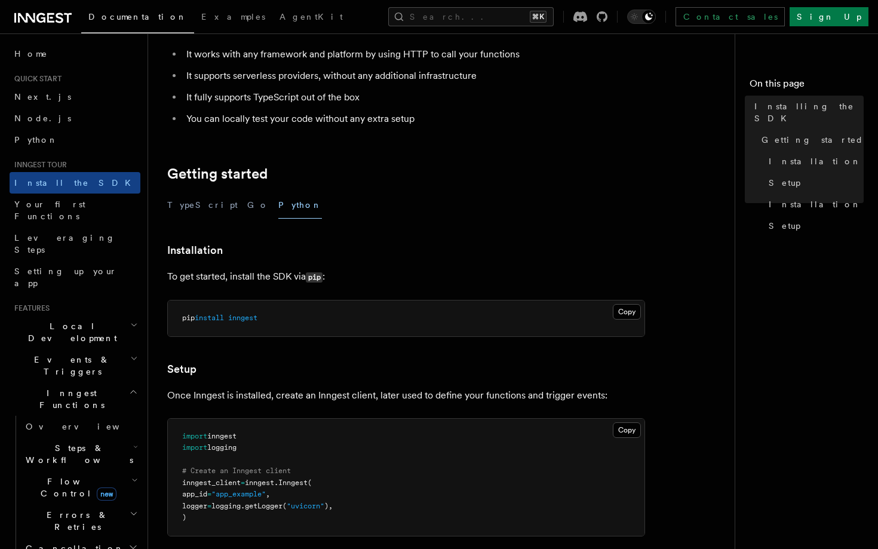
scroll to position [262, 0]
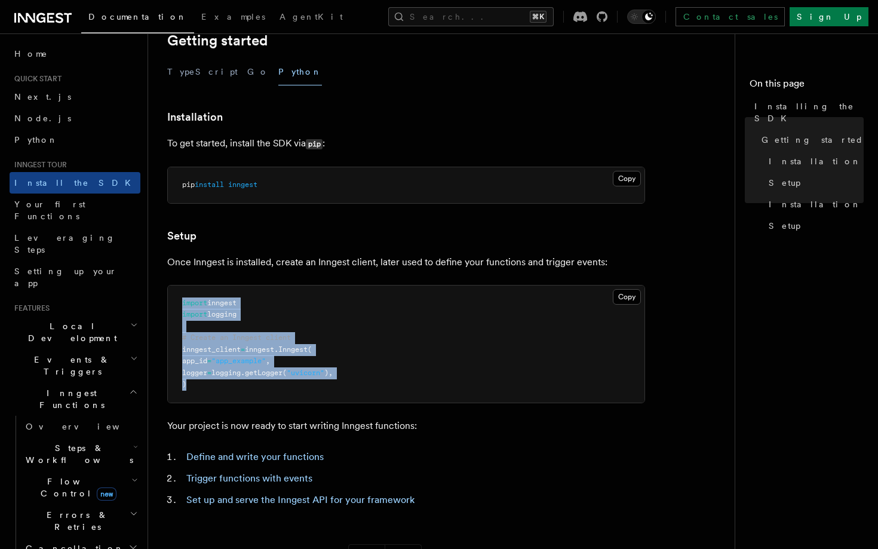
drag, startPoint x: 279, startPoint y: 375, endPoint x: 247, endPoint y: 295, distance: 86.3
click at [247, 295] on pre "import inngest import logging # Create an Inngest client inngest_client = innge…" at bounding box center [406, 343] width 477 height 117
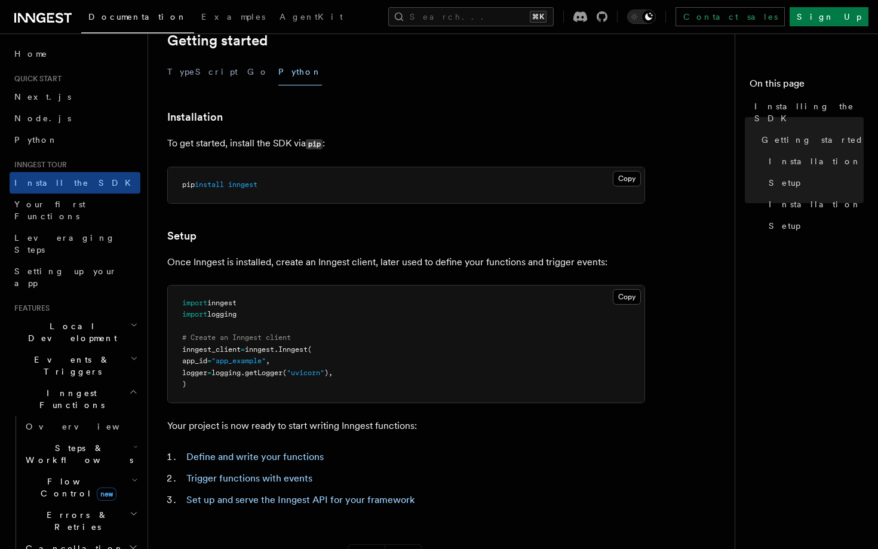
click at [266, 278] on article "Inngest tour Installing the SDK The Inngest SDK allows you to write reliable, d…" at bounding box center [446, 267] width 558 height 952
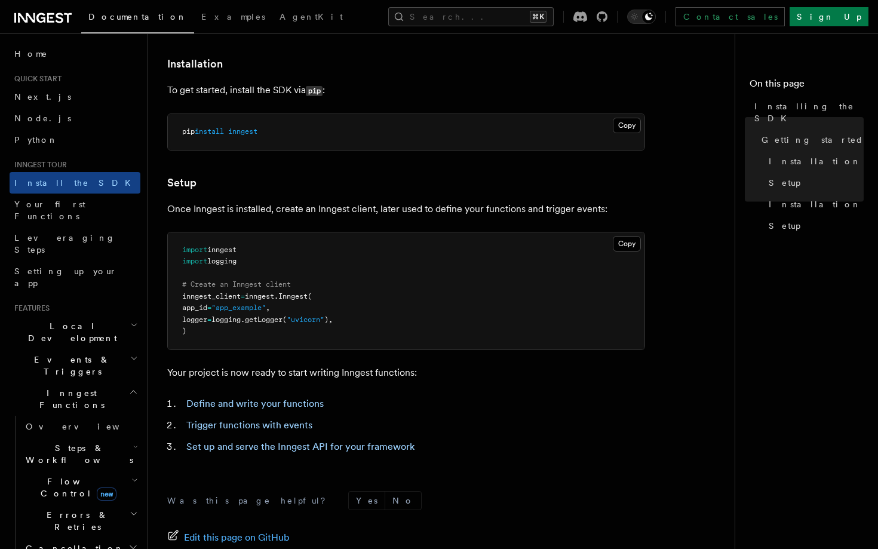
scroll to position [315, 0]
click at [631, 244] on button "Copy Copied" at bounding box center [627, 243] width 28 height 16
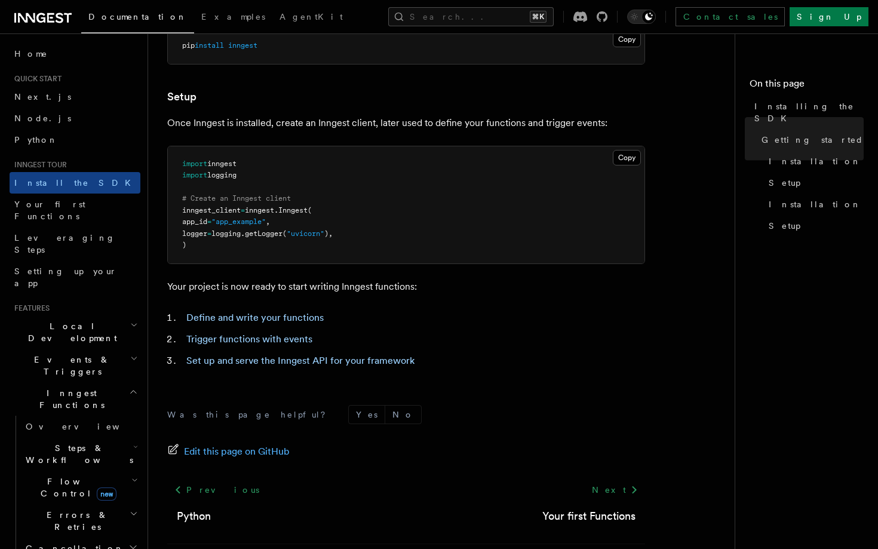
scroll to position [395, 0]
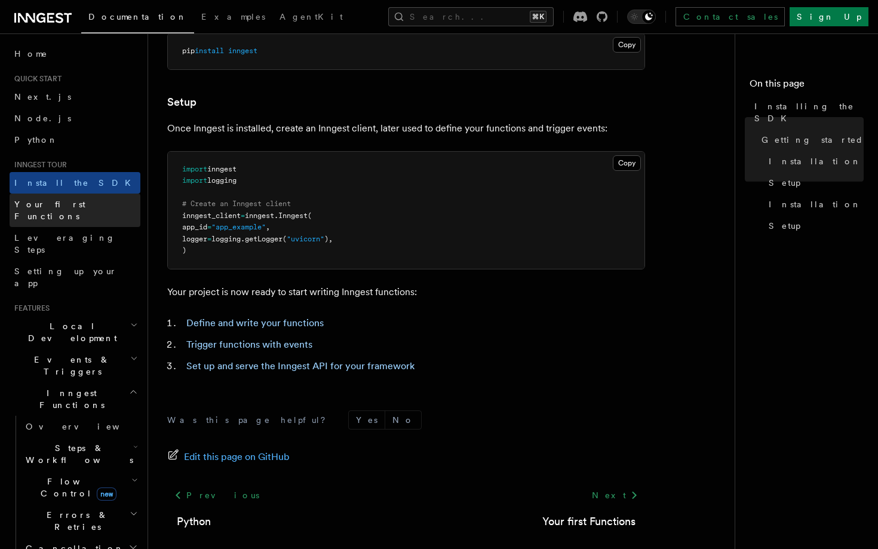
click at [77, 205] on span "Your first Functions" at bounding box center [49, 210] width 71 height 22
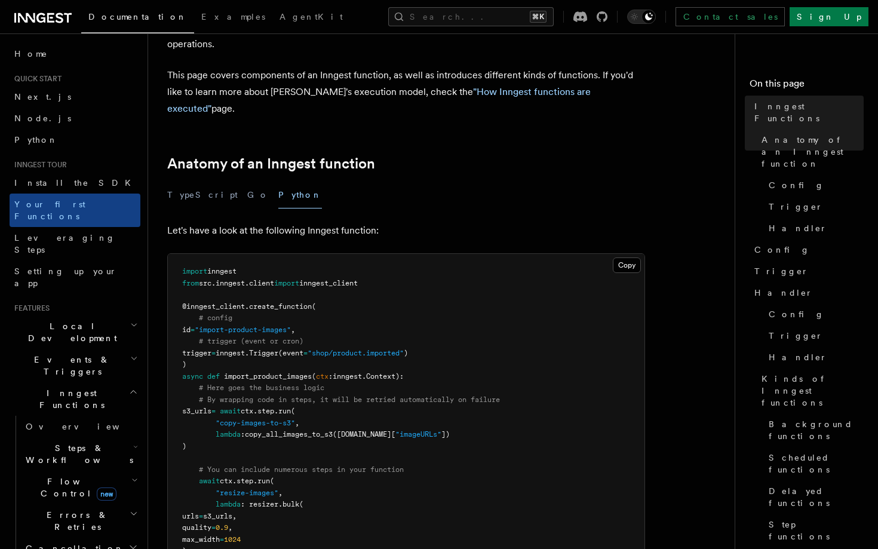
scroll to position [104, 0]
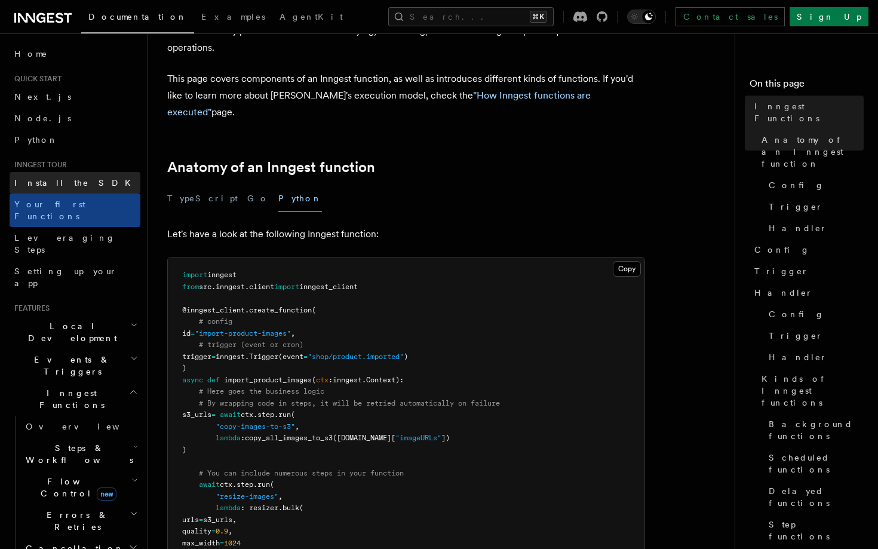
click at [121, 179] on link "Install the SDK" at bounding box center [75, 183] width 131 height 22
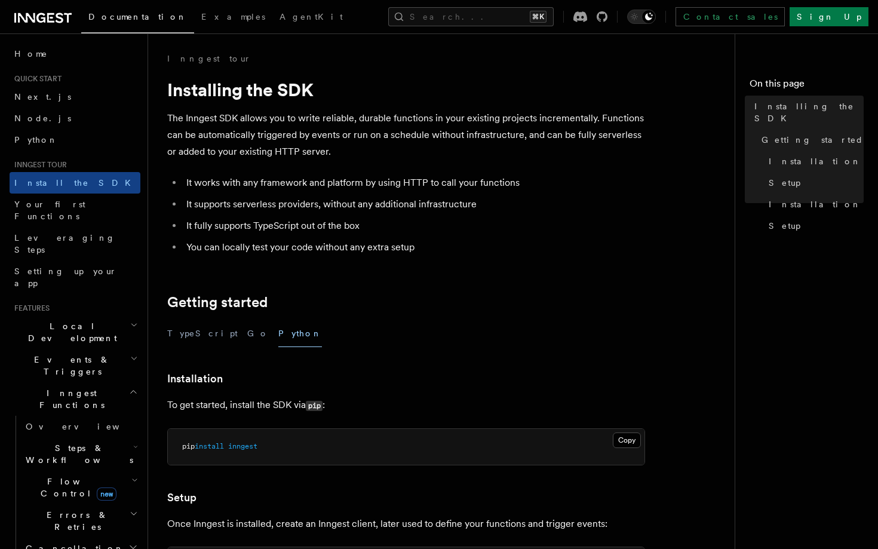
scroll to position [240, 0]
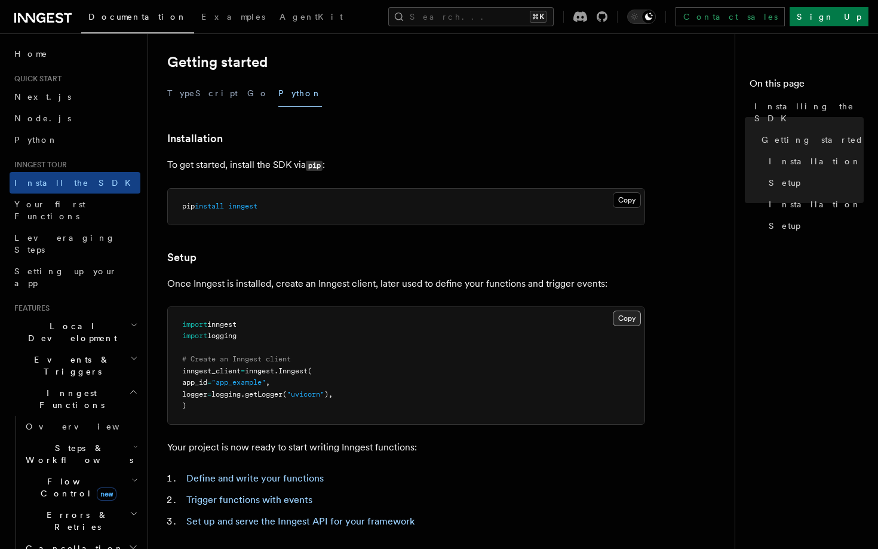
click at [635, 318] on button "Copy Copied" at bounding box center [627, 319] width 28 height 16
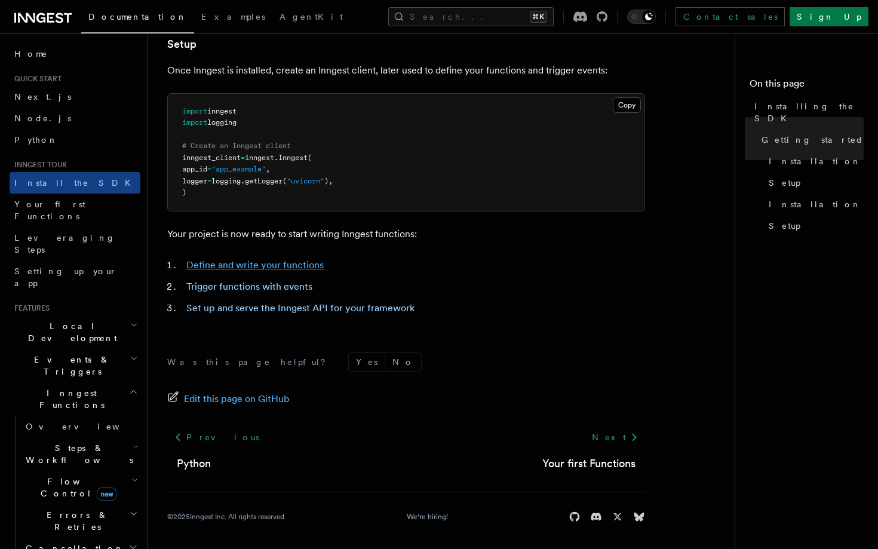
scroll to position [453, 0]
click at [224, 263] on link "Define and write your functions" at bounding box center [254, 265] width 137 height 11
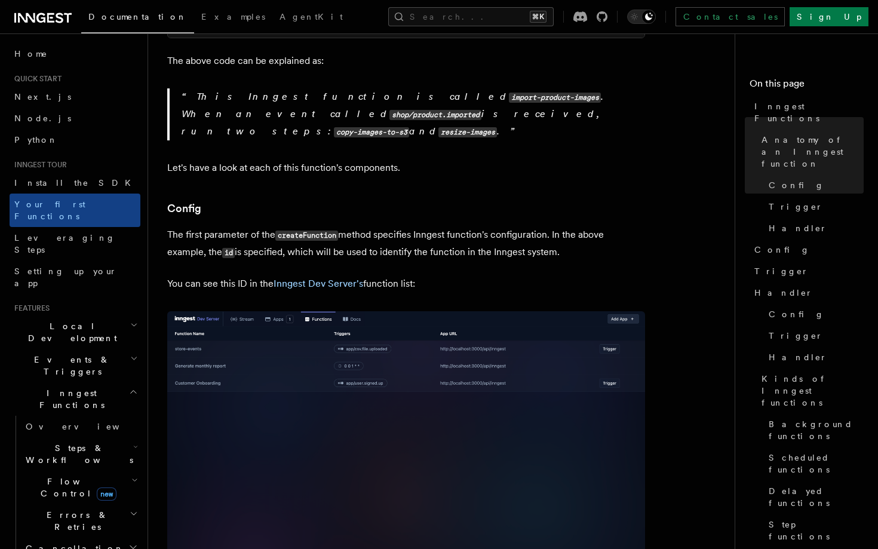
scroll to position [652, 0]
click at [88, 134] on link "Python" at bounding box center [75, 140] width 131 height 22
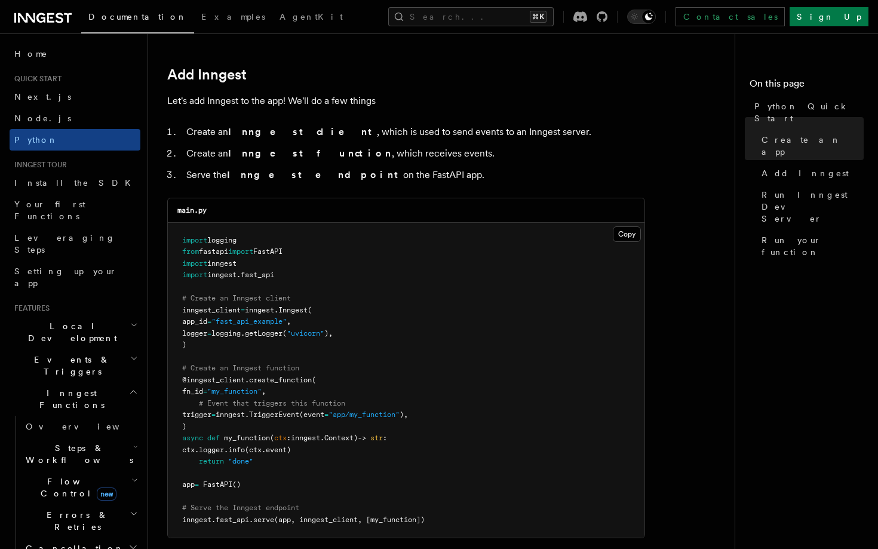
scroll to position [745, 0]
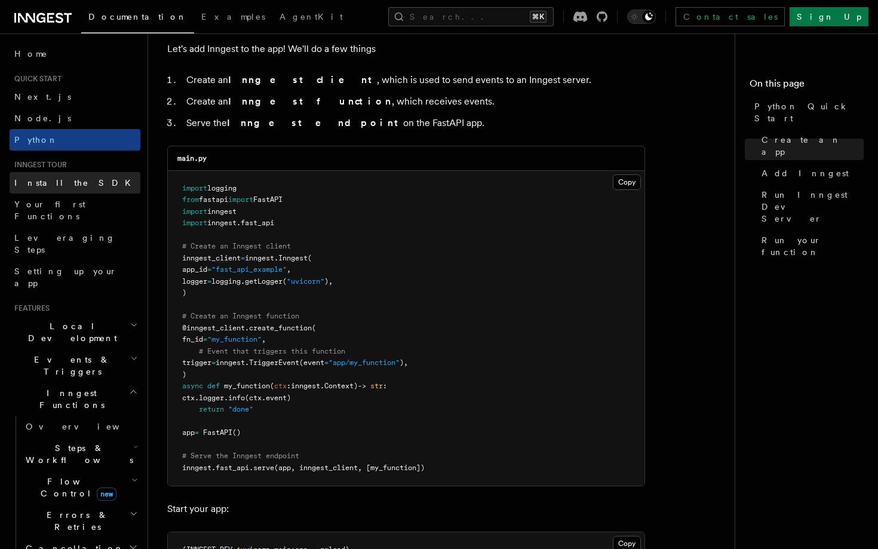
click at [110, 183] on link "Install the SDK" at bounding box center [75, 183] width 131 height 22
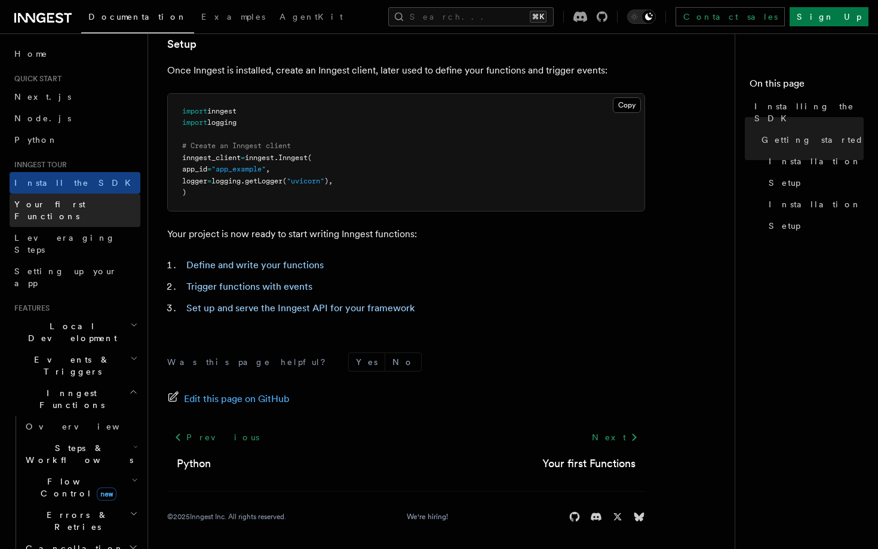
scroll to position [453, 0]
click at [90, 205] on link "Your first Functions" at bounding box center [75, 210] width 131 height 33
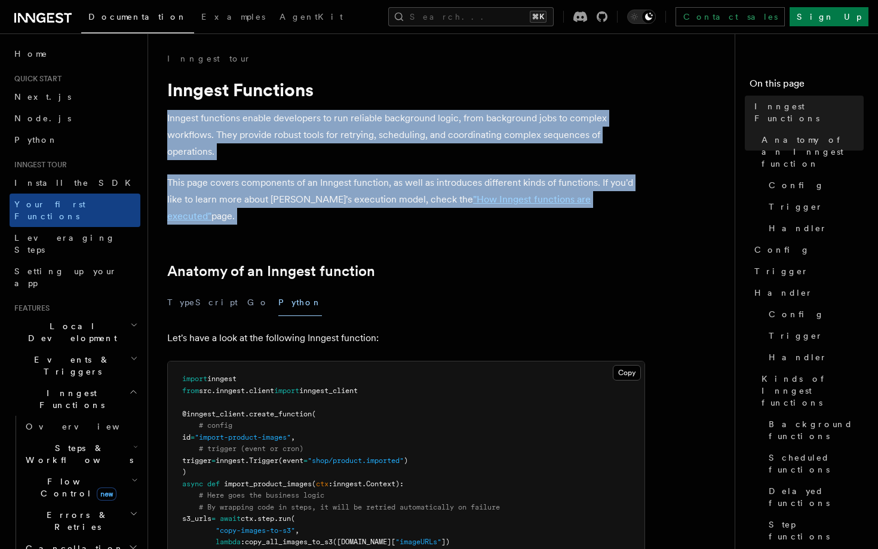
drag, startPoint x: 363, startPoint y: 211, endPoint x: 339, endPoint y: 103, distance: 110.6
drag, startPoint x: 343, startPoint y: 103, endPoint x: 362, endPoint y: 213, distance: 110.9
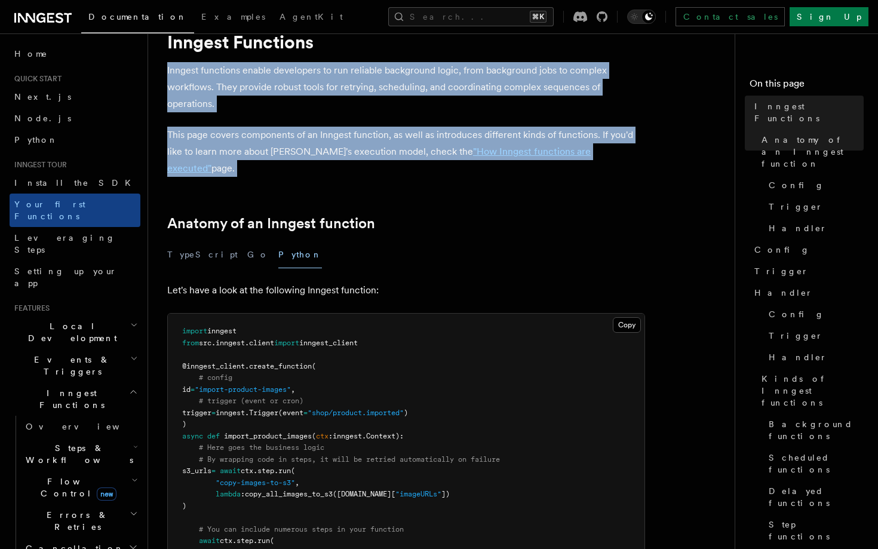
scroll to position [50, 0]
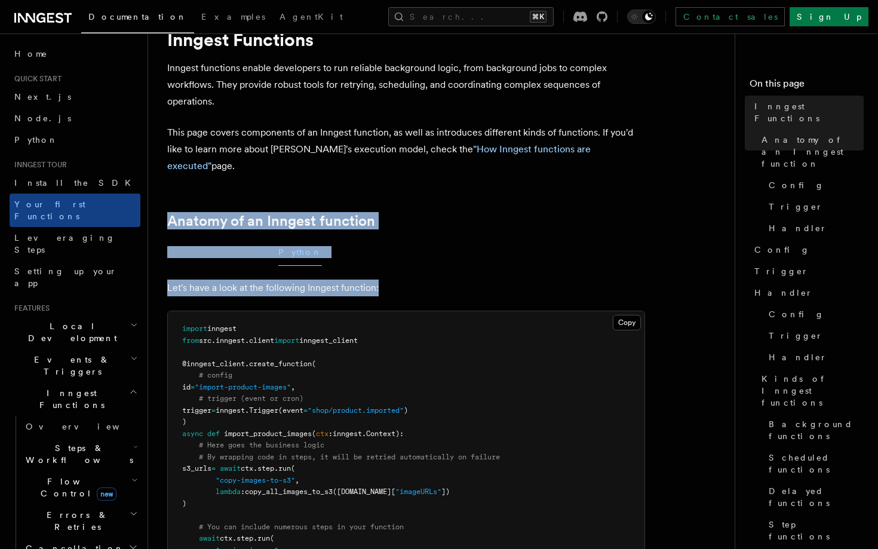
drag, startPoint x: 385, startPoint y: 276, endPoint x: 360, endPoint y: 188, distance: 91.3
drag, startPoint x: 362, startPoint y: 192, endPoint x: 372, endPoint y: 278, distance: 86.6
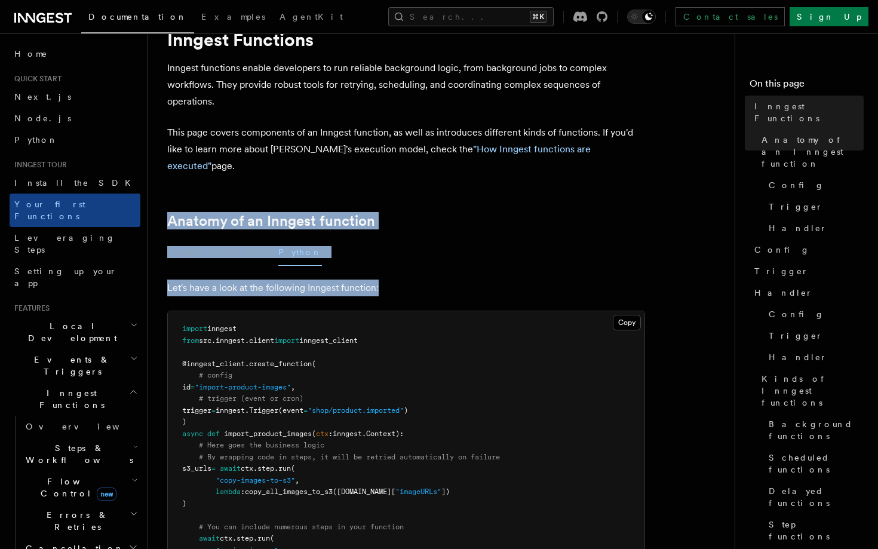
click at [372, 280] on p "Let's have a look at the following Inngest function:" at bounding box center [406, 288] width 478 height 17
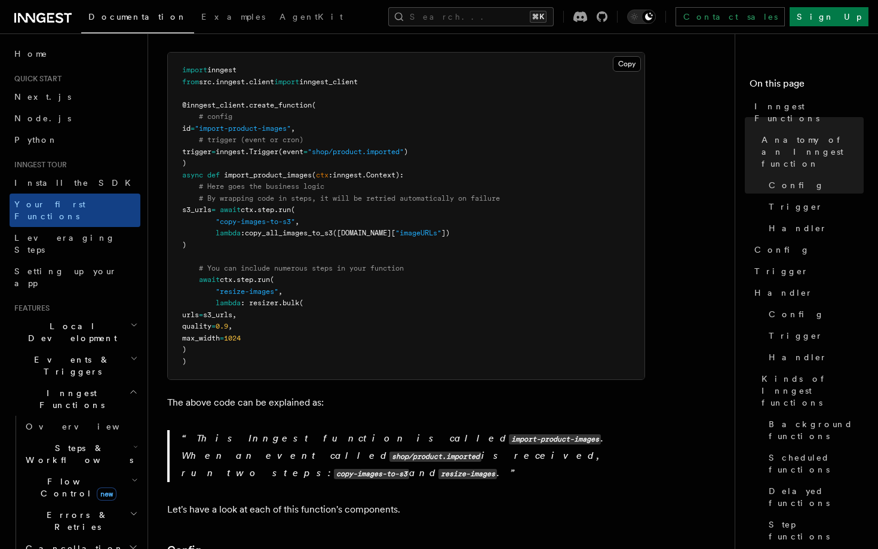
scroll to position [309, 0]
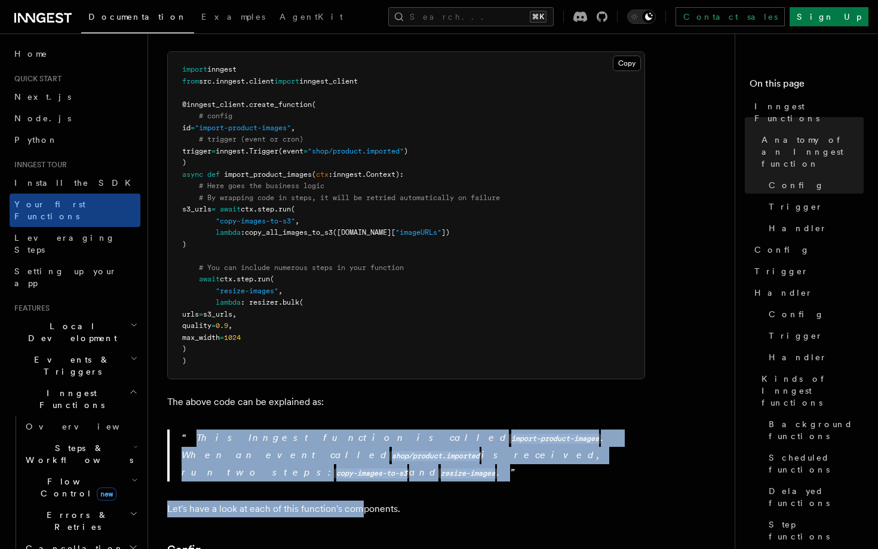
drag, startPoint x: 361, startPoint y: 460, endPoint x: 351, endPoint y: 371, distance: 89.6
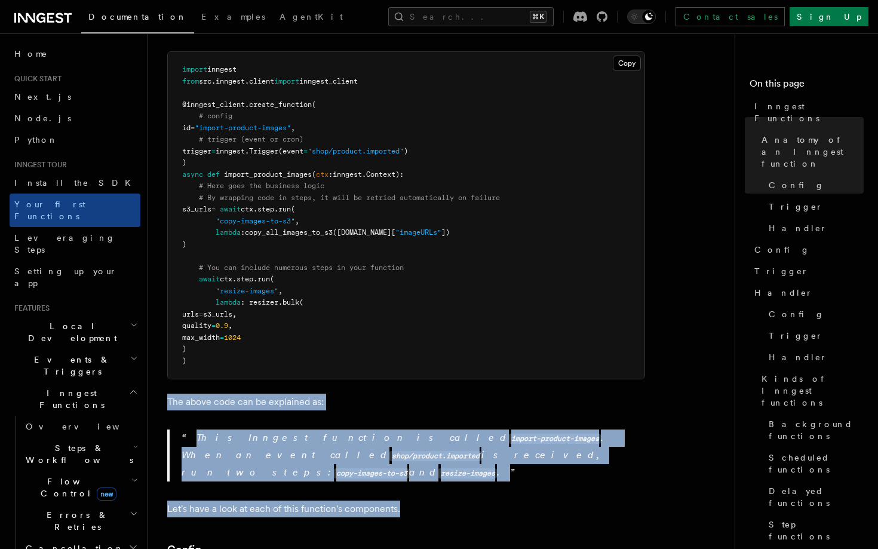
drag, startPoint x: 402, startPoint y: 468, endPoint x: 368, endPoint y: 365, distance: 108.2
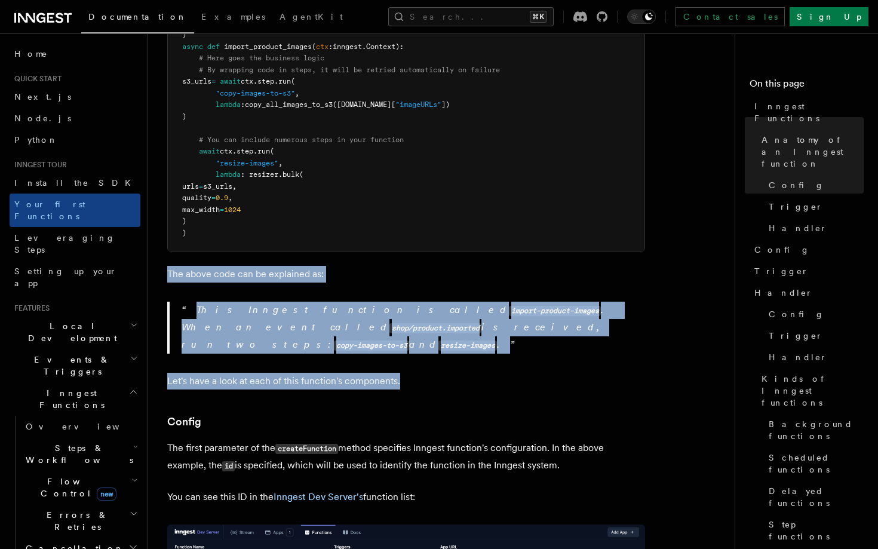
scroll to position [642, 0]
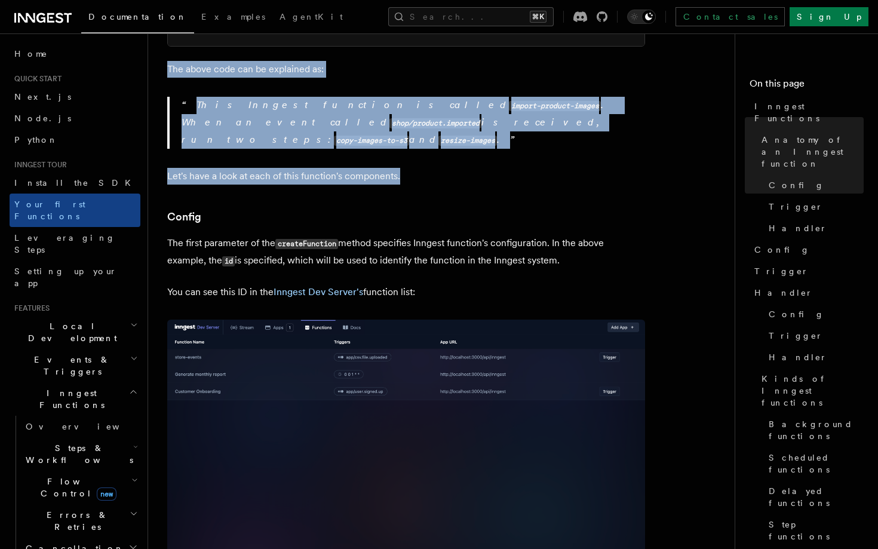
drag, startPoint x: 462, startPoint y: 250, endPoint x: 444, endPoint y: 167, distance: 85.6
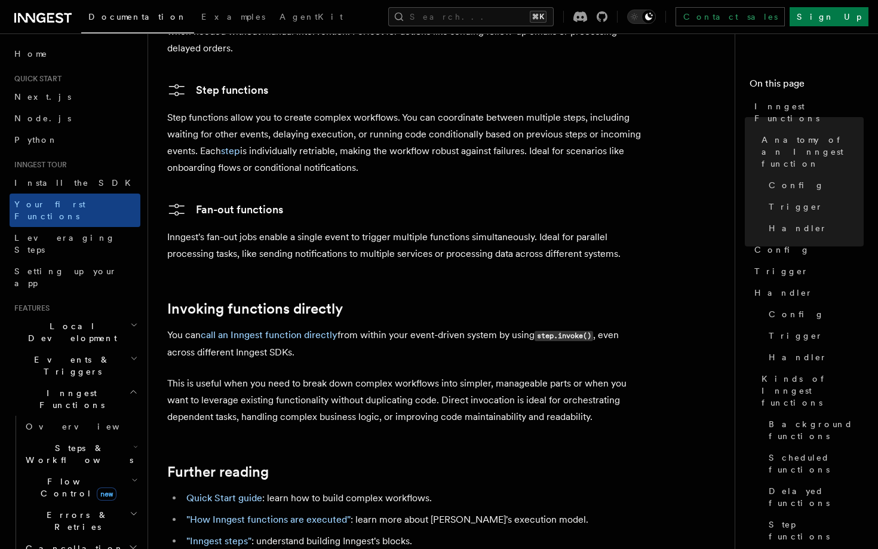
scroll to position [2283, 0]
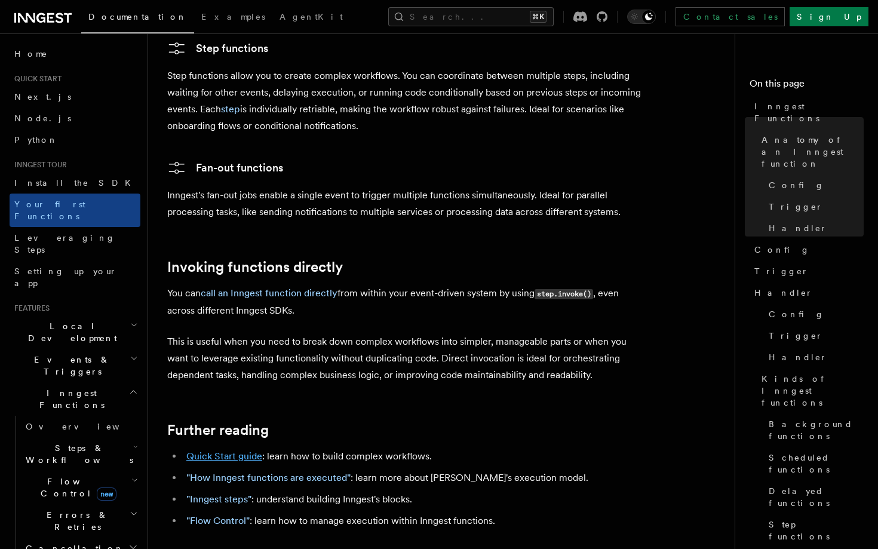
click at [204, 450] on link "Quick Start guide" at bounding box center [224, 455] width 76 height 11
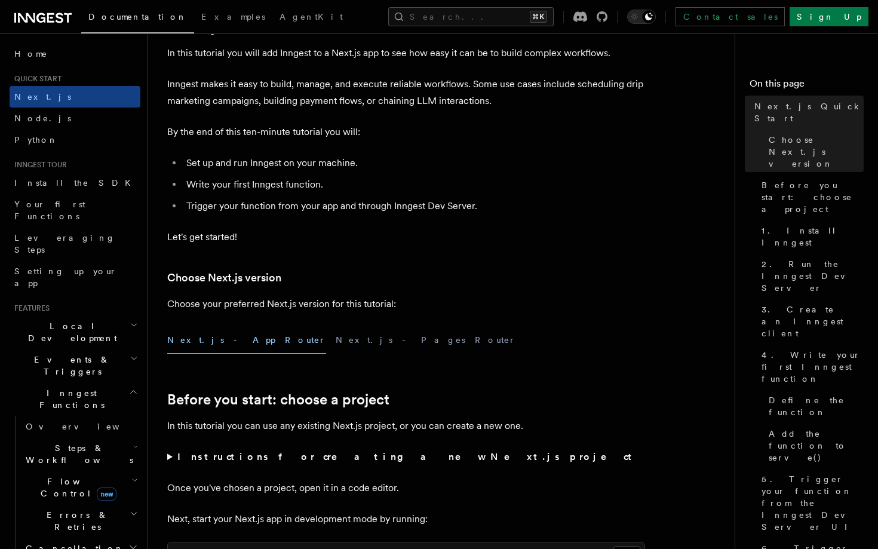
scroll to position [75, 0]
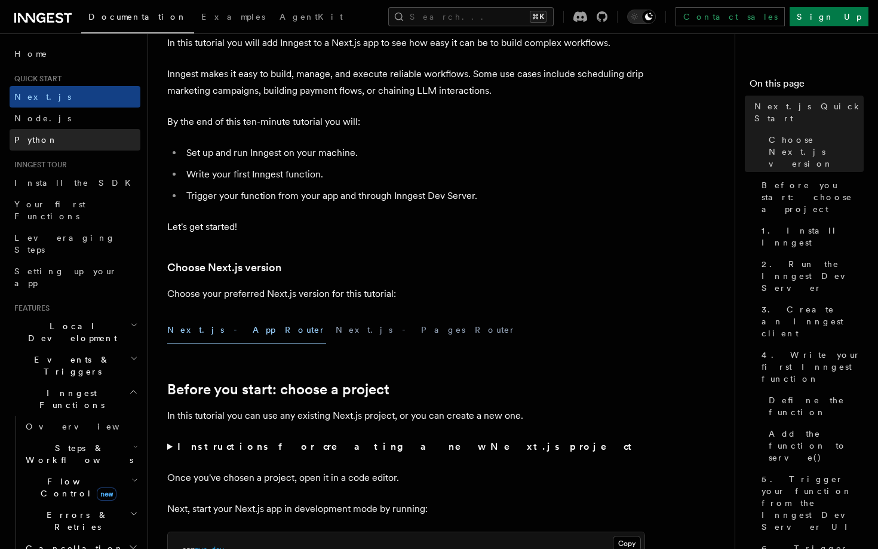
click at [91, 144] on link "Python" at bounding box center [75, 140] width 131 height 22
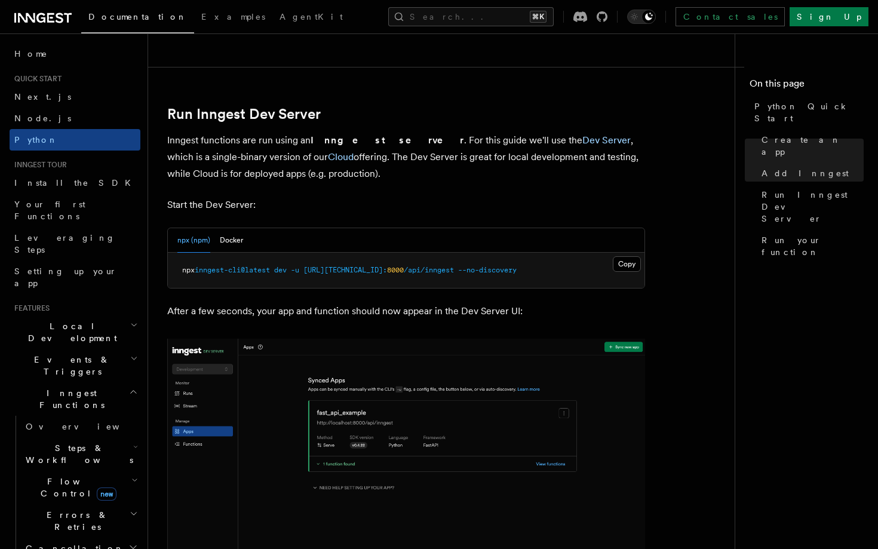
scroll to position [1410, 0]
click at [232, 237] on button "Docker" at bounding box center [231, 241] width 23 height 24
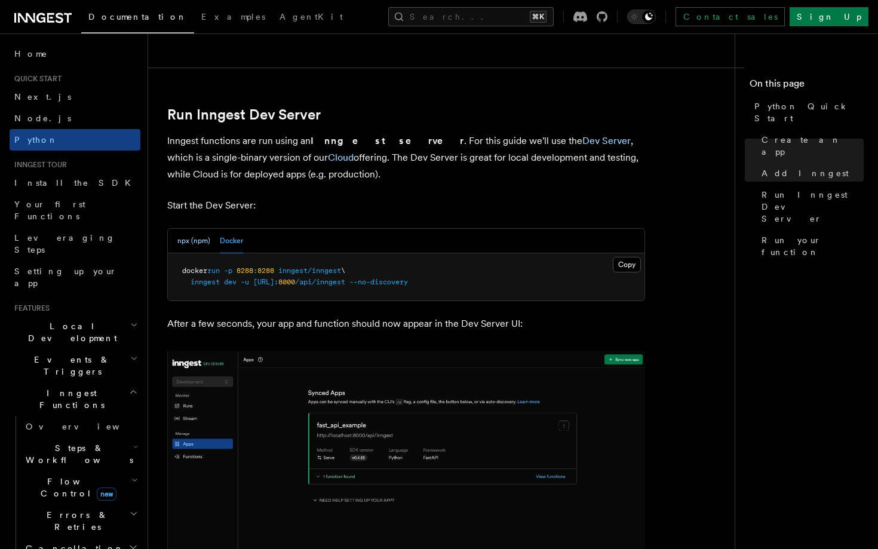
click at [188, 234] on button "npx (npm)" at bounding box center [193, 241] width 33 height 24
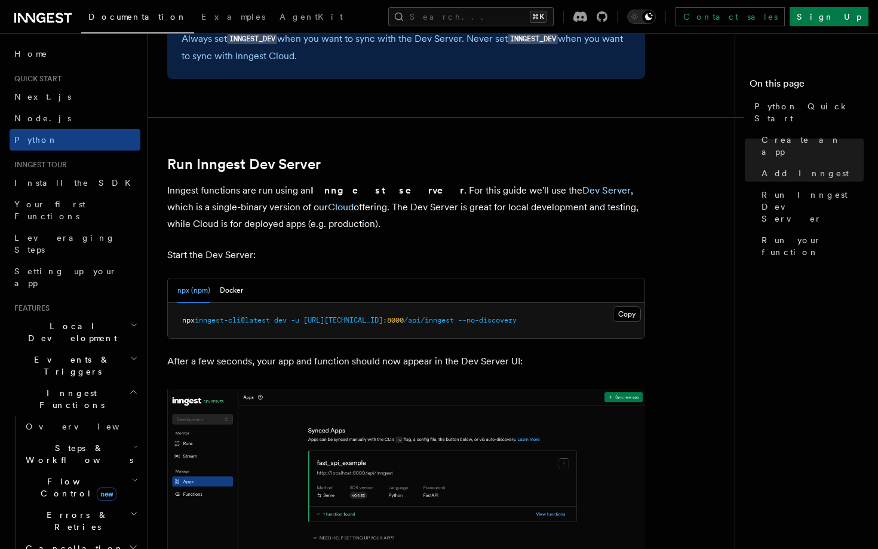
scroll to position [1359, 0]
drag, startPoint x: 397, startPoint y: 220, endPoint x: 379, endPoint y: 174, distance: 49.1
click at [379, 183] on p "Inngest functions are run using an Inngest server . For this guide we'll use th…" at bounding box center [406, 208] width 478 height 50
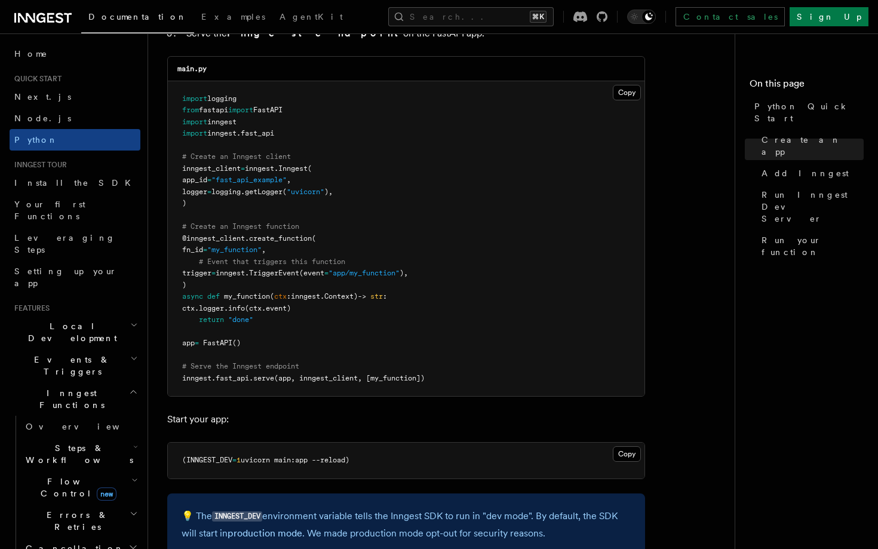
scroll to position [829, 0]
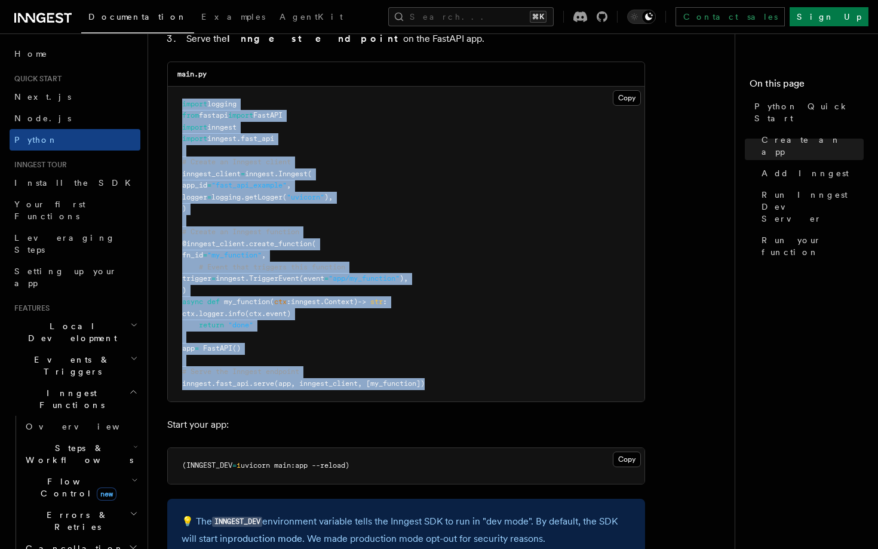
drag, startPoint x: 441, startPoint y: 378, endPoint x: 320, endPoint y: 91, distance: 311.8
click at [320, 91] on pre "import logging from fastapi import FastAPI import inngest import inngest . fast…" at bounding box center [406, 244] width 477 height 315
click at [357, 168] on pre "import logging from fastapi import FastAPI import inngest import inngest . fast…" at bounding box center [406, 244] width 477 height 315
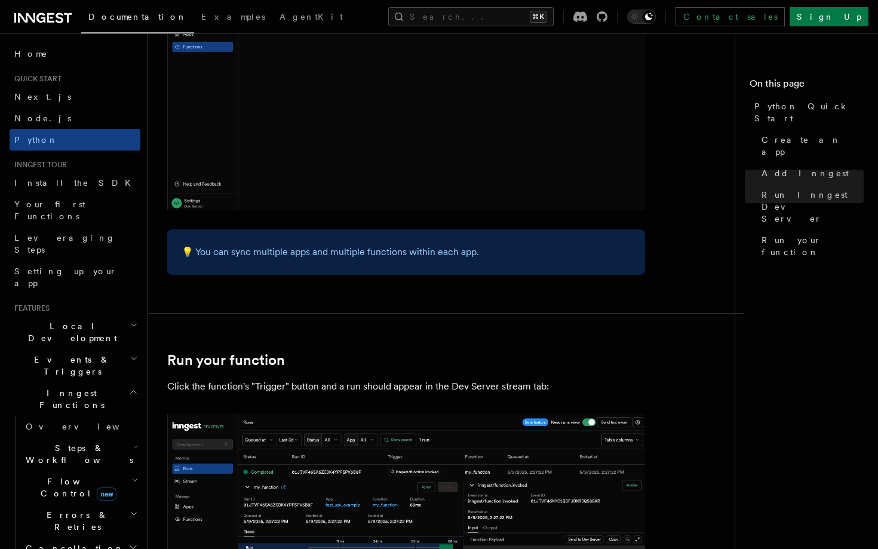
scroll to position [2059, 0]
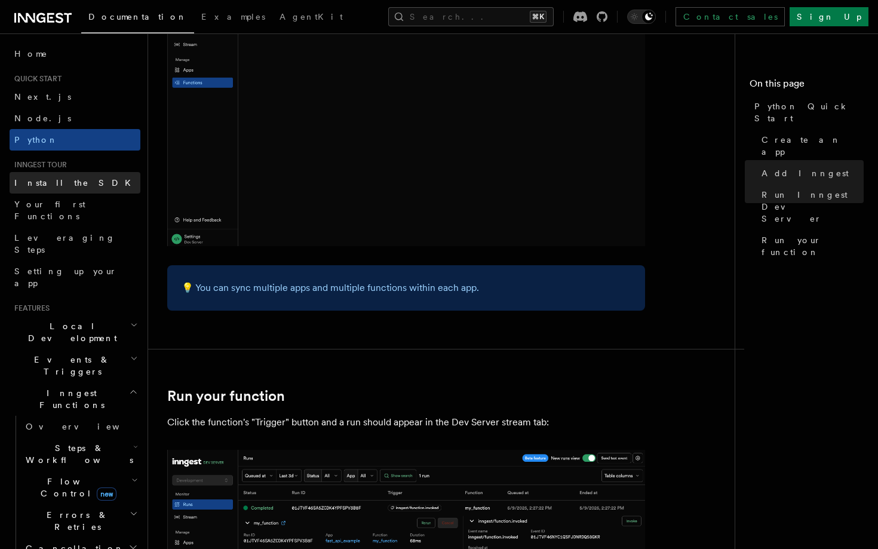
click at [75, 188] on link "Install the SDK" at bounding box center [75, 183] width 131 height 22
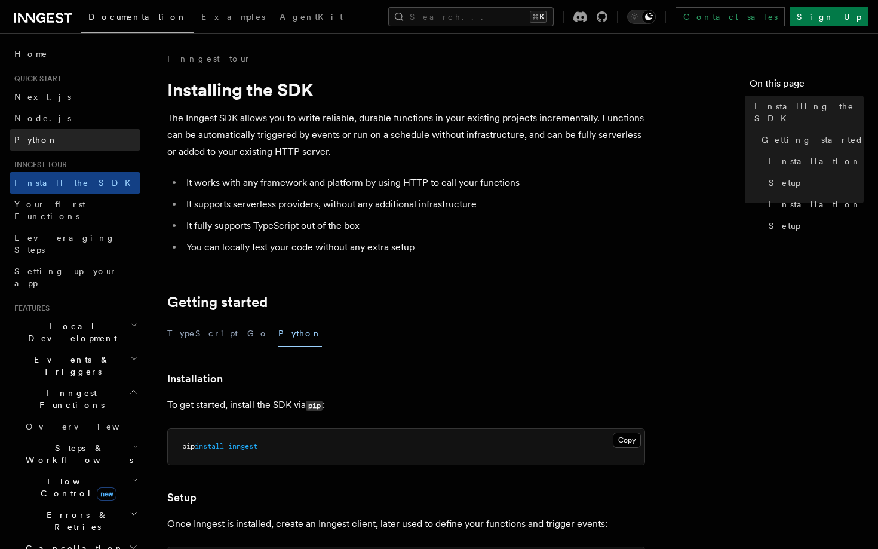
click at [66, 140] on link "Python" at bounding box center [75, 140] width 131 height 22
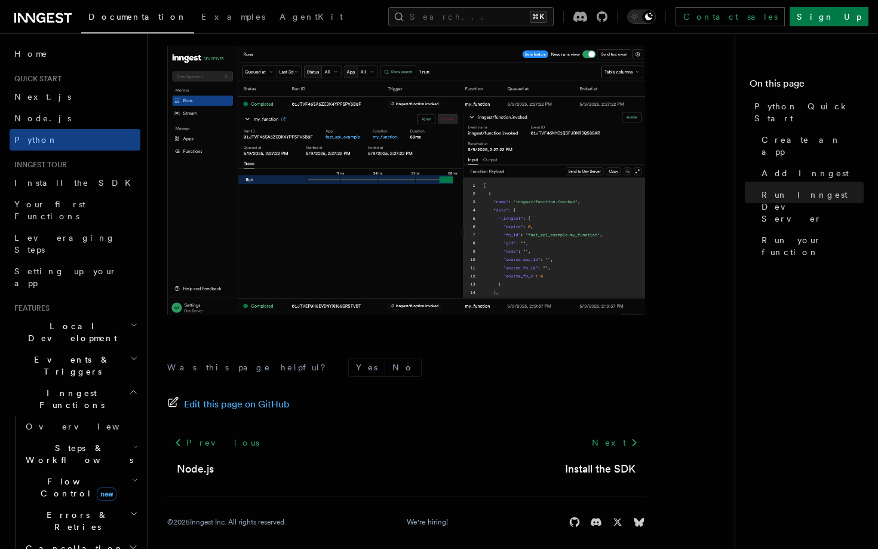
scroll to position [2461, 0]
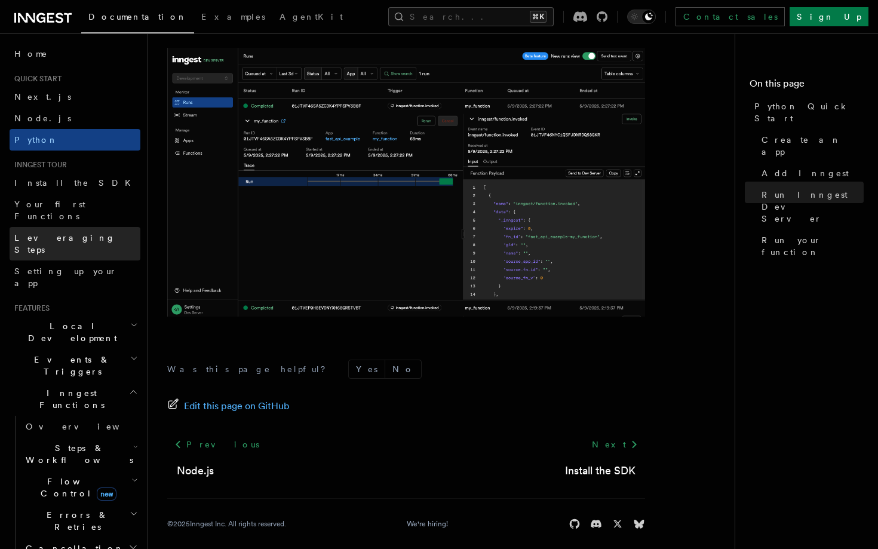
click at [86, 228] on link "Leveraging Steps" at bounding box center [75, 243] width 131 height 33
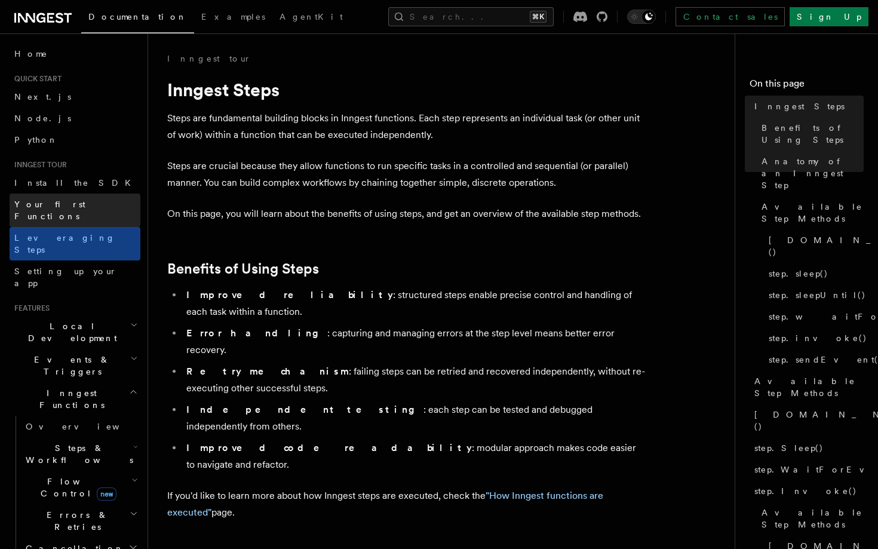
click at [90, 204] on link "Your first Functions" at bounding box center [75, 210] width 131 height 33
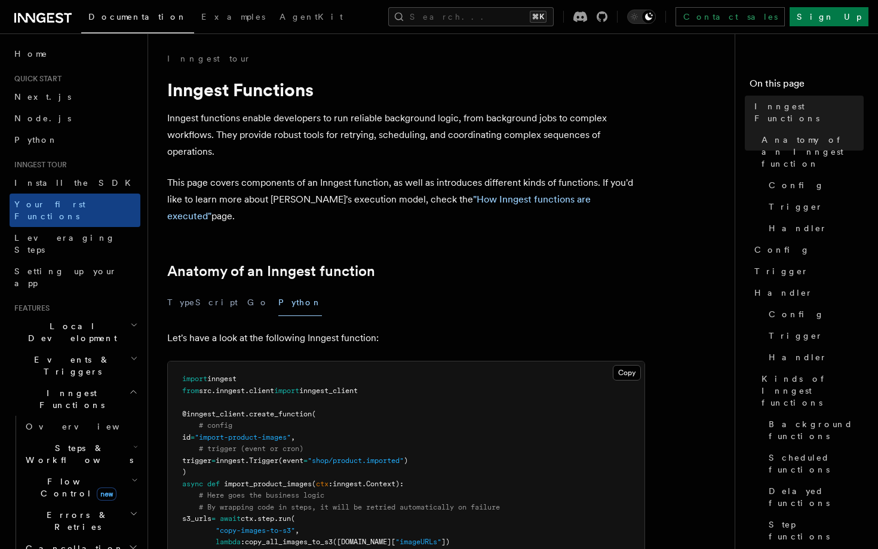
click at [85, 320] on span "Local Development" at bounding box center [70, 332] width 121 height 24
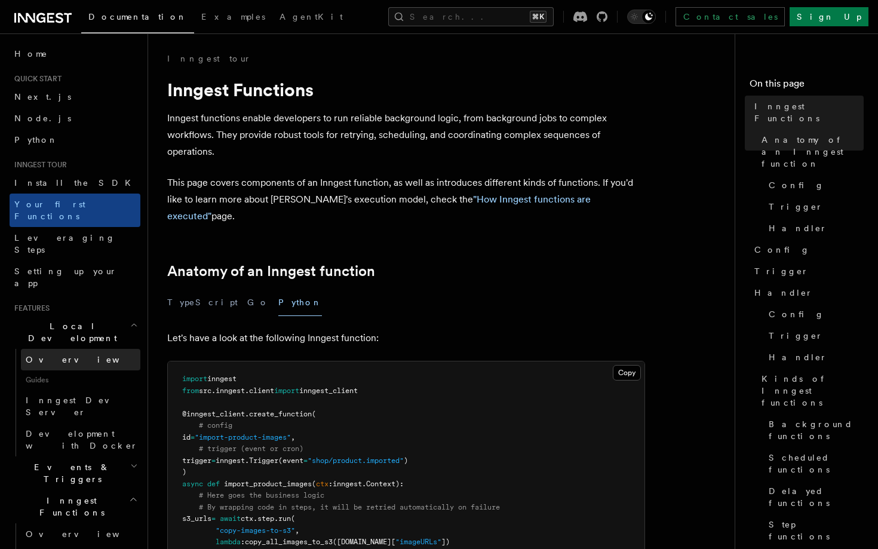
click at [84, 349] on link "Overview" at bounding box center [80, 360] width 119 height 22
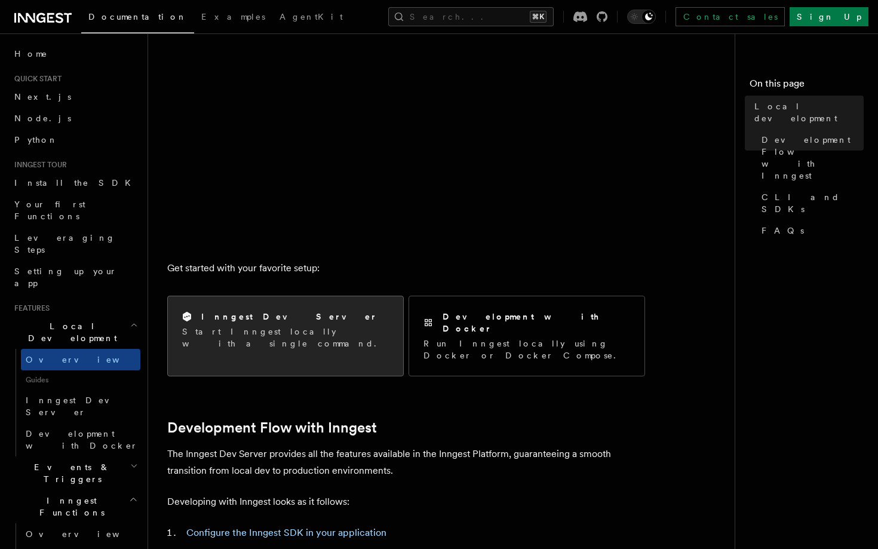
scroll to position [457, 0]
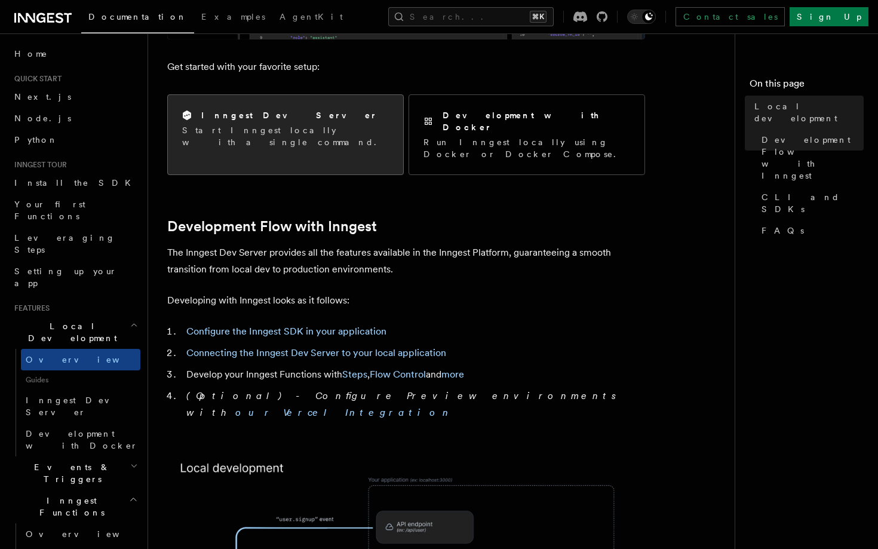
click at [333, 140] on div "Inngest Dev Server Start Inngest locally with a single command." at bounding box center [285, 128] width 235 height 67
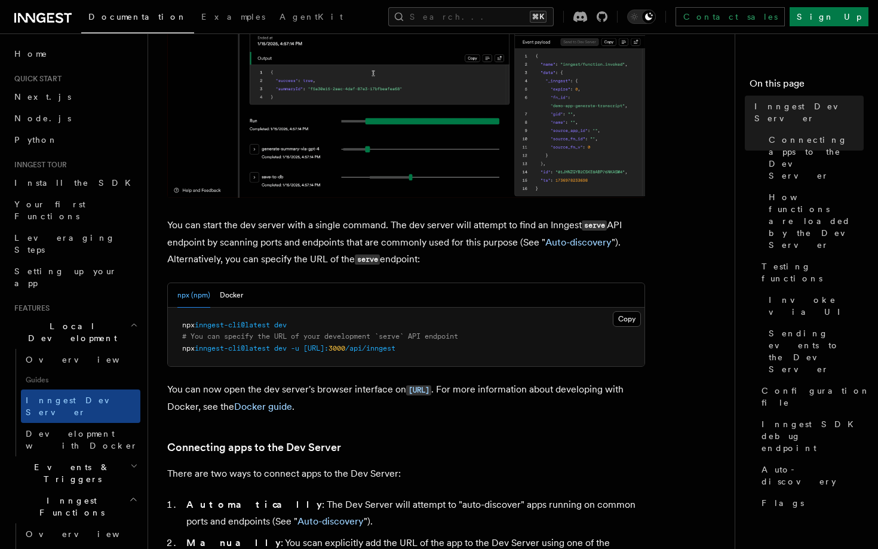
scroll to position [361, 0]
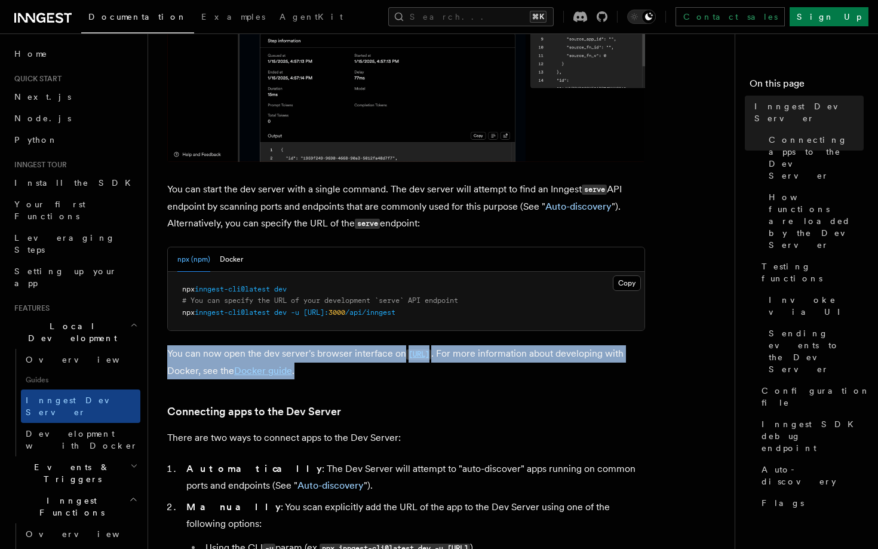
drag, startPoint x: 417, startPoint y: 369, endPoint x: 407, endPoint y: 342, distance: 28.9
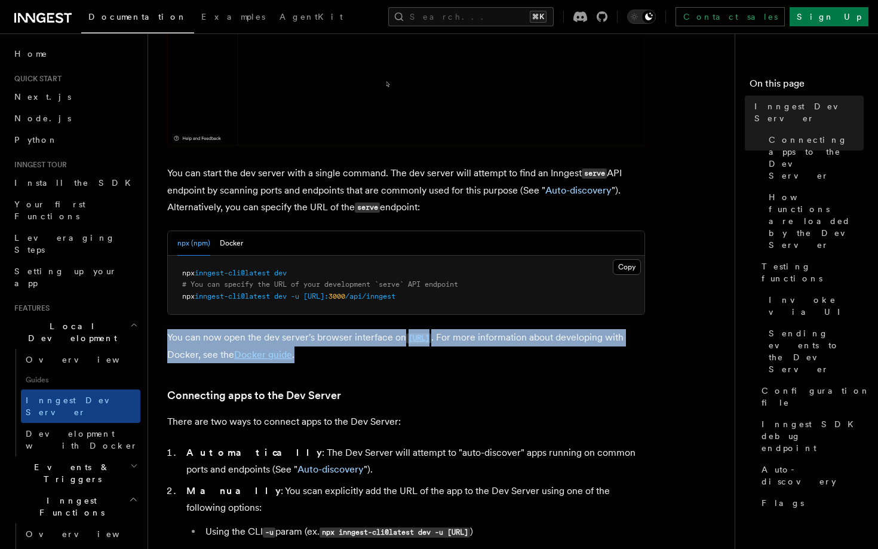
scroll to position [584, 0]
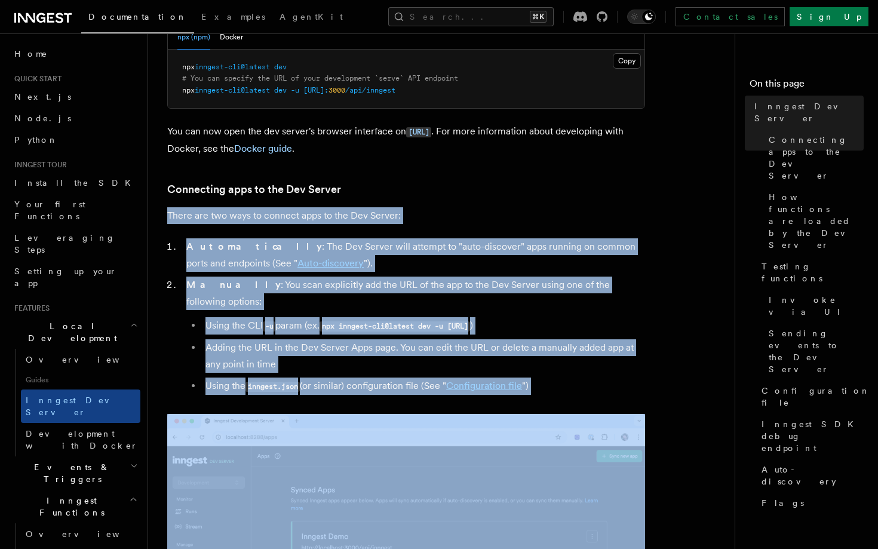
drag, startPoint x: 409, startPoint y: 379, endPoint x: 317, endPoint y: 153, distance: 243.5
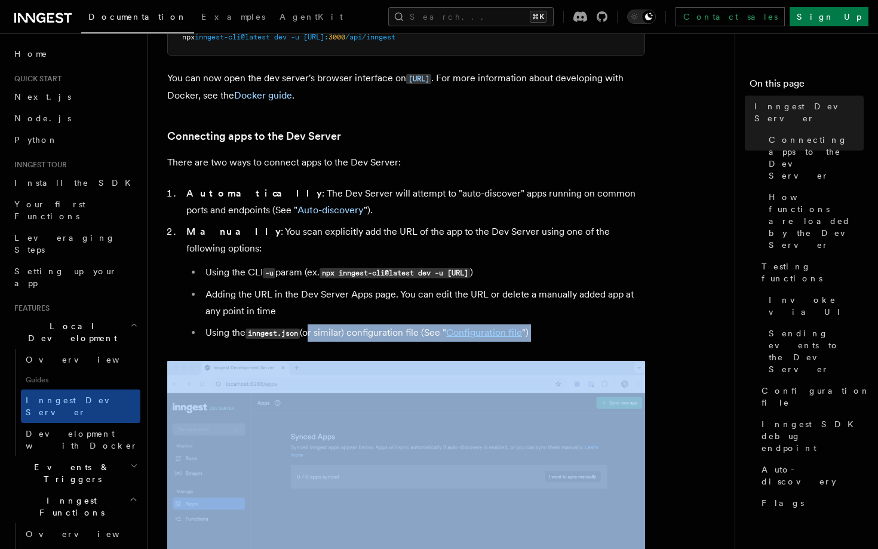
scroll to position [636, 0]
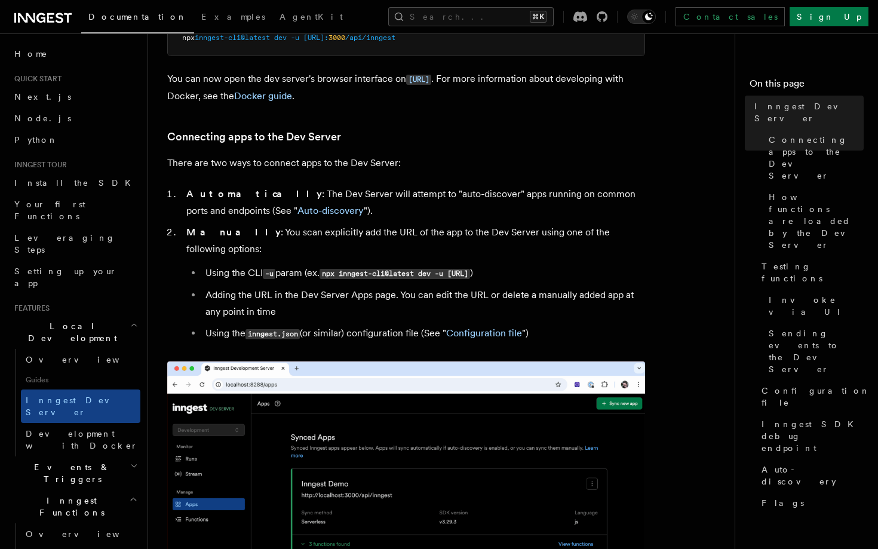
click at [324, 168] on p "There are two ways to connect apps to the Dev Server:" at bounding box center [406, 163] width 478 height 17
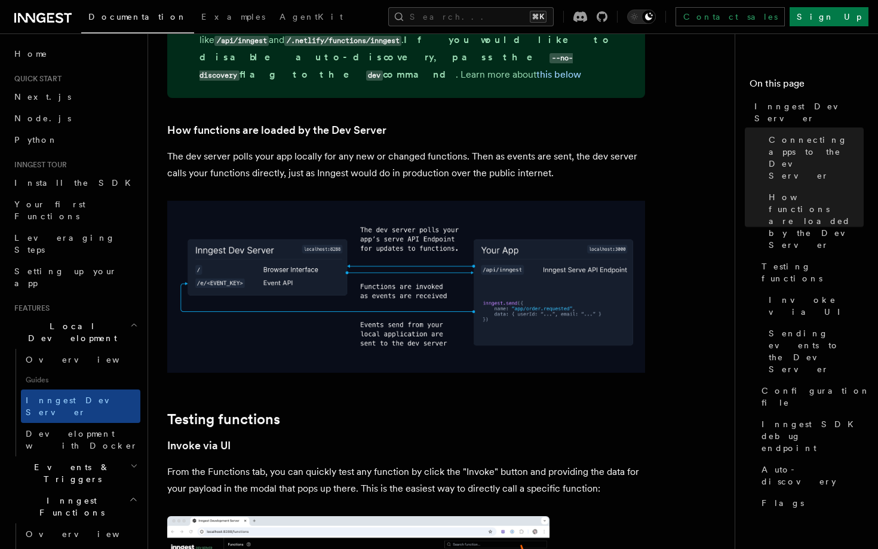
scroll to position [1470, 0]
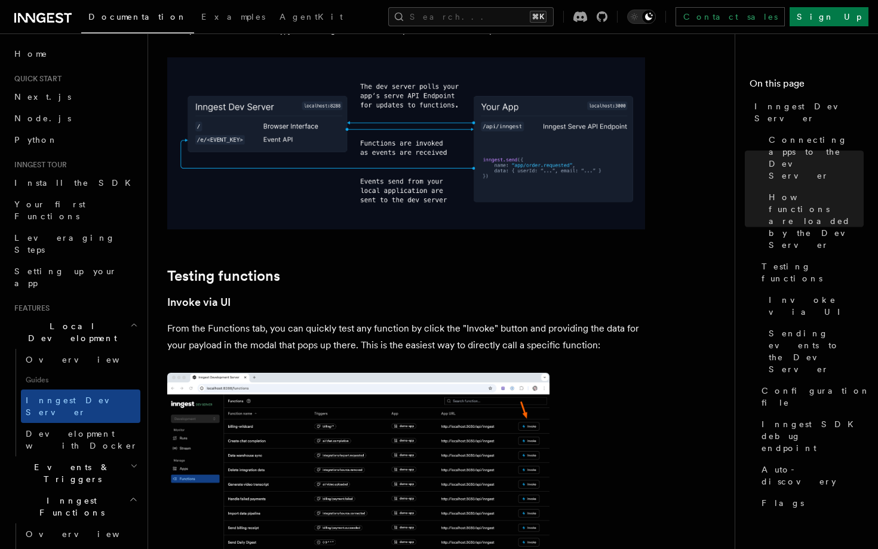
click at [390, 320] on p "From the Functions tab, you can quickly test any function by click the "Invoke"…" at bounding box center [406, 336] width 478 height 33
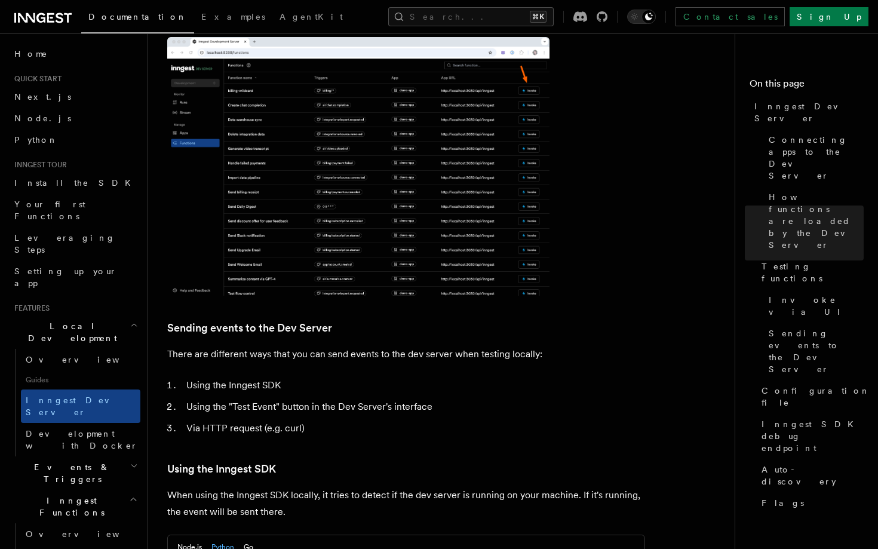
scroll to position [1900, 0]
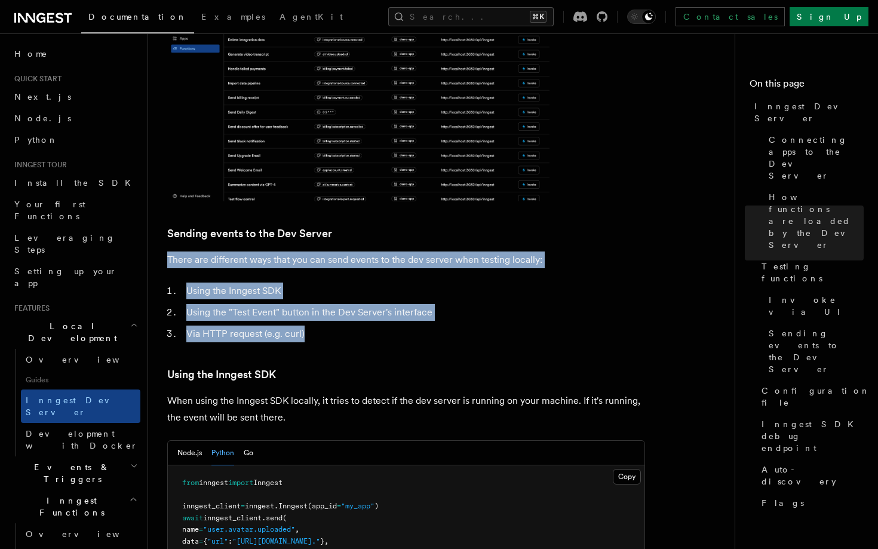
drag, startPoint x: 382, startPoint y: 298, endPoint x: 369, endPoint y: 208, distance: 90.5
click at [369, 208] on article "Features Local Development Inngest Dev Server The Inngest dev server is an open…" at bounding box center [446, 397] width 558 height 4488
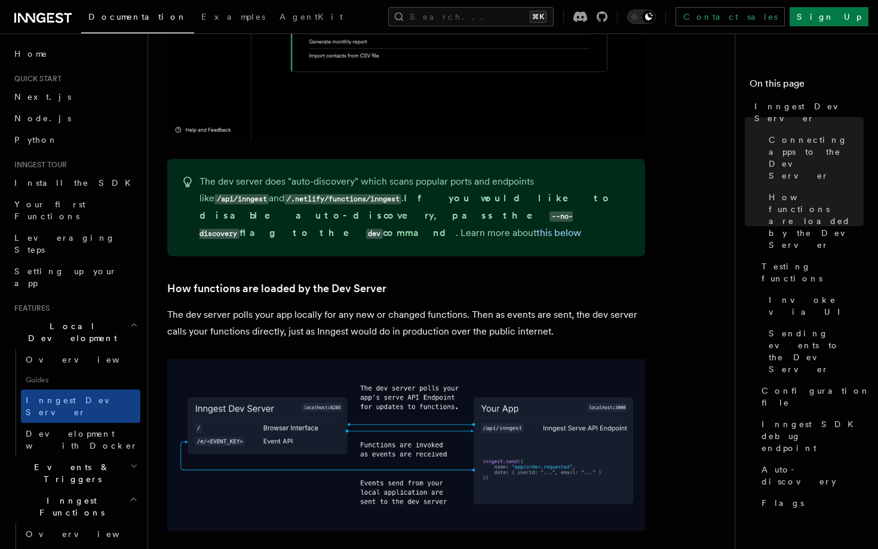
scroll to position [199, 0]
